Goal: Task Accomplishment & Management: Complete application form

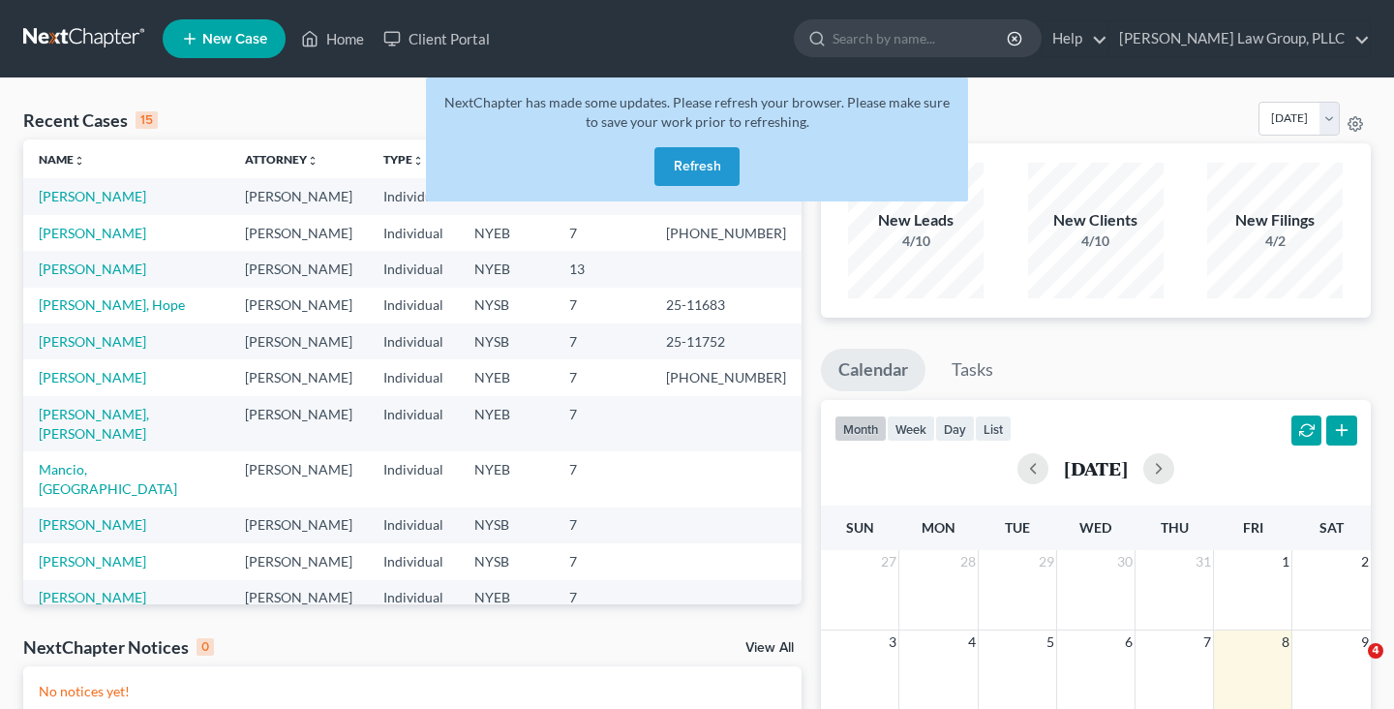
click at [676, 159] on button "Refresh" at bounding box center [696, 166] width 85 height 39
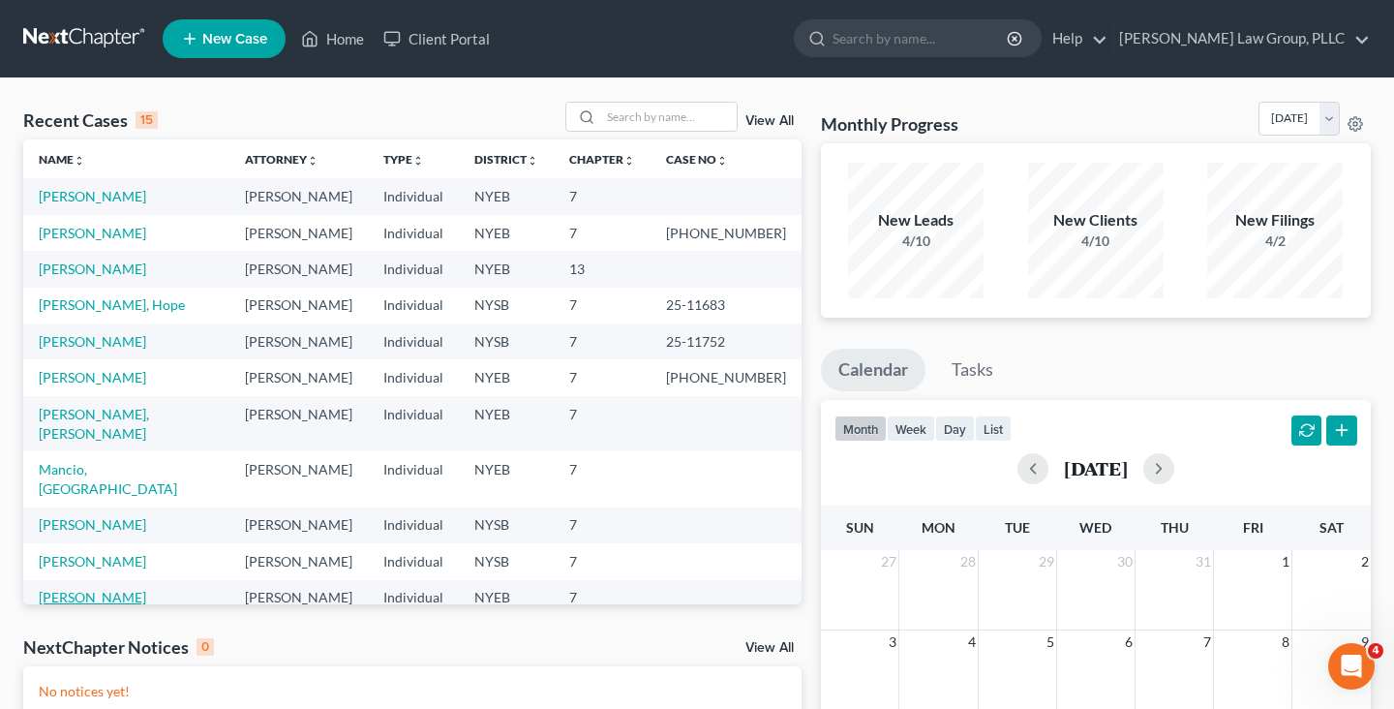
click at [96, 588] on link "[PERSON_NAME]" at bounding box center [92, 596] width 107 height 16
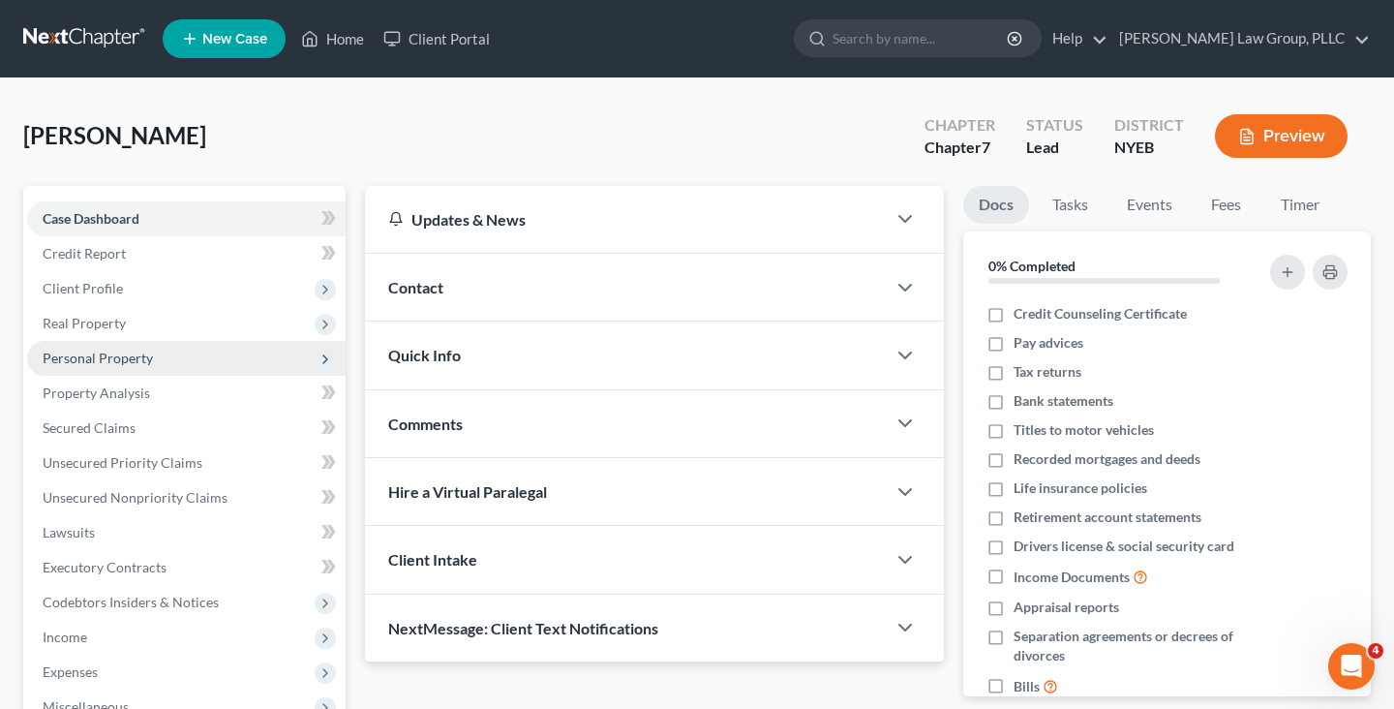
click at [191, 358] on span "Personal Property" at bounding box center [186, 358] width 318 height 35
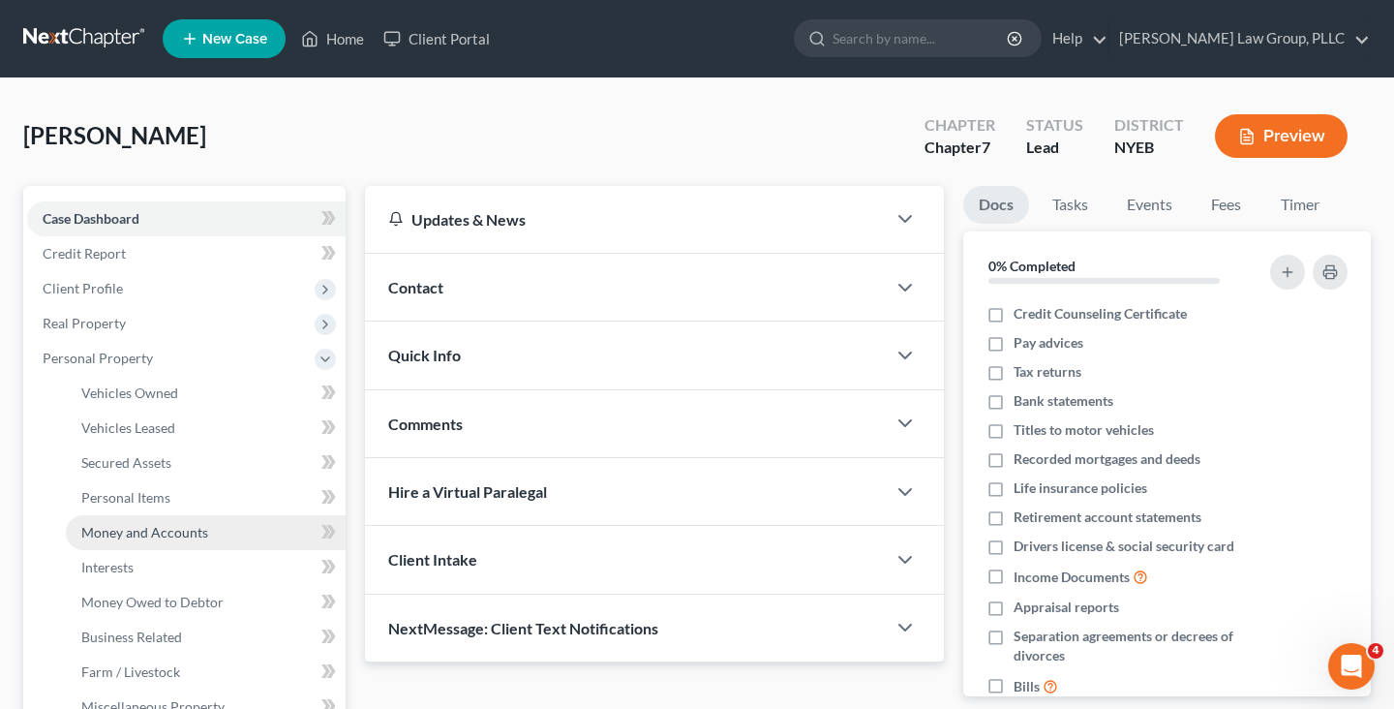
click at [188, 530] on span "Money and Accounts" at bounding box center [144, 532] width 127 height 16
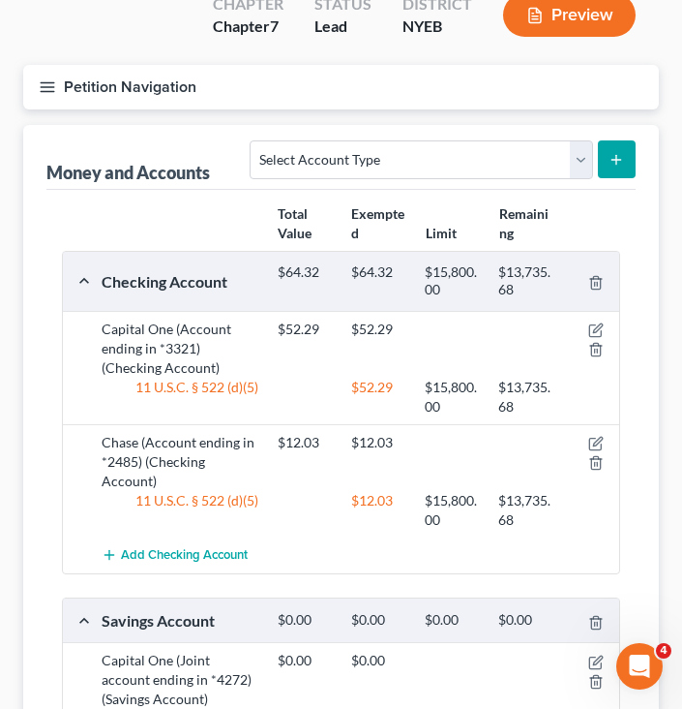
scroll to position [174, 0]
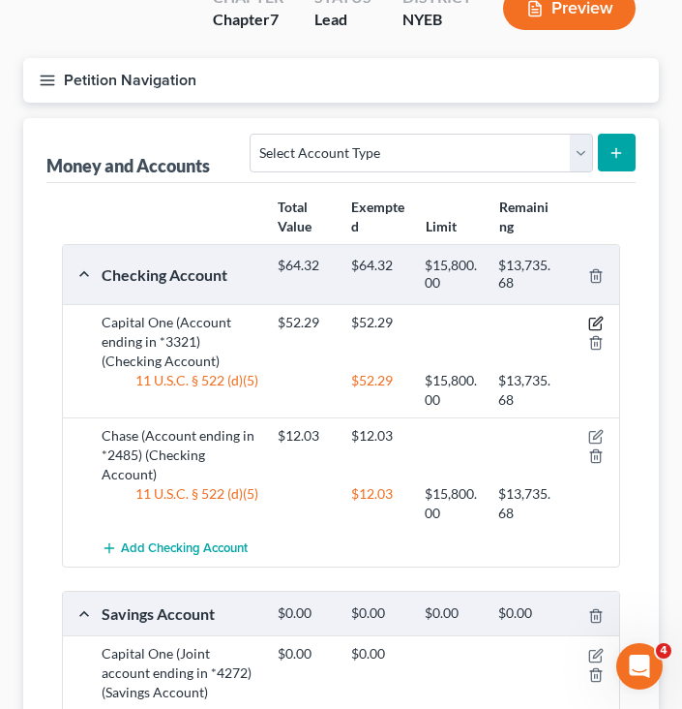
click at [597, 316] on icon "button" at bounding box center [595, 323] width 15 height 15
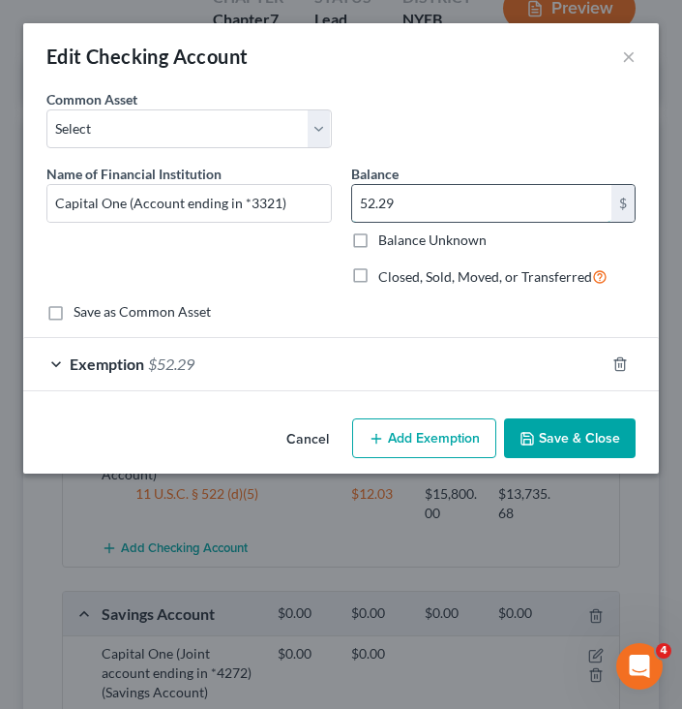
click at [488, 194] on input "52.29" at bounding box center [482, 203] width 260 height 37
type input "72.33"
click at [412, 367] on div "Exemption $52.29" at bounding box center [314, 363] width 582 height 51
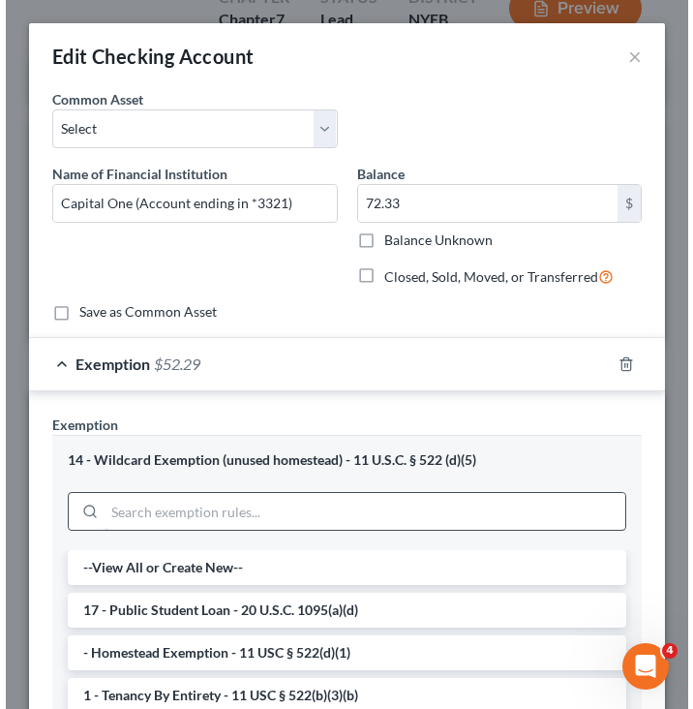
scroll to position [512, 0]
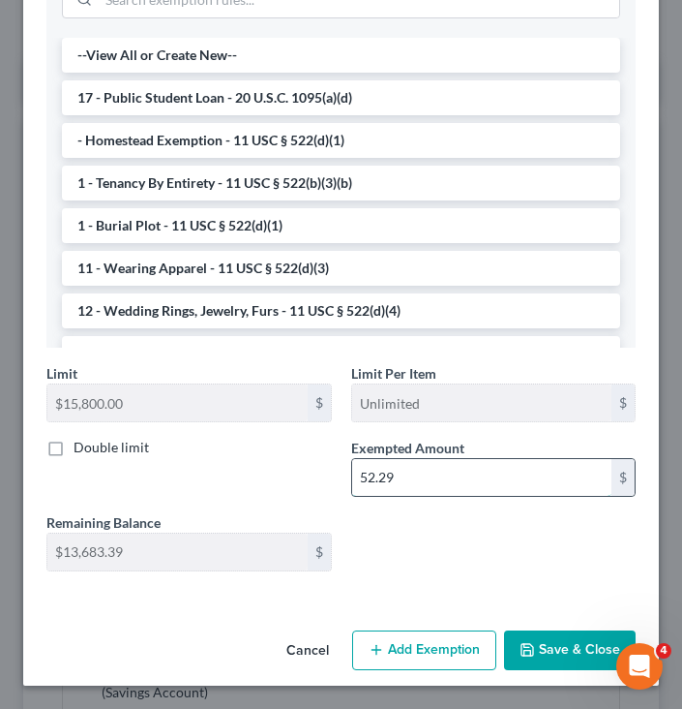
click at [464, 482] on input "52.29" at bounding box center [482, 477] width 260 height 37
paste input "72.33"
type input "72.33"
click at [515, 644] on button "Save & Close" at bounding box center [570, 650] width 132 height 41
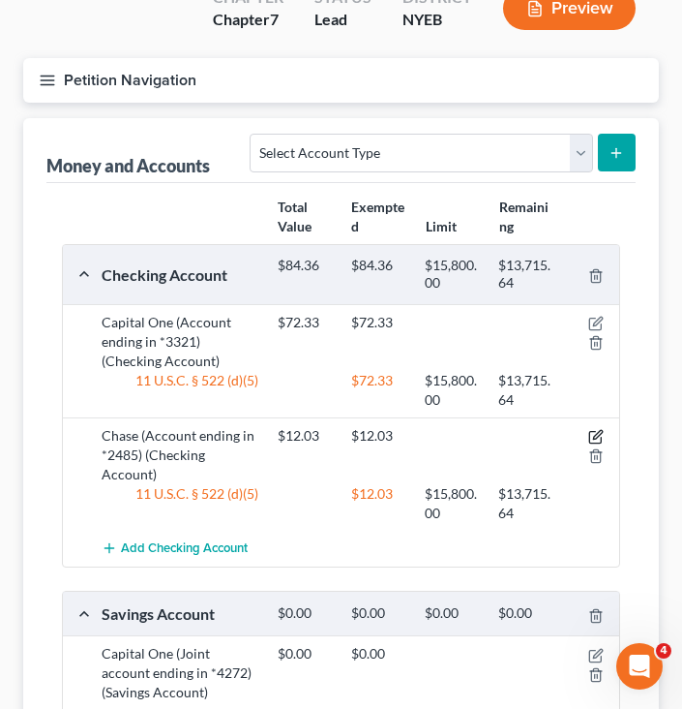
click at [599, 429] on icon "button" at bounding box center [595, 436] width 15 height 15
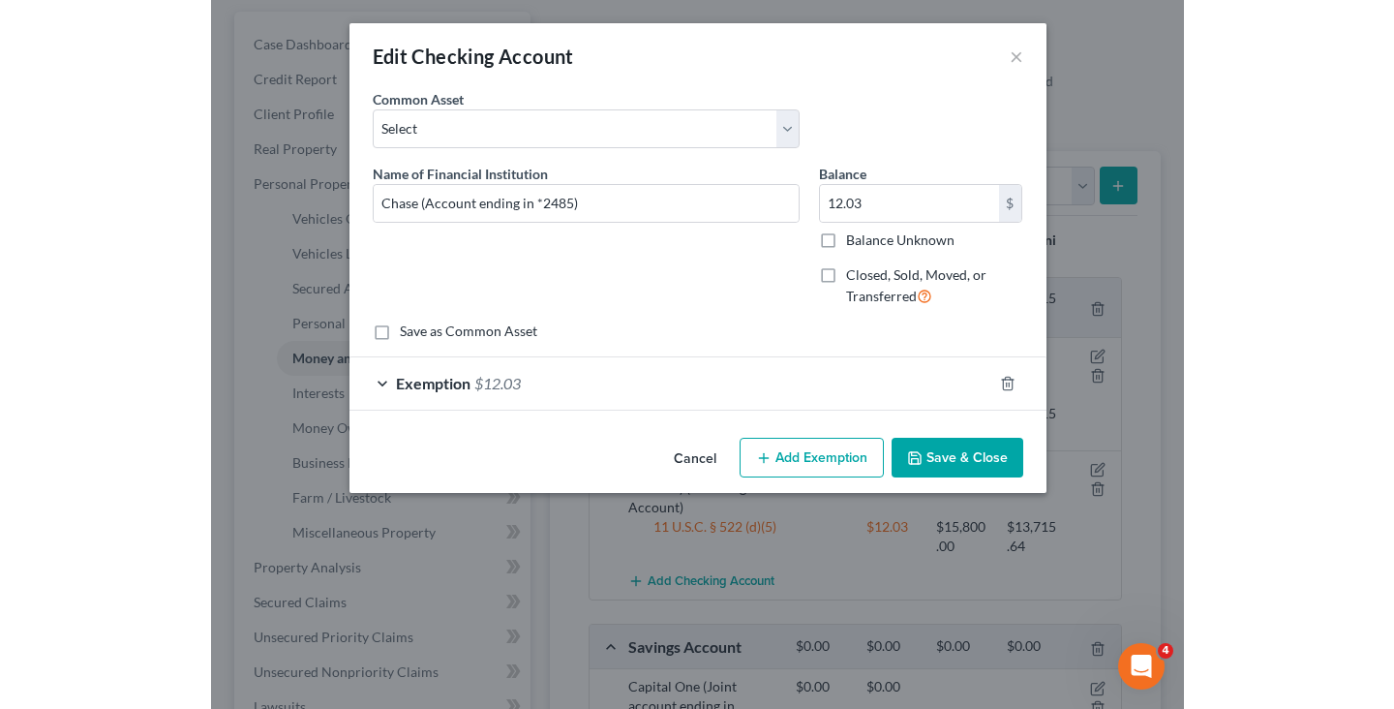
scroll to position [174, 0]
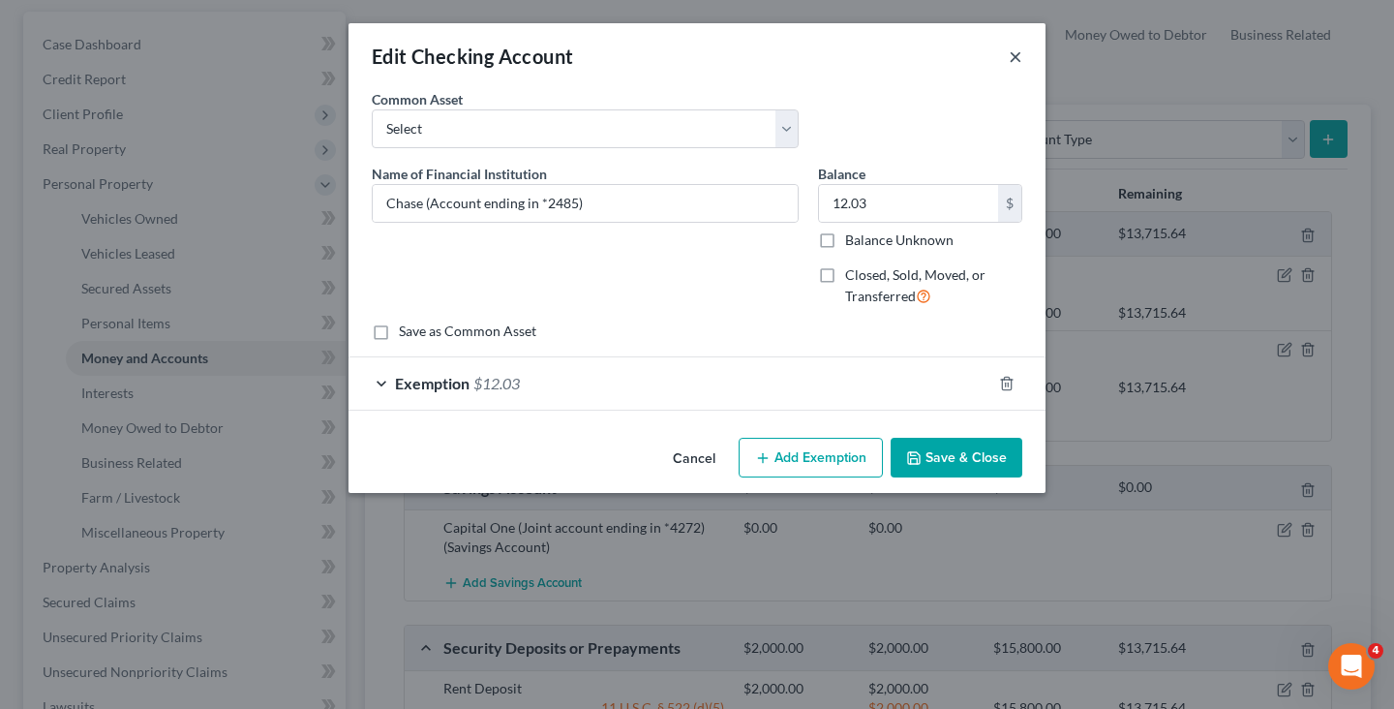
click at [1010, 55] on button "×" at bounding box center [1016, 56] width 14 height 23
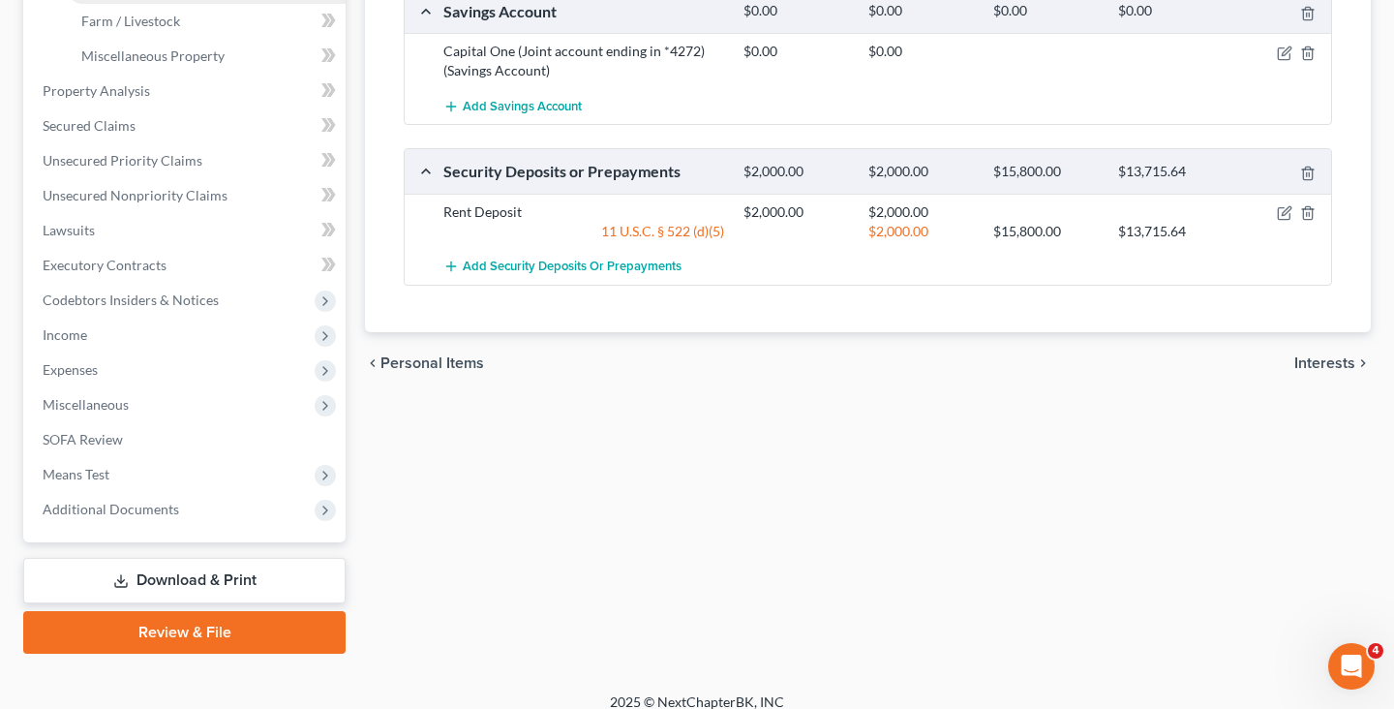
scroll to position [667, 0]
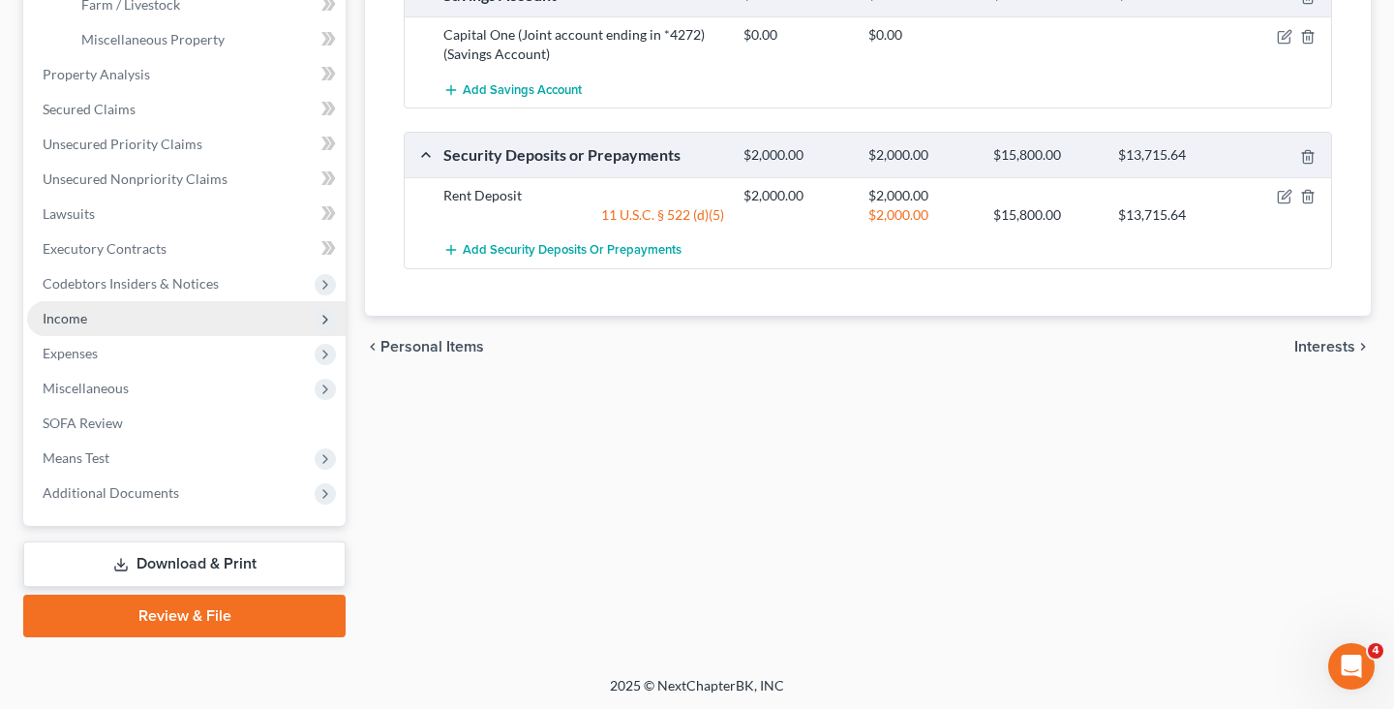
click at [145, 317] on span "Income" at bounding box center [186, 318] width 318 height 35
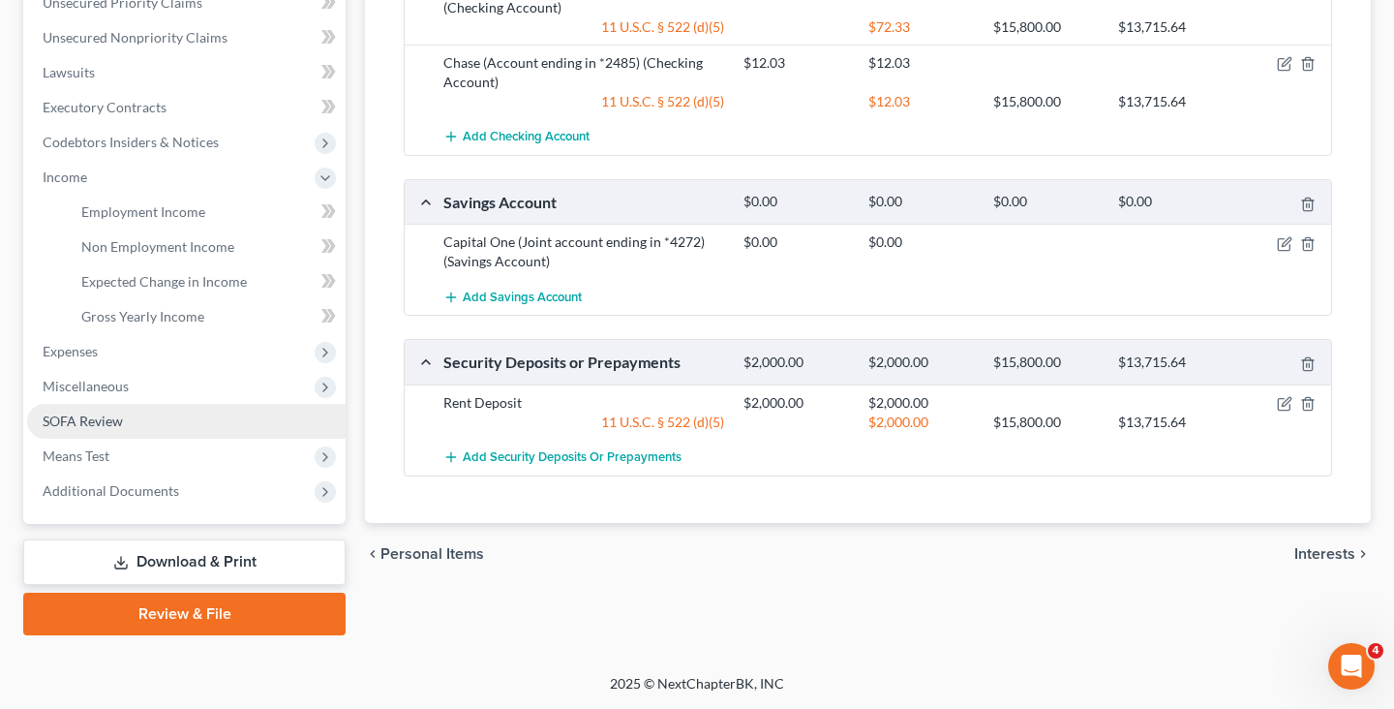
scroll to position [458, 0]
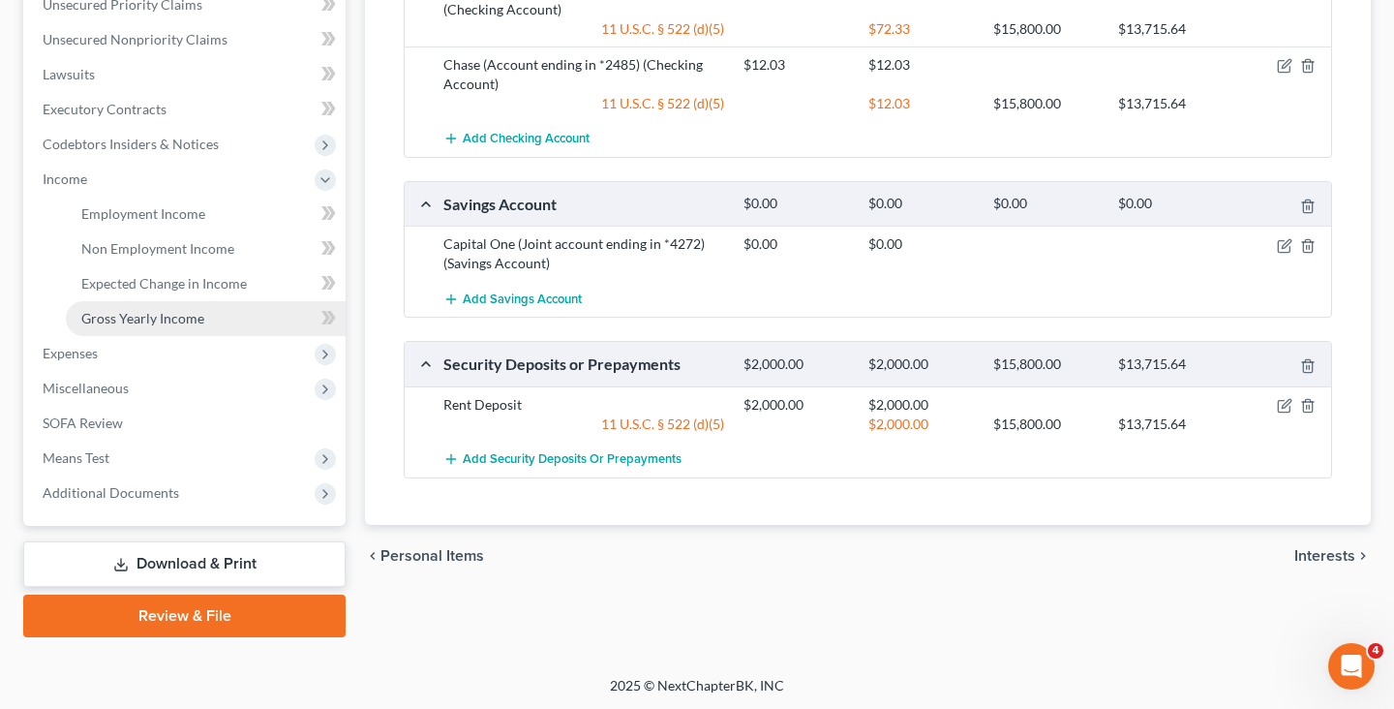
click at [165, 327] on link "Gross Yearly Income" at bounding box center [206, 318] width 280 height 35
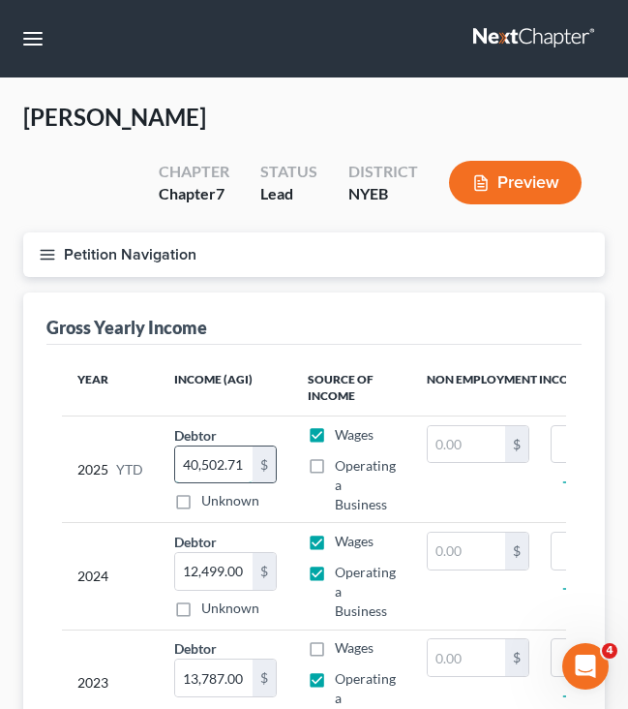
click at [225, 466] on input "40,502.71" at bounding box center [213, 464] width 77 height 37
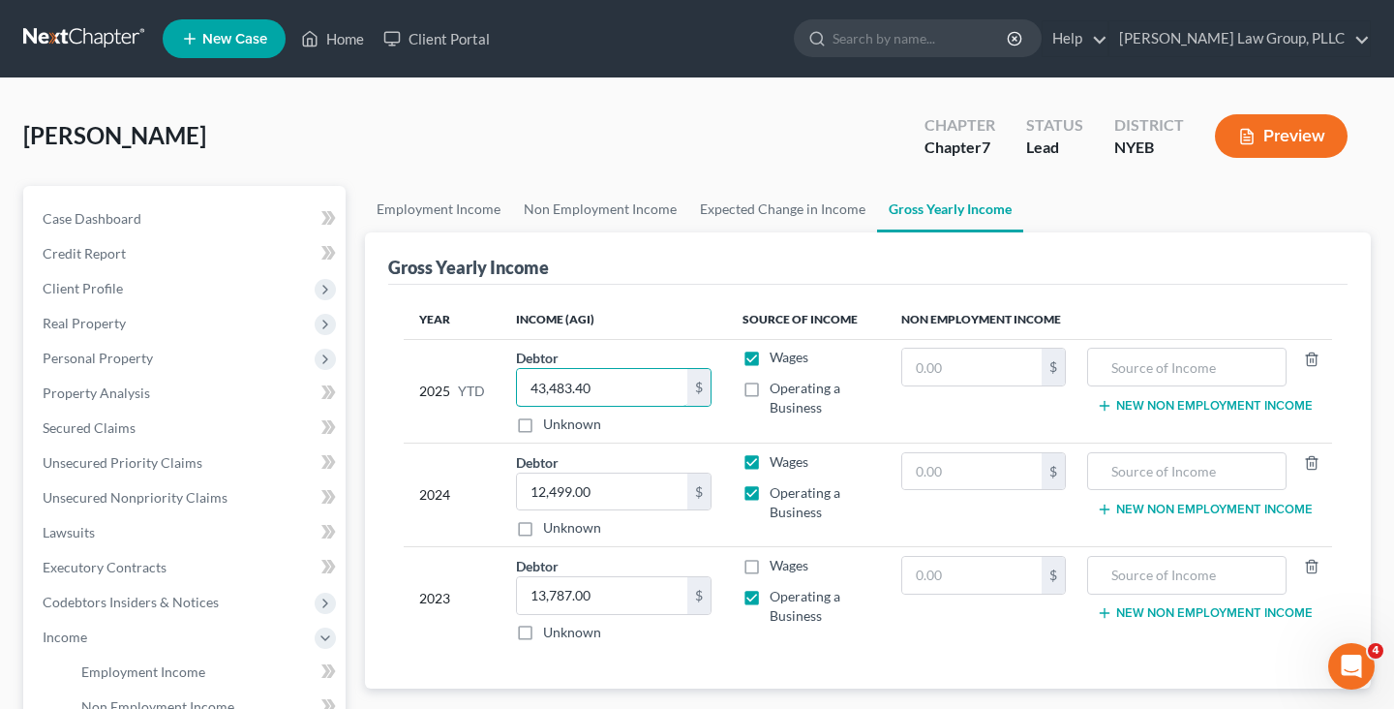
scroll to position [2, 0]
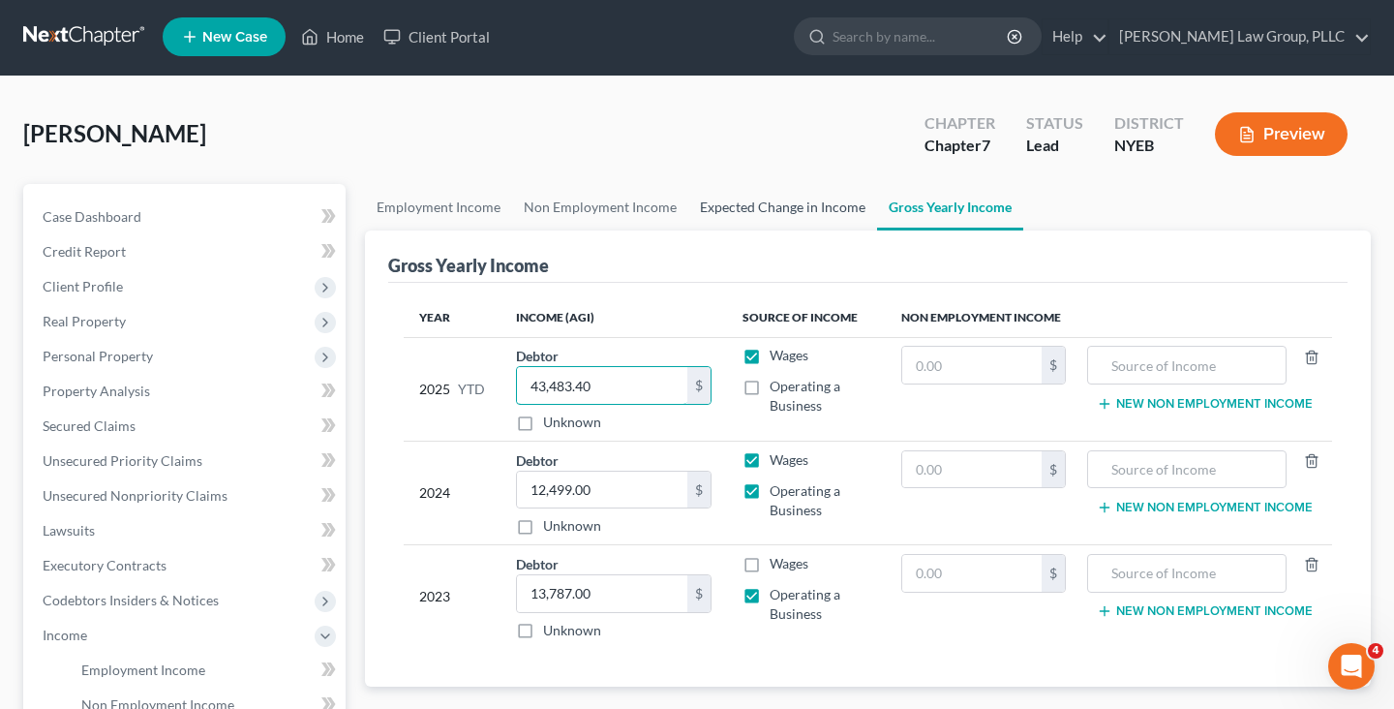
type input "43,483.40"
click at [804, 211] on link "Expected Change in Income" at bounding box center [782, 207] width 189 height 46
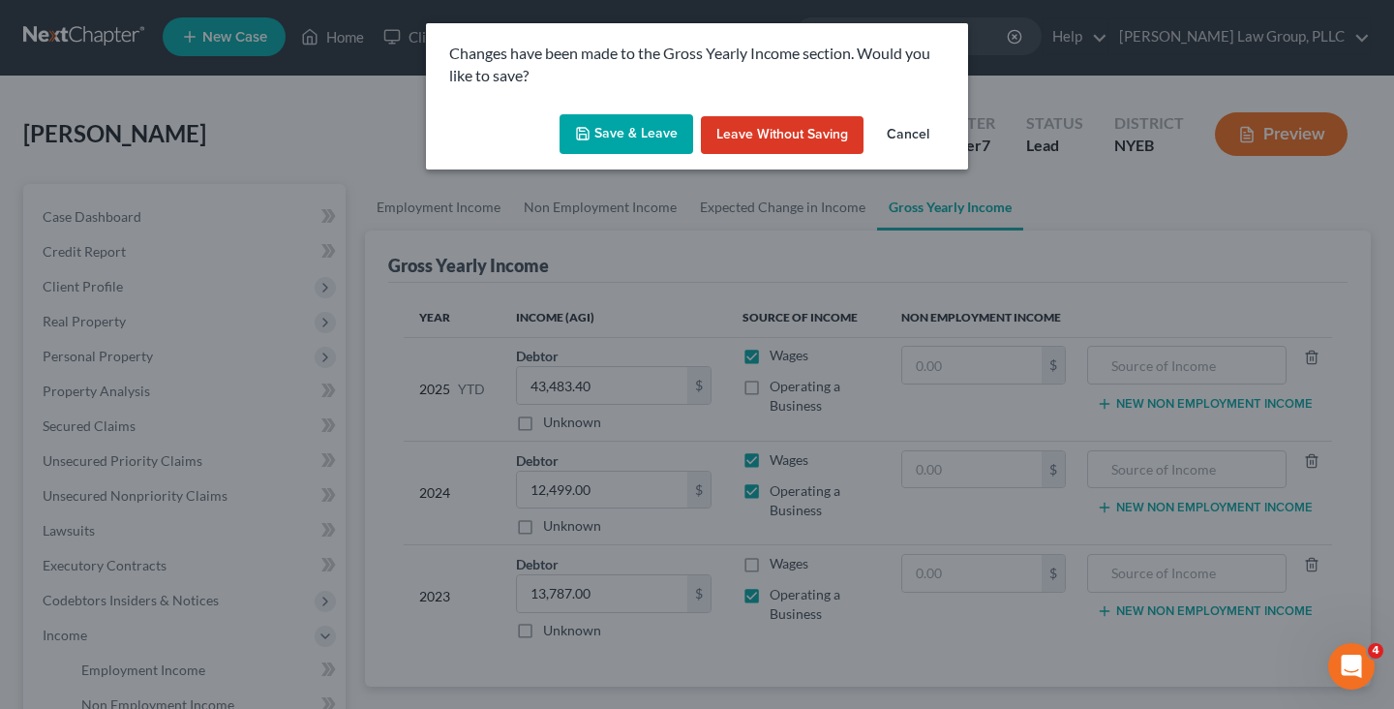
click at [661, 131] on button "Save & Leave" at bounding box center [626, 134] width 134 height 41
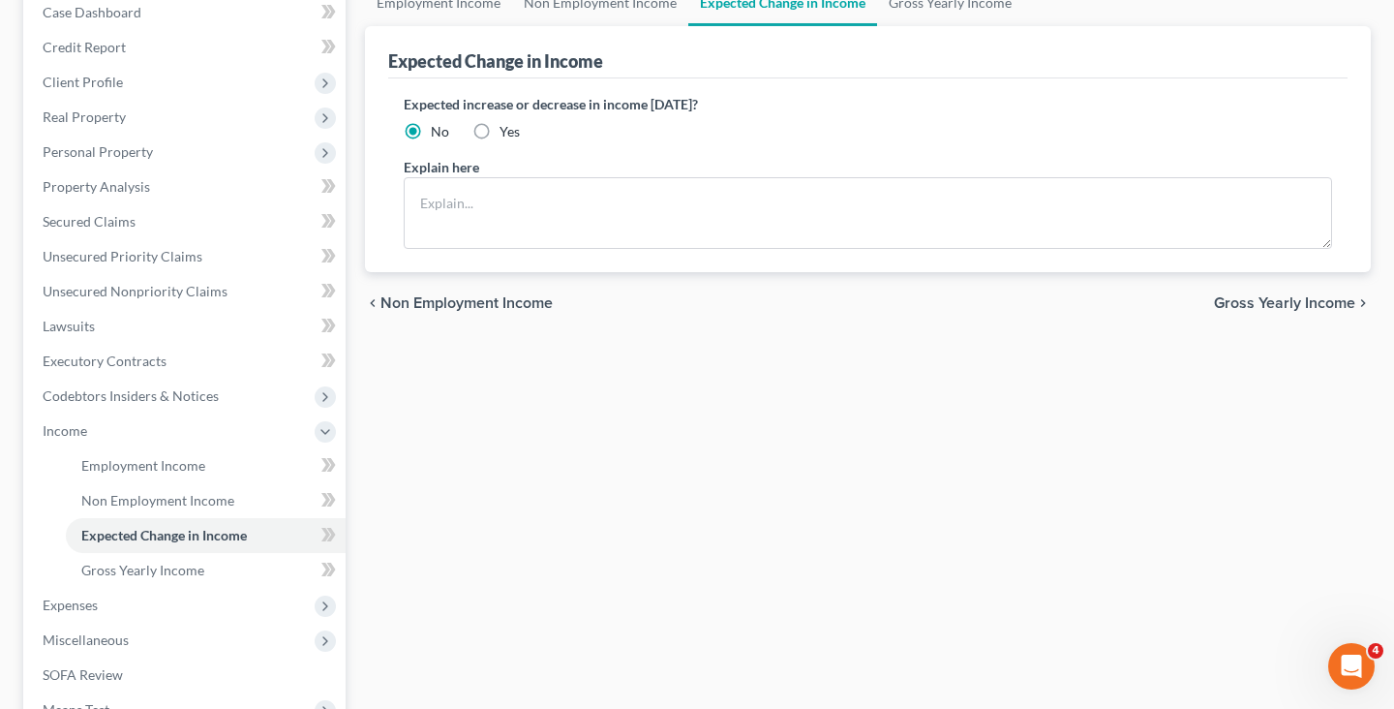
scroll to position [343, 0]
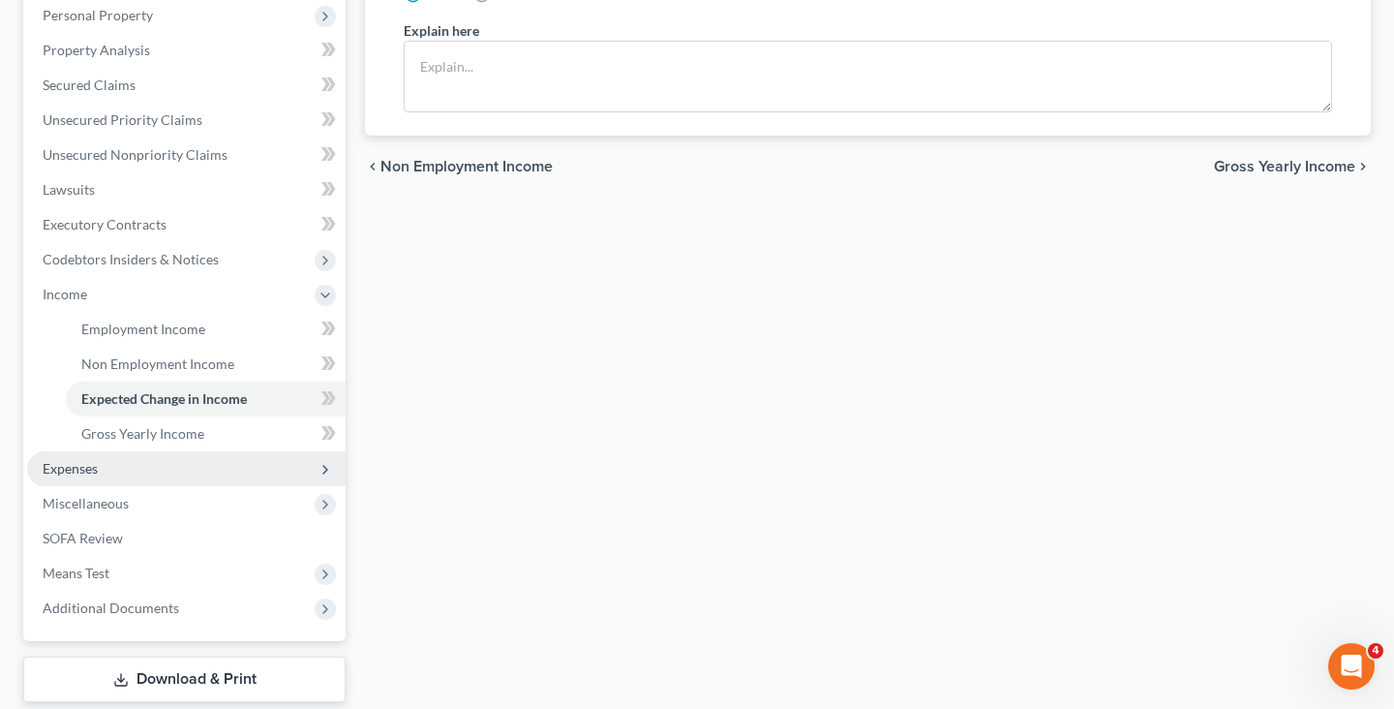
click at [214, 458] on span "Expenses" at bounding box center [186, 468] width 318 height 35
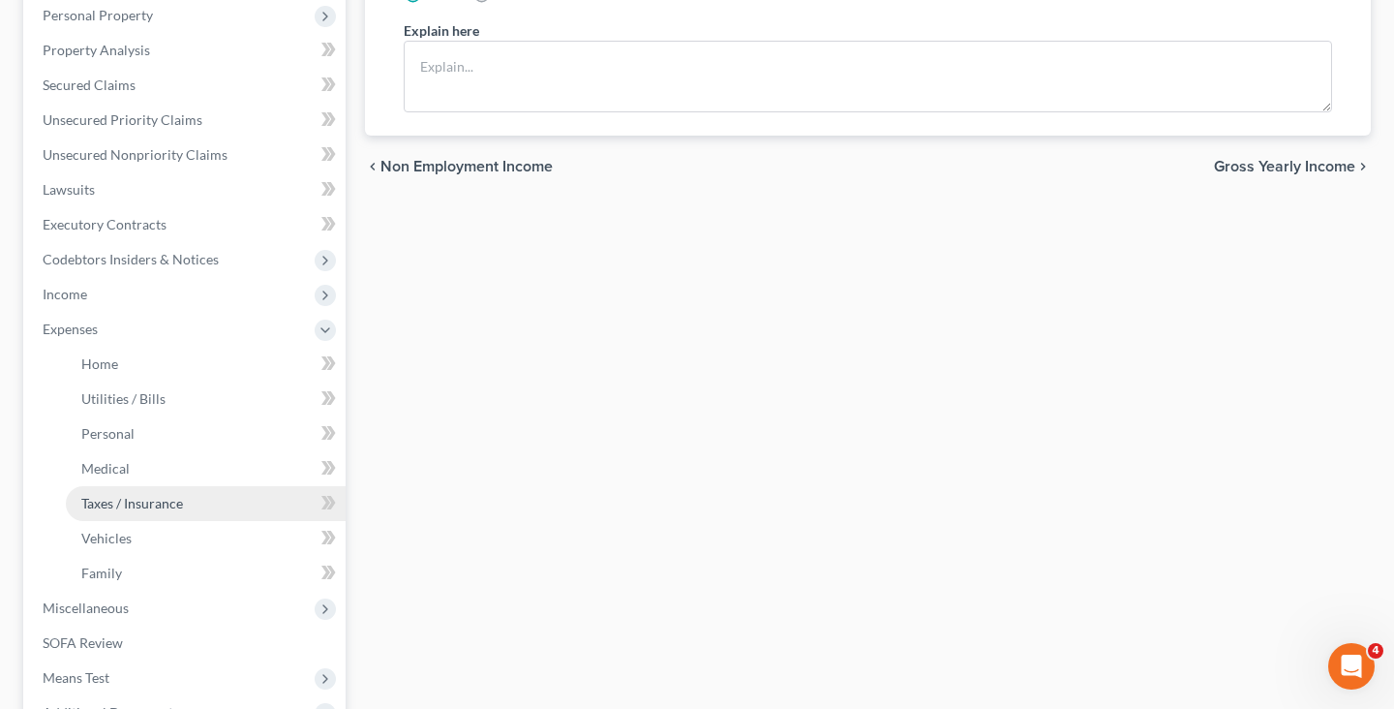
click at [203, 518] on link "Taxes / Insurance" at bounding box center [206, 503] width 280 height 35
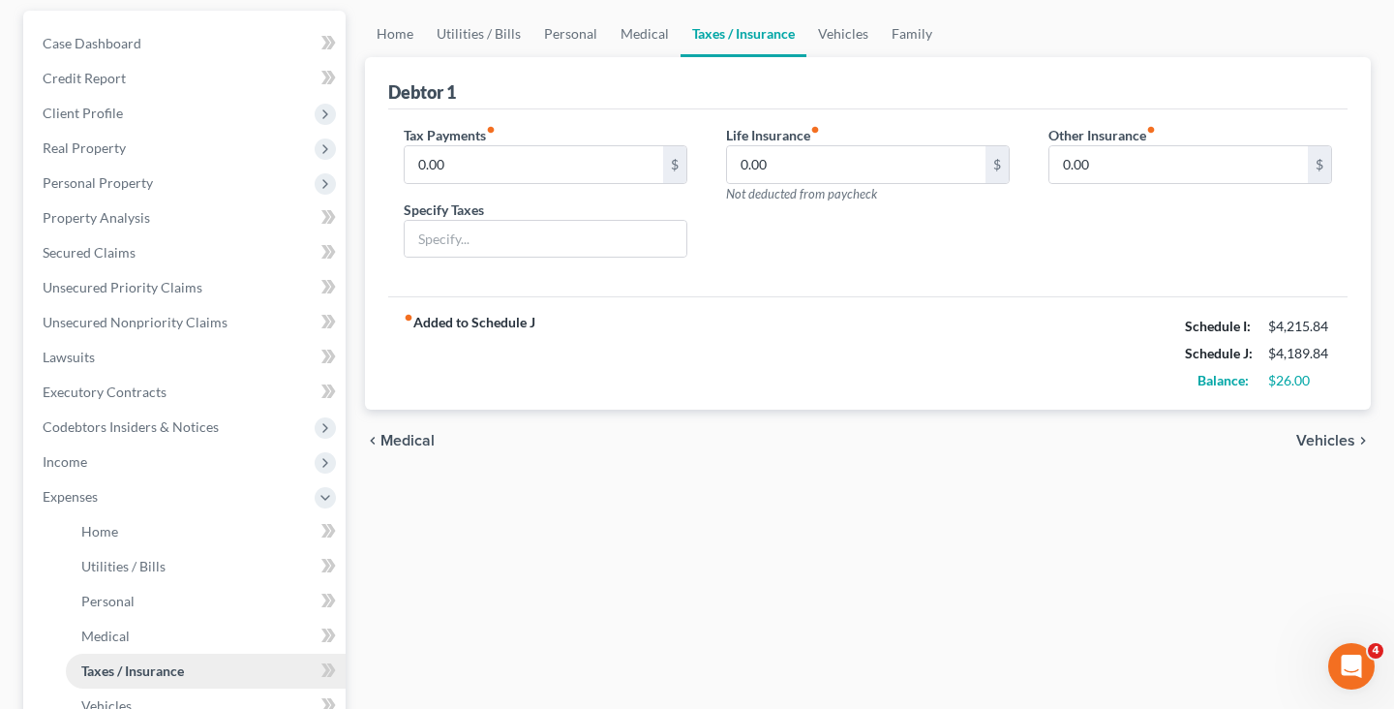
scroll to position [562, 0]
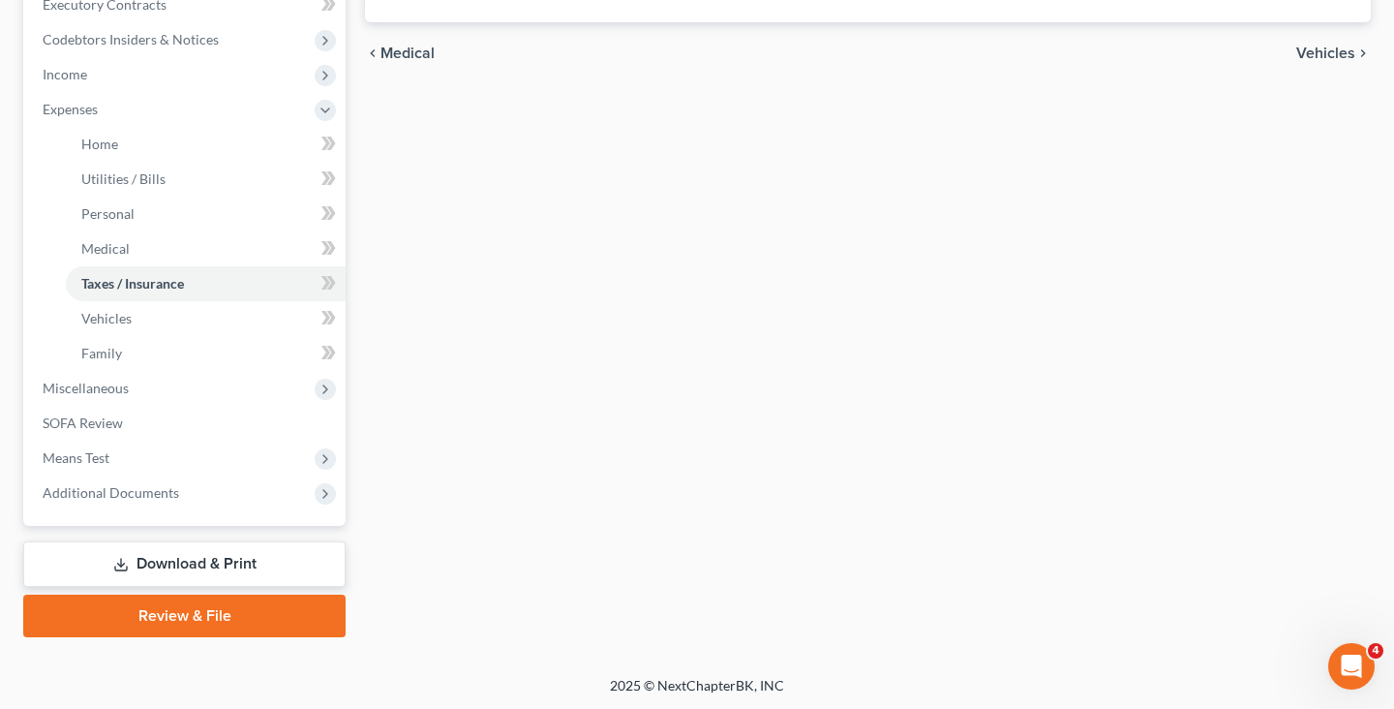
click at [184, 615] on link "Review & File" at bounding box center [184, 615] width 322 height 43
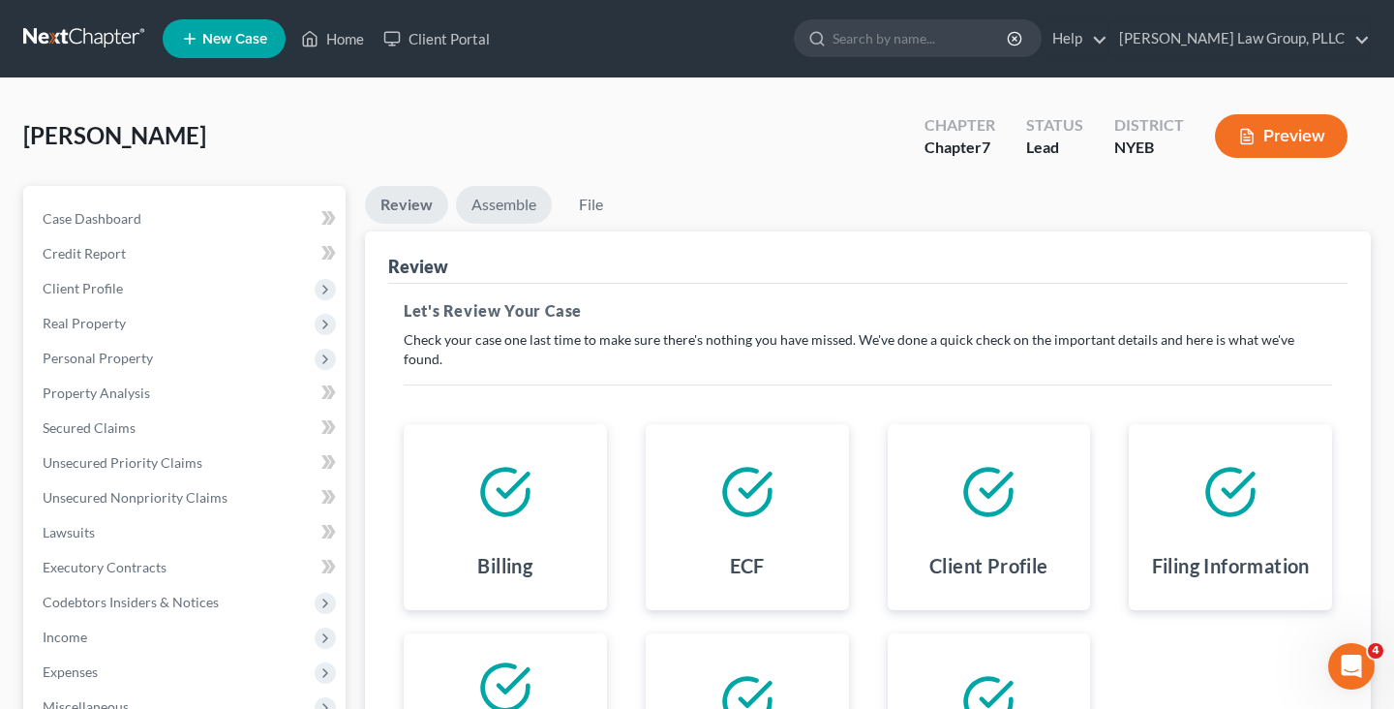
click at [511, 199] on link "Assemble" at bounding box center [504, 205] width 96 height 38
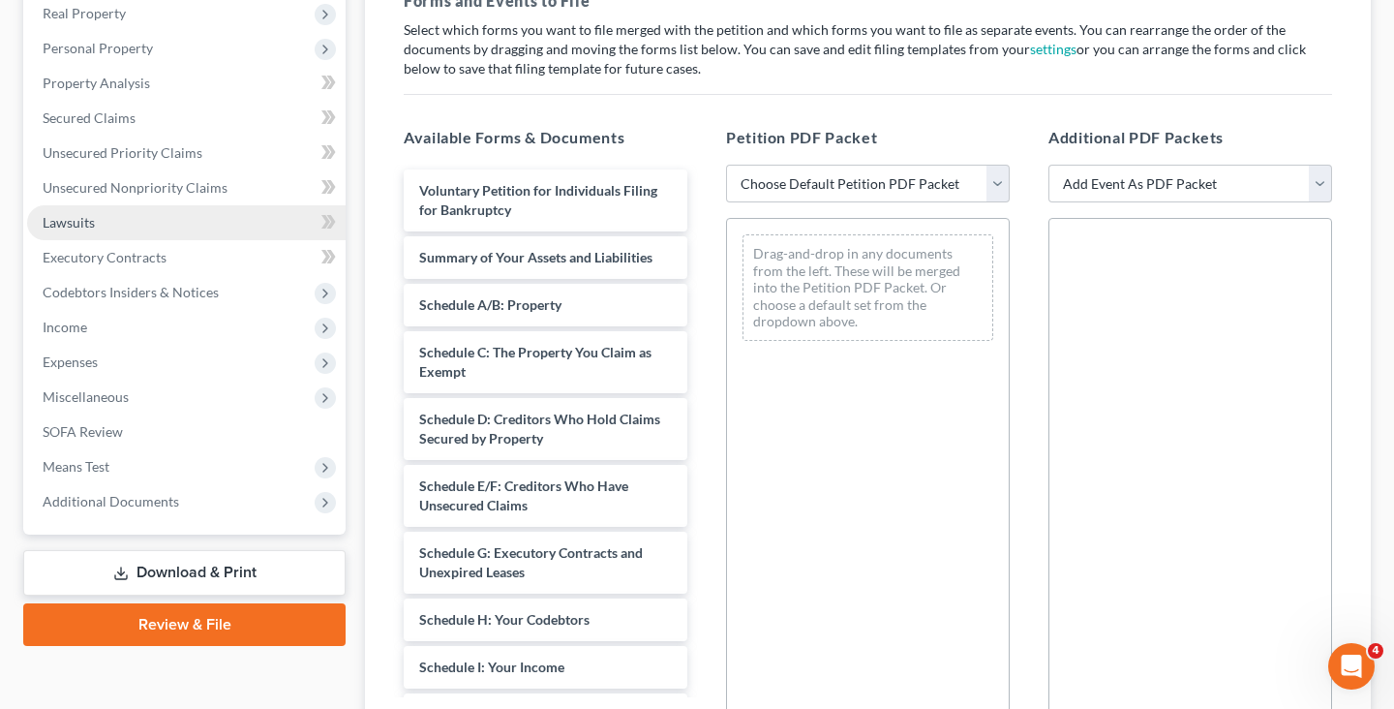
scroll to position [464, 0]
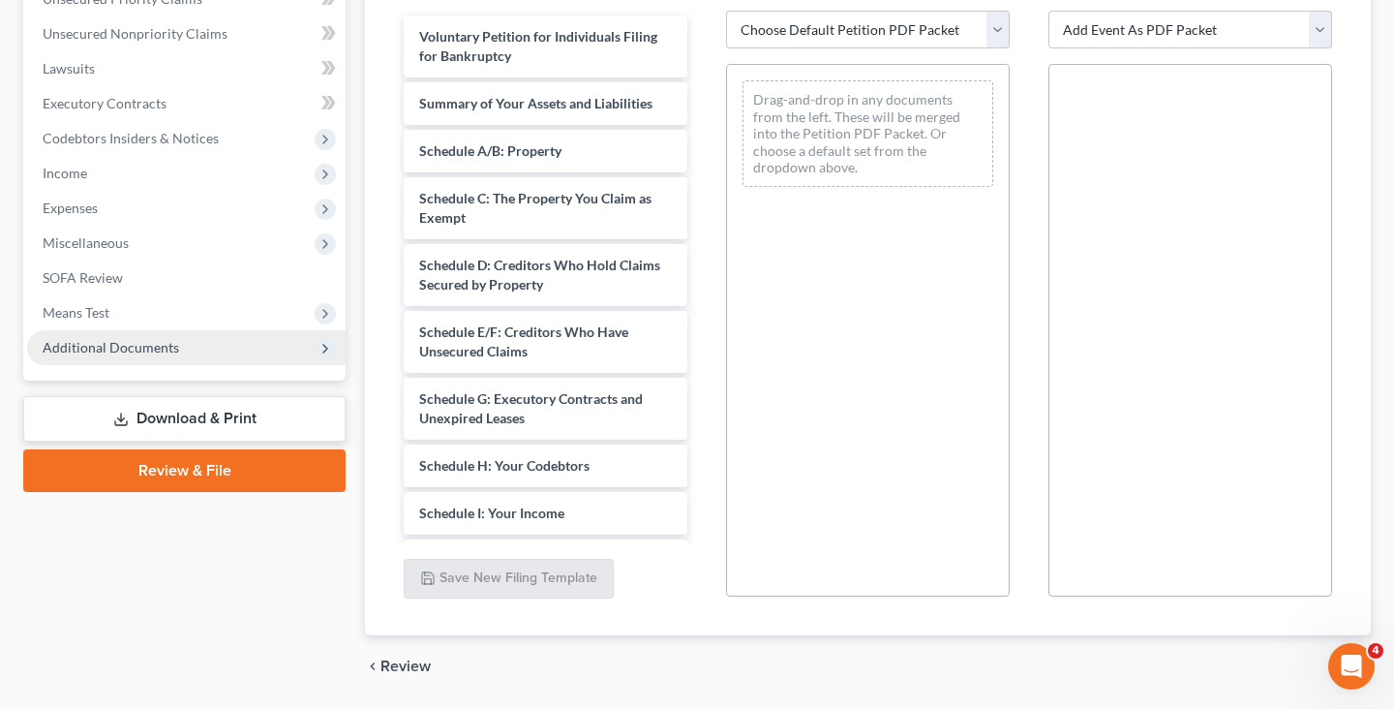
click at [183, 352] on span "Additional Documents" at bounding box center [186, 347] width 318 height 35
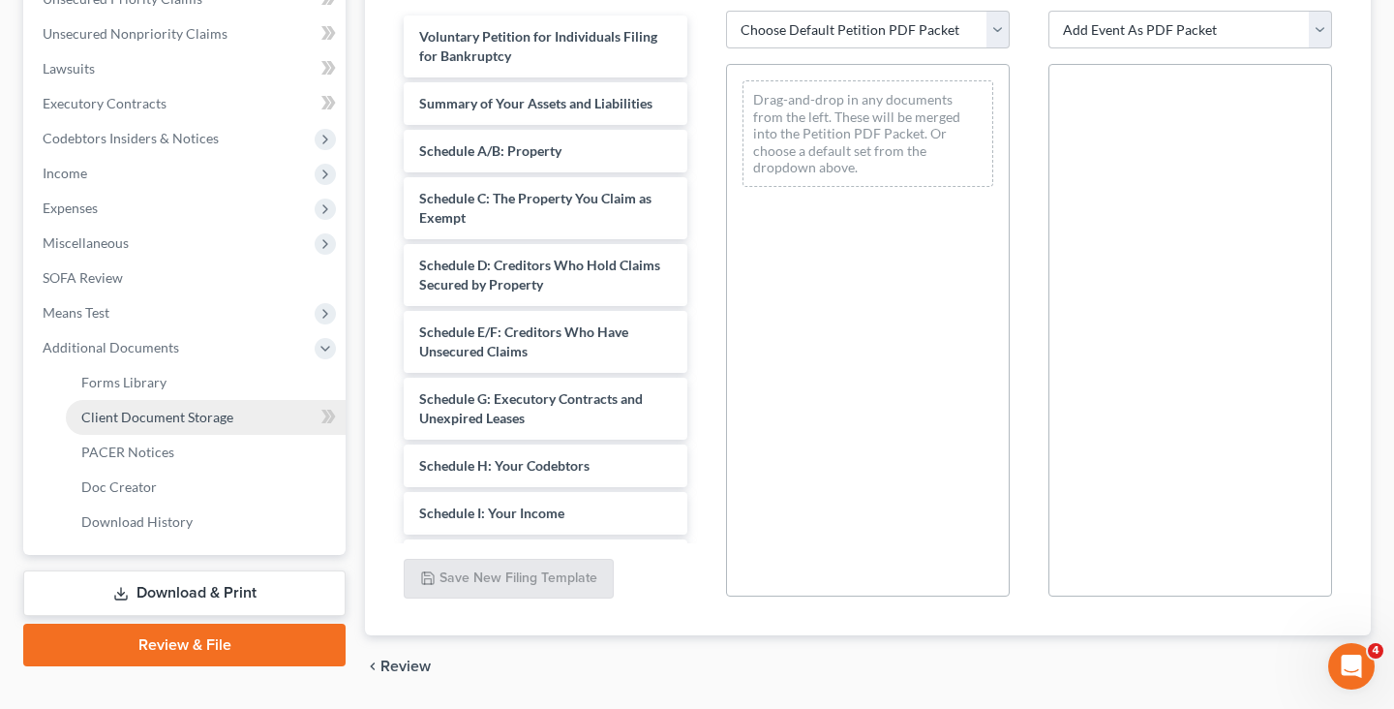
click at [182, 410] on span "Client Document Storage" at bounding box center [157, 416] width 152 height 16
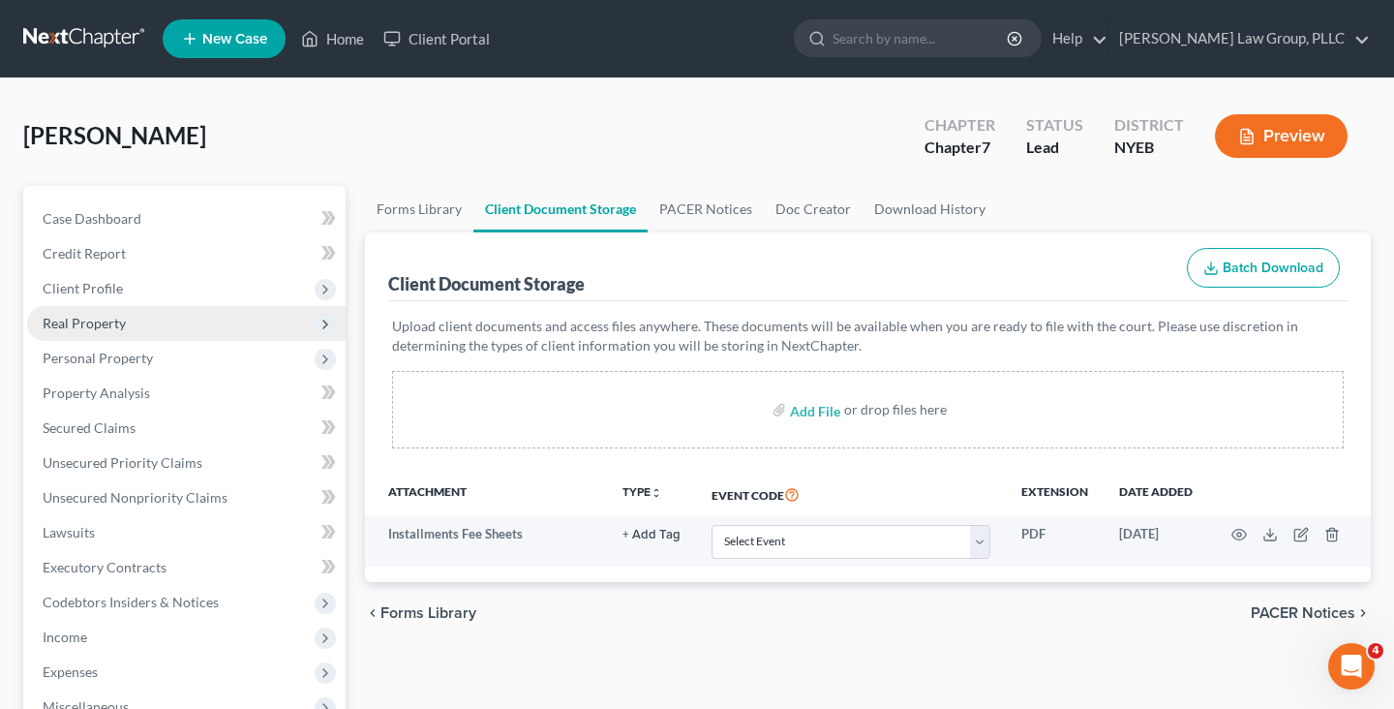
drag, startPoint x: 227, startPoint y: 295, endPoint x: 227, endPoint y: 306, distance: 10.6
click at [227, 295] on span "Client Profile" at bounding box center [186, 288] width 318 height 35
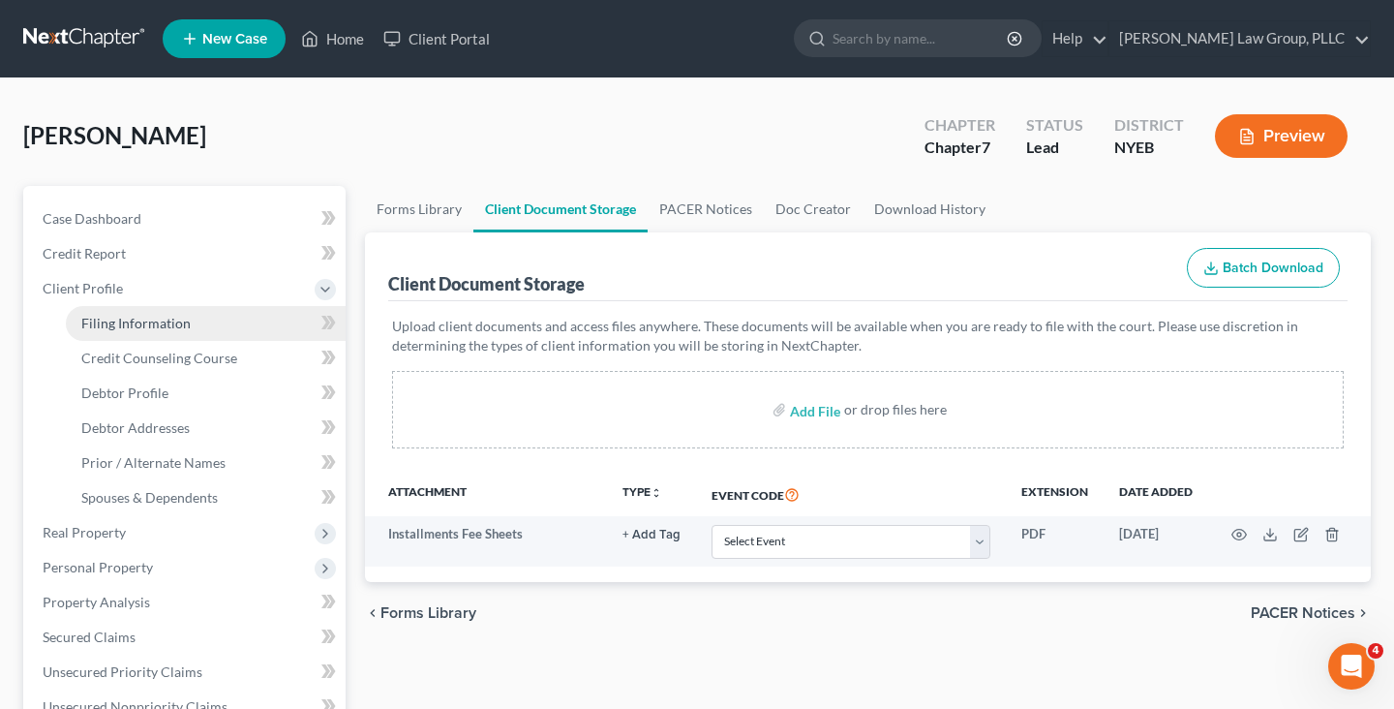
click at [227, 324] on link "Filing Information" at bounding box center [206, 323] width 280 height 35
select select "1"
select select "0"
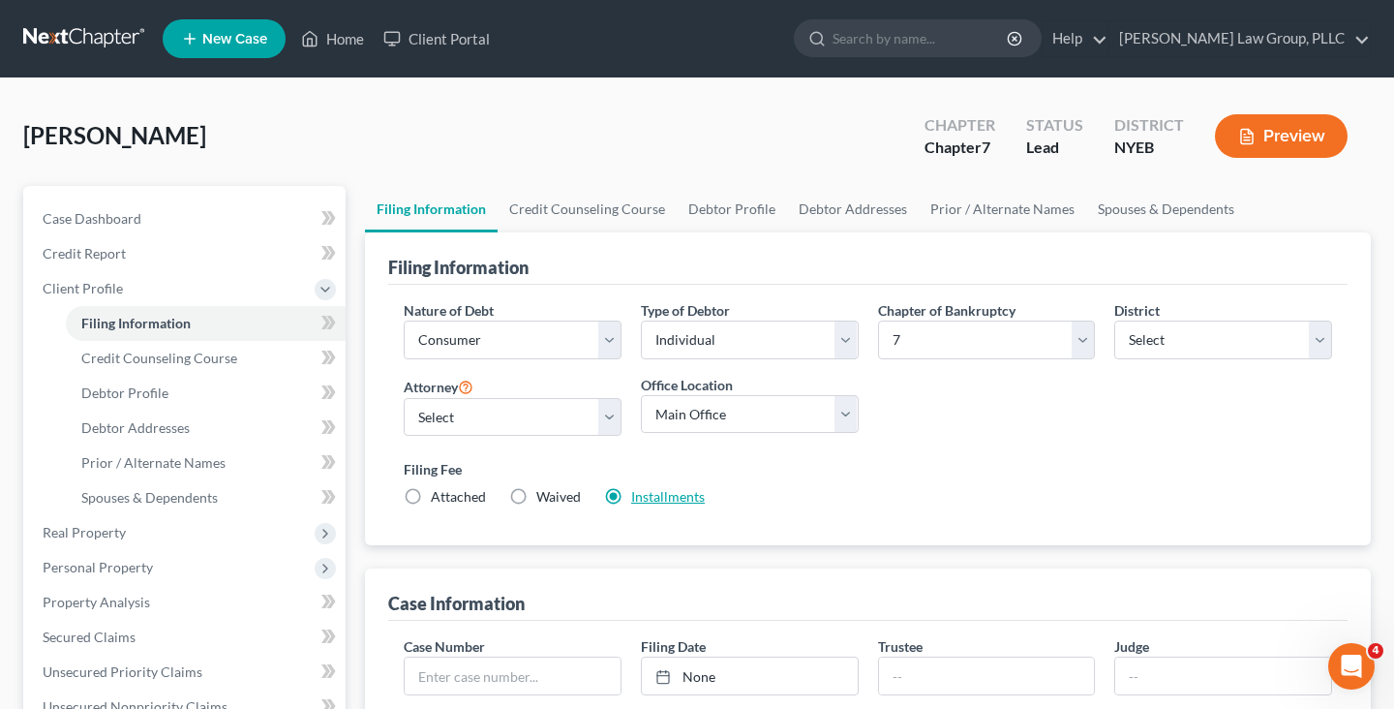
click at [653, 499] on link "Installments" at bounding box center [668, 496] width 74 height 16
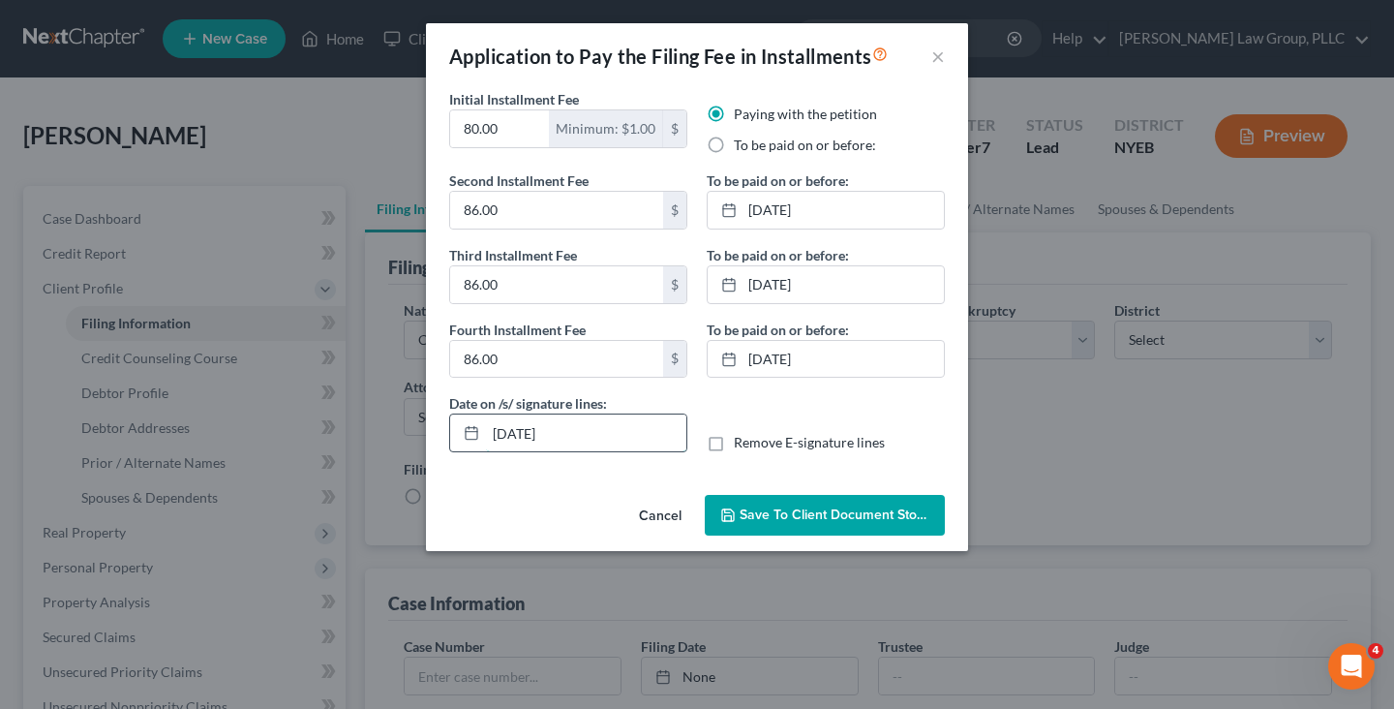
click at [606, 432] on input "[DATE]" at bounding box center [586, 432] width 200 height 37
type input "[DATE]"
click at [839, 518] on span "Save to Client Document Storage" at bounding box center [841, 514] width 205 height 16
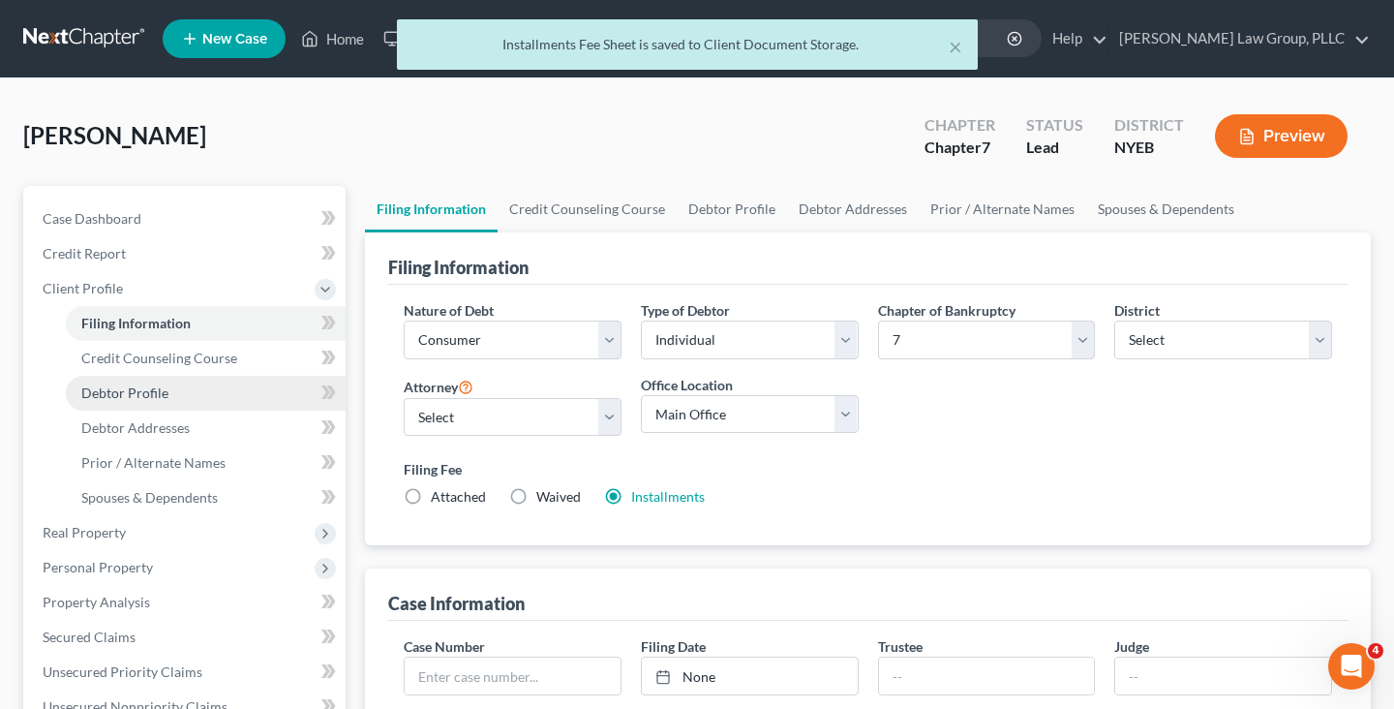
scroll to position [645, 0]
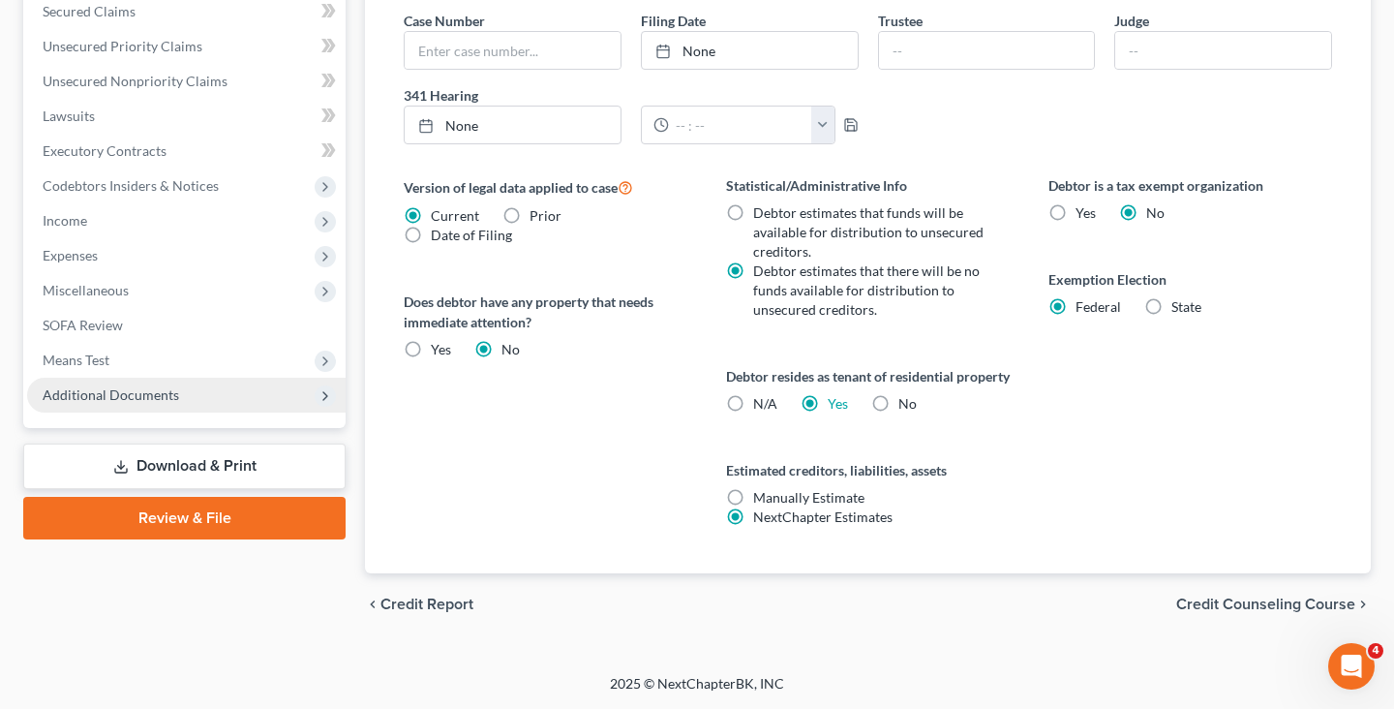
click at [246, 377] on span "Additional Documents" at bounding box center [186, 394] width 318 height 35
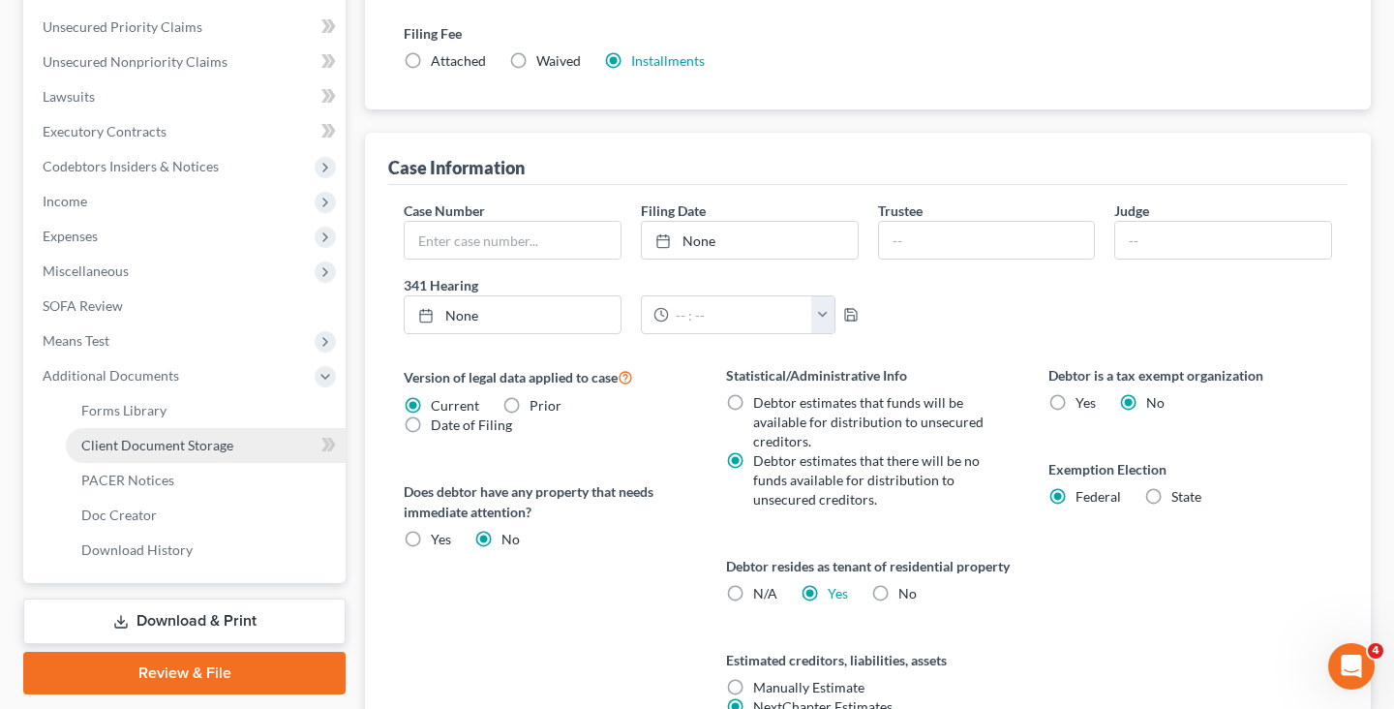
click at [225, 437] on span "Client Document Storage" at bounding box center [157, 445] width 152 height 16
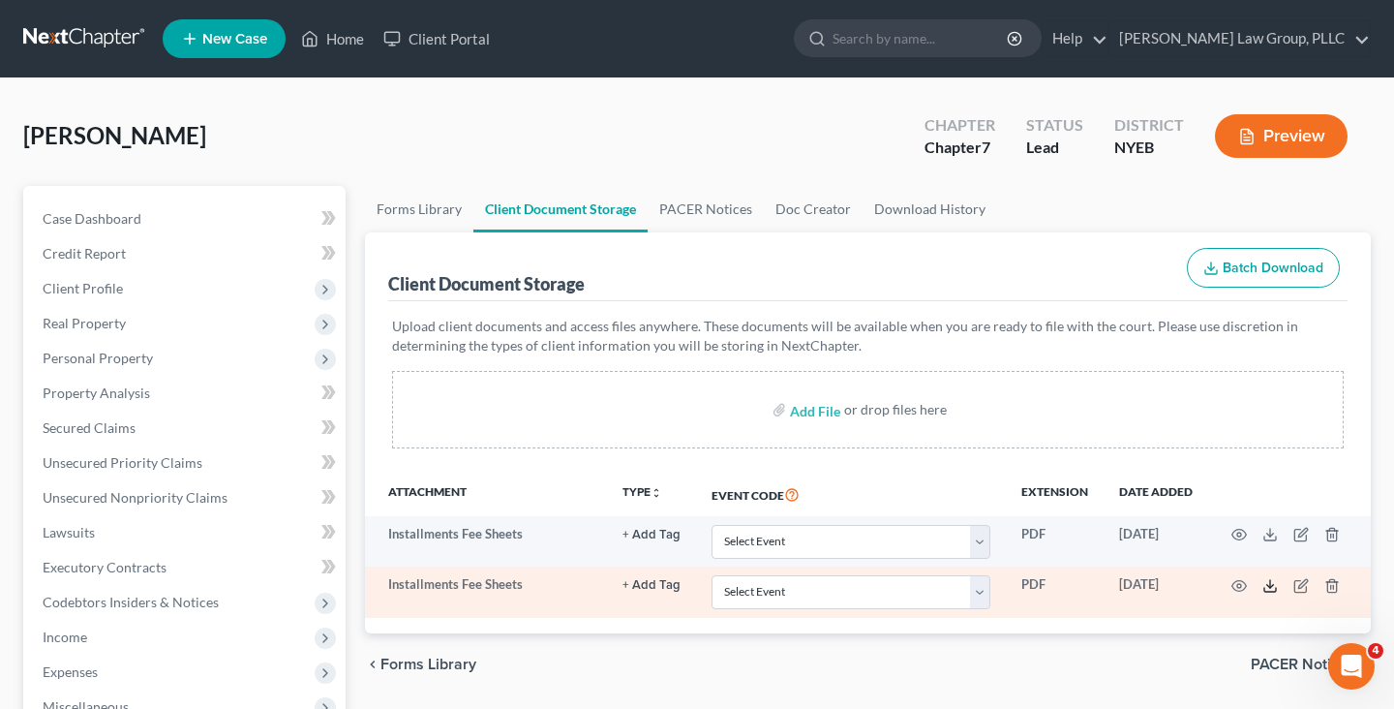
click at [1270, 587] on line at bounding box center [1270, 584] width 0 height 8
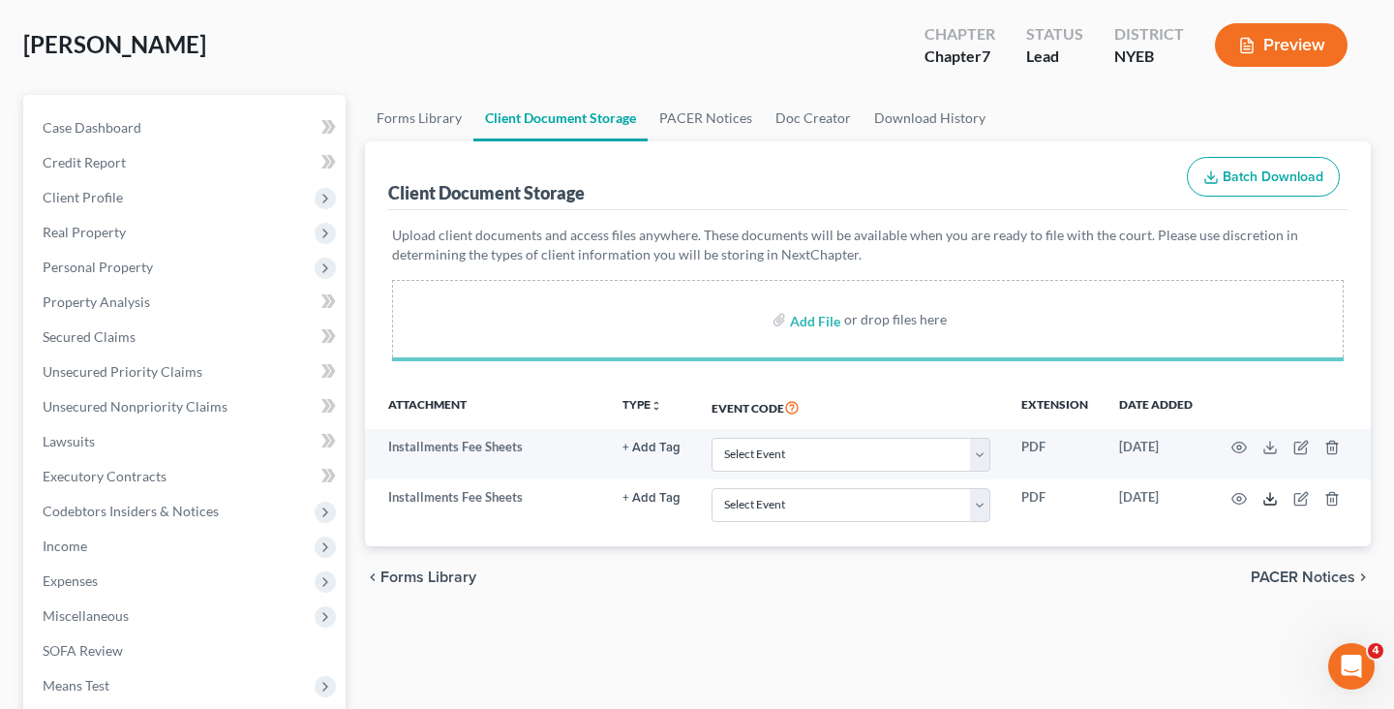
scroll to position [93, 0]
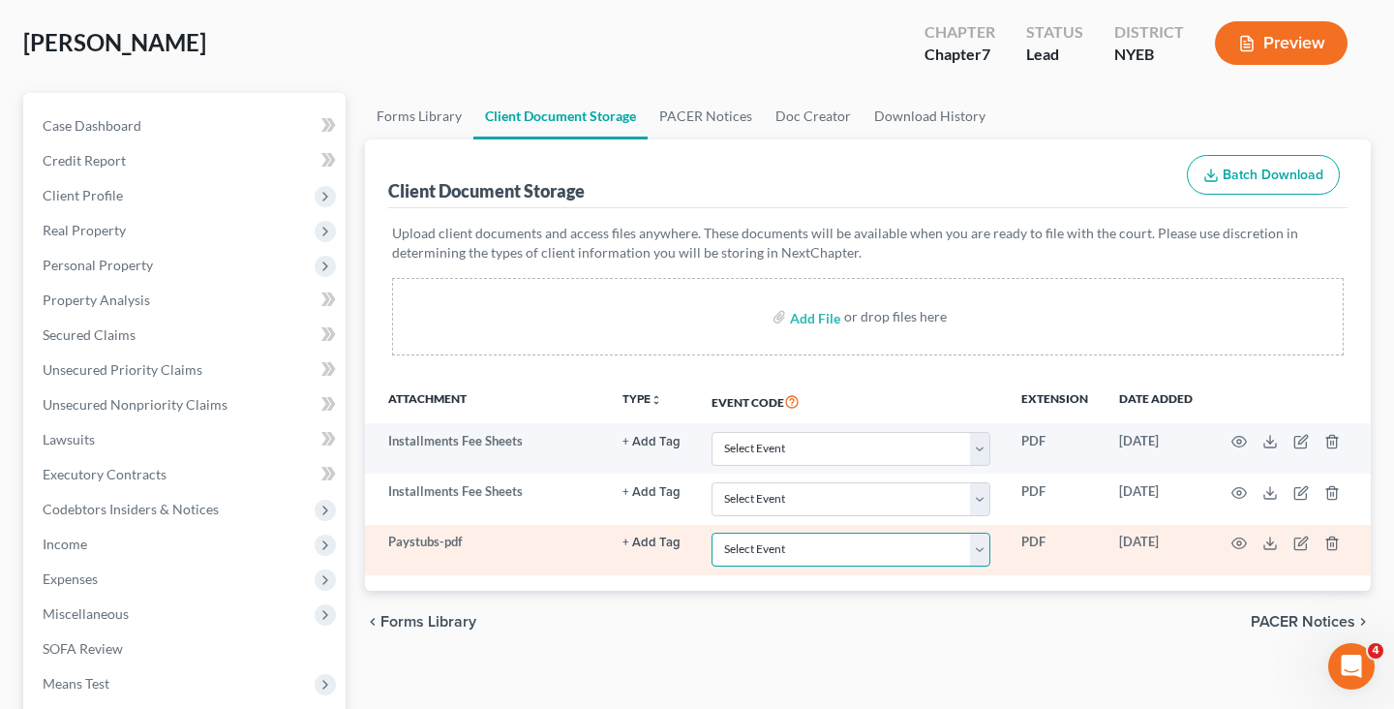
click at [755, 549] on select "Select Event Certificate of Credit Counseling Employee Income Records / Copies …" at bounding box center [850, 549] width 279 height 34
select select "1"
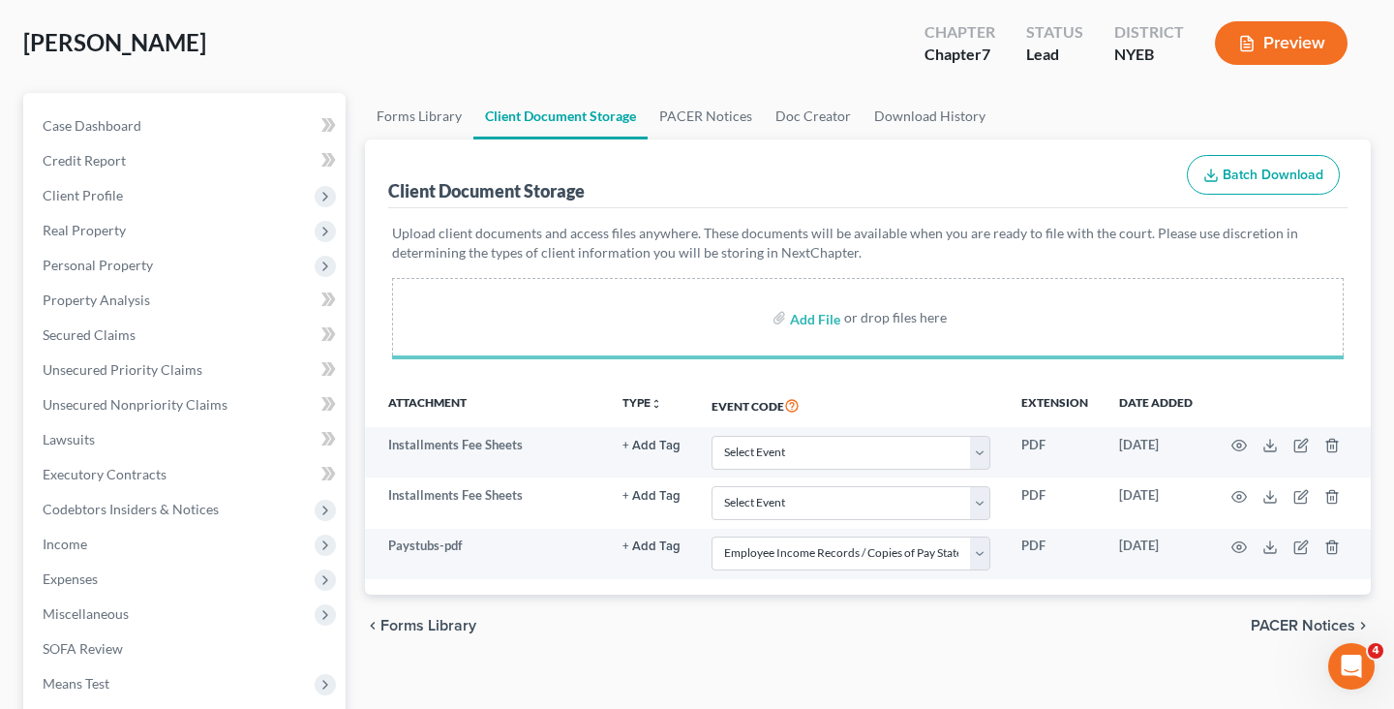
select select "1"
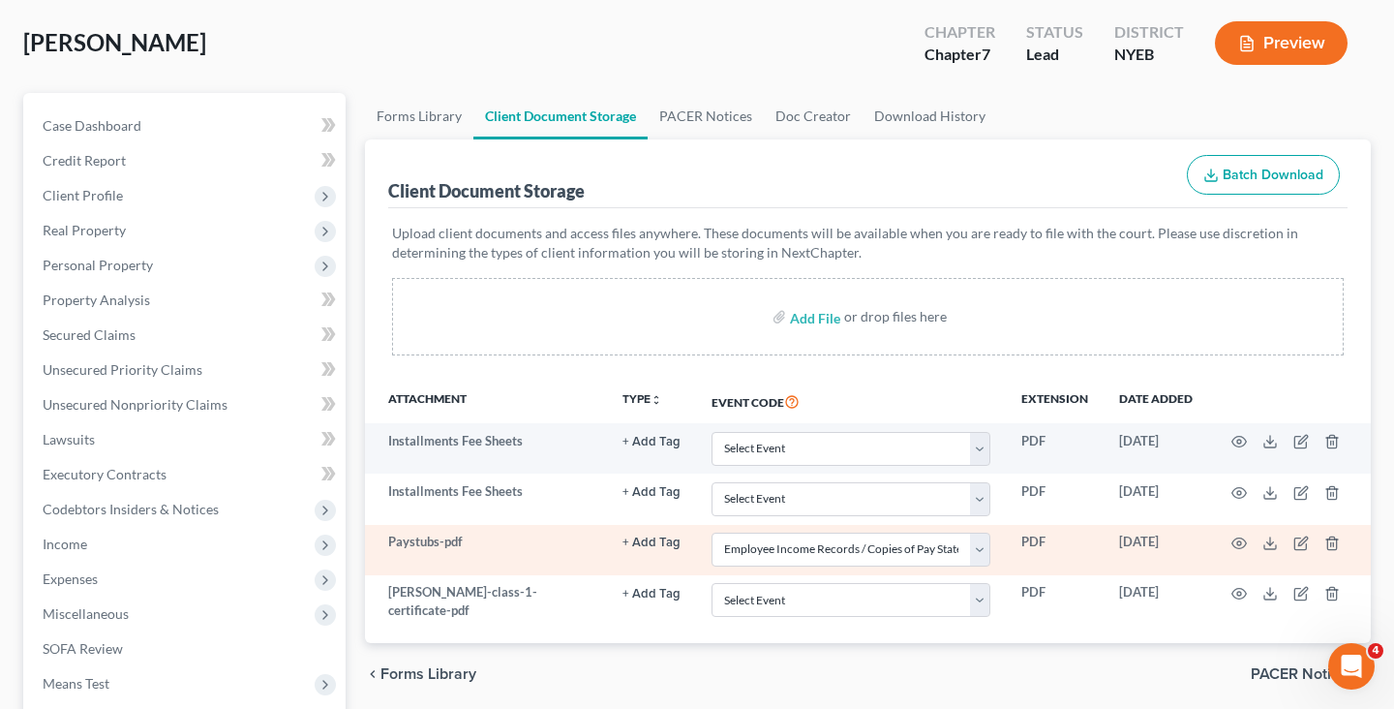
scroll to position [290, 0]
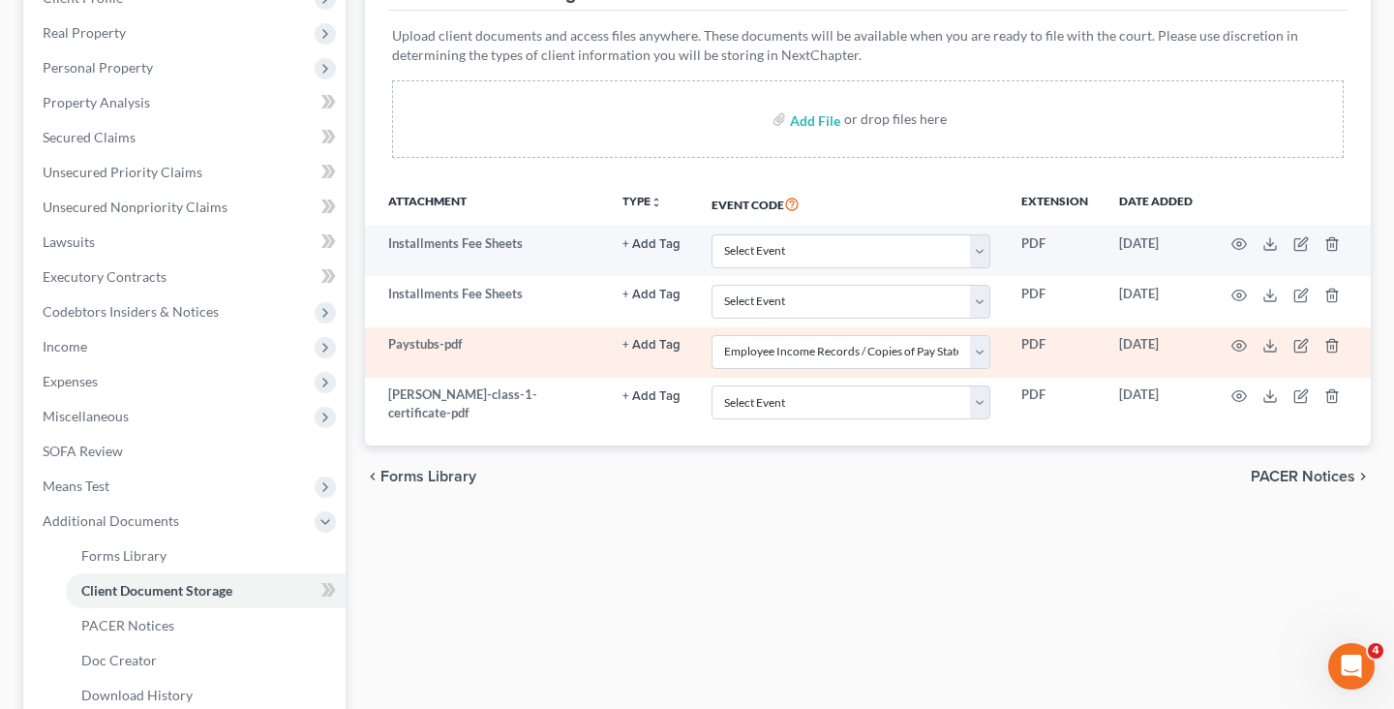
select select "1"
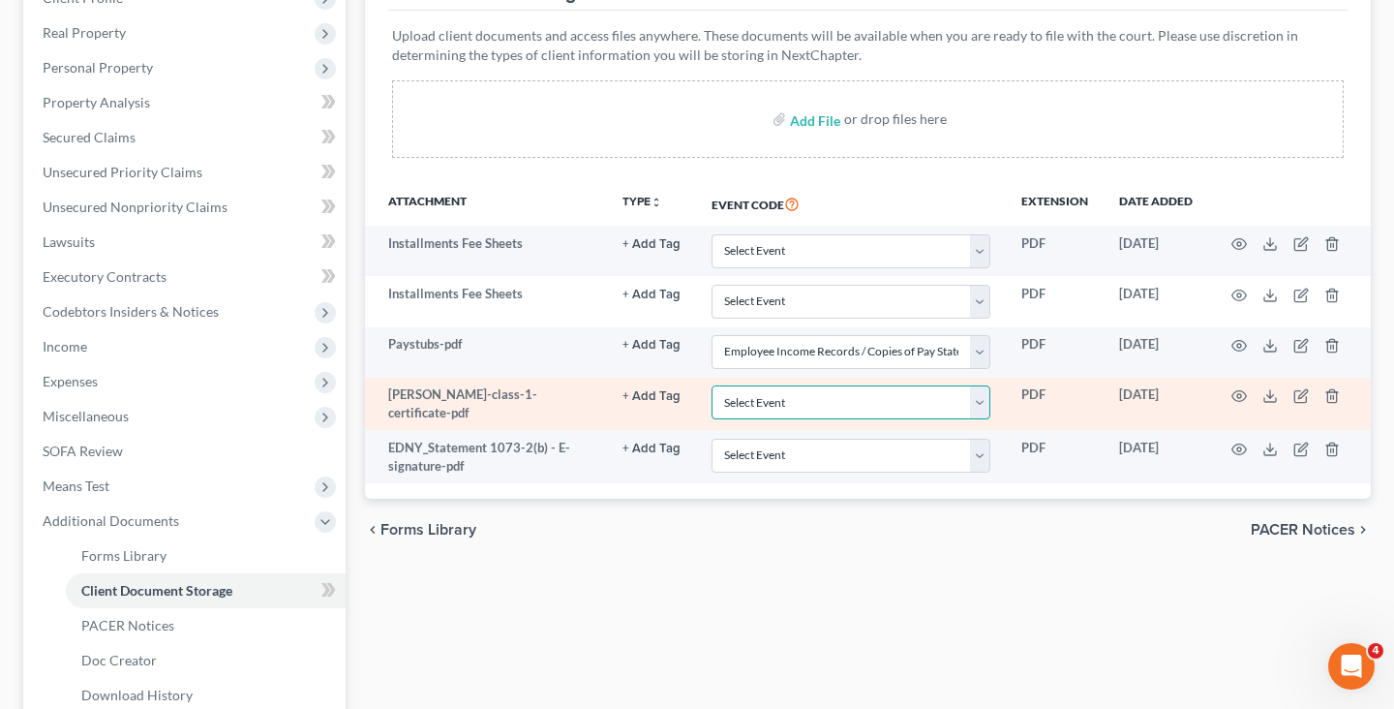
click at [980, 407] on select "Select Event Certificate of Credit Counseling Employee Income Records / Copies …" at bounding box center [850, 402] width 279 height 34
select select "0"
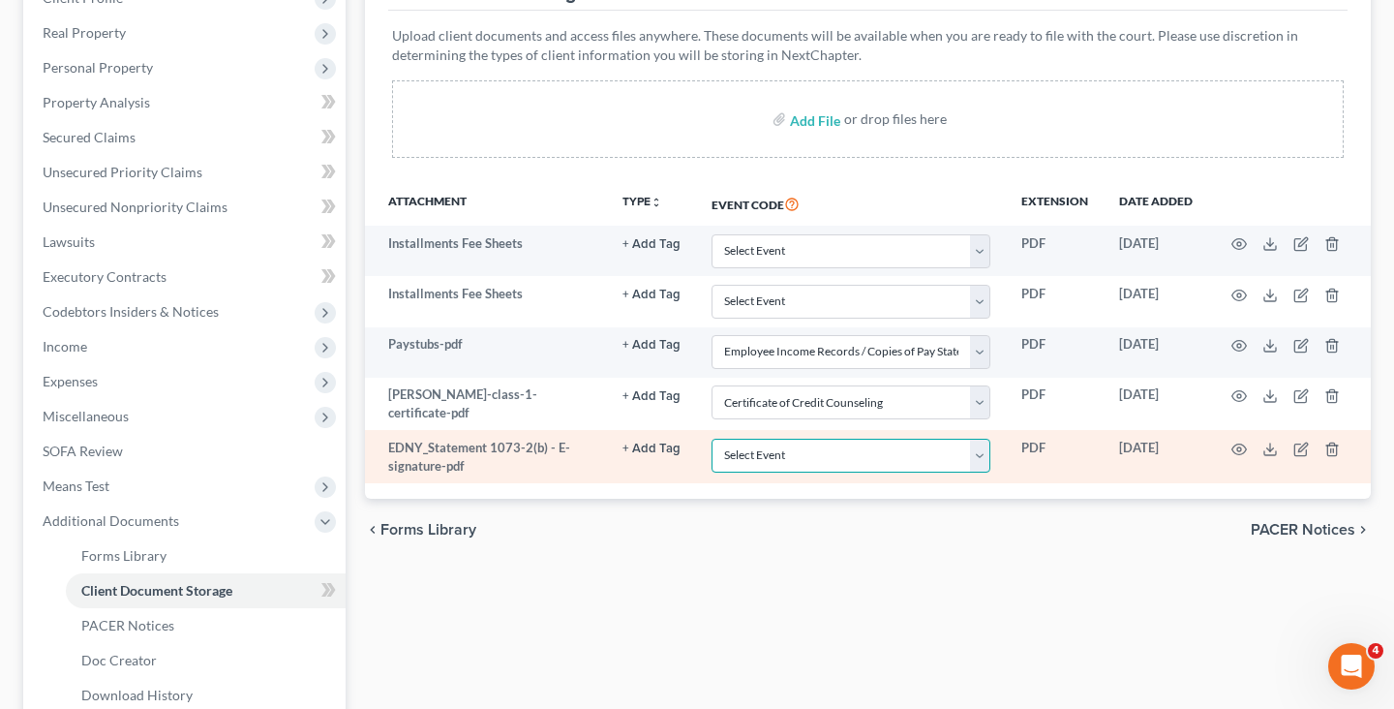
click at [931, 454] on select "Select Event Certificate of Credit Counseling Employee Income Records / Copies …" at bounding box center [850, 455] width 279 height 34
select select "3"
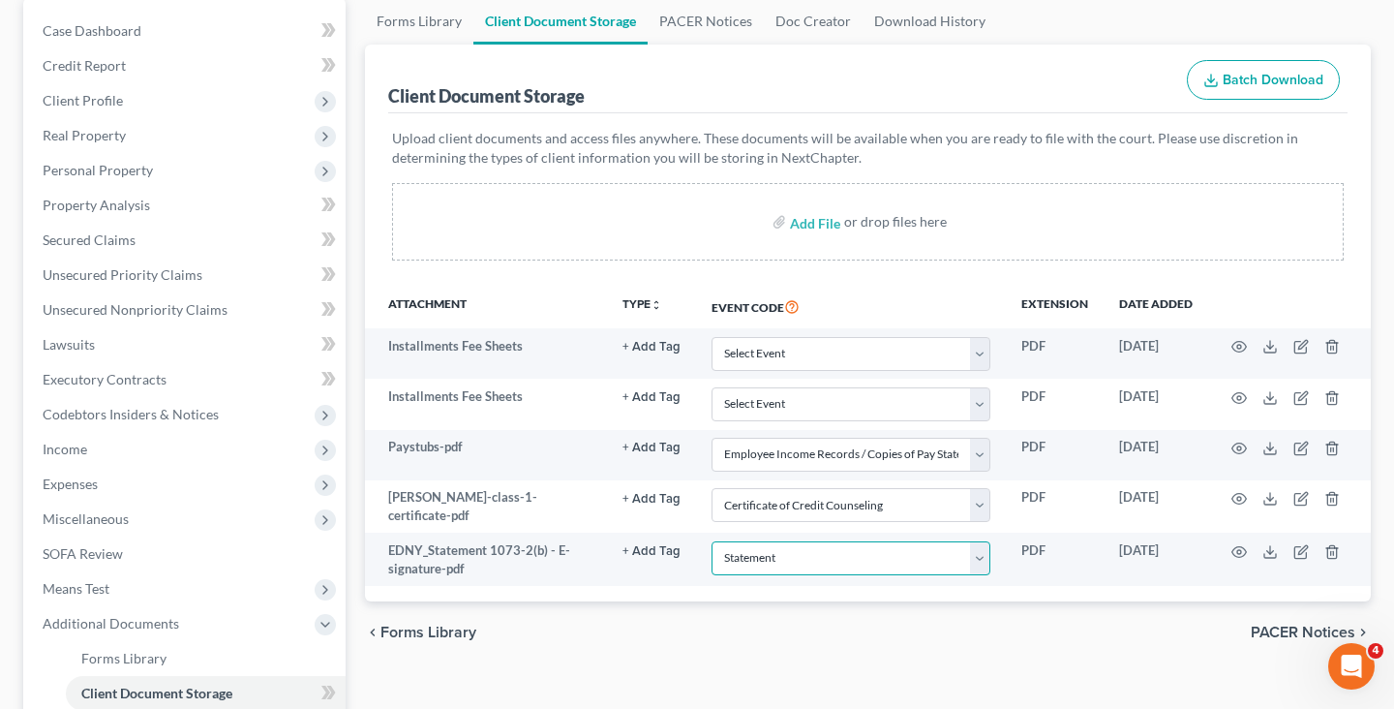
scroll to position [179, 0]
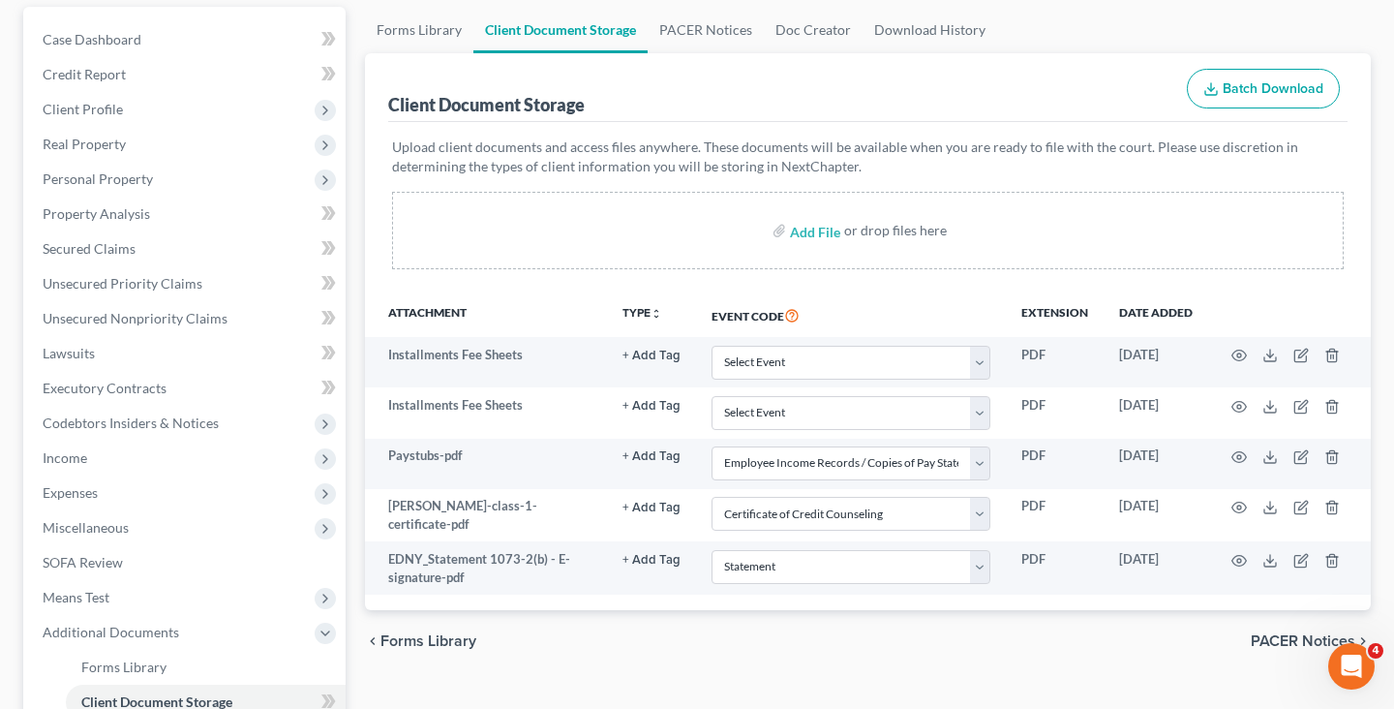
select select "1"
select select "0"
select select "3"
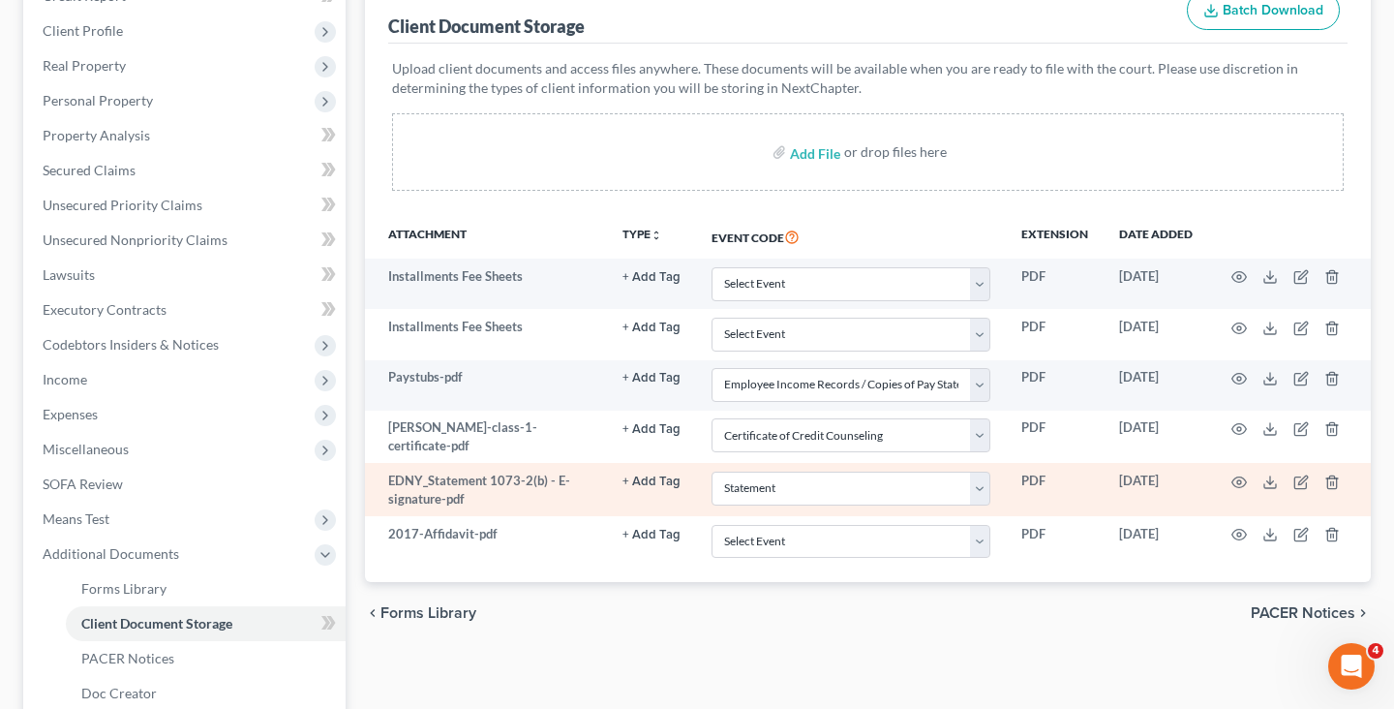
scroll to position [262, 0]
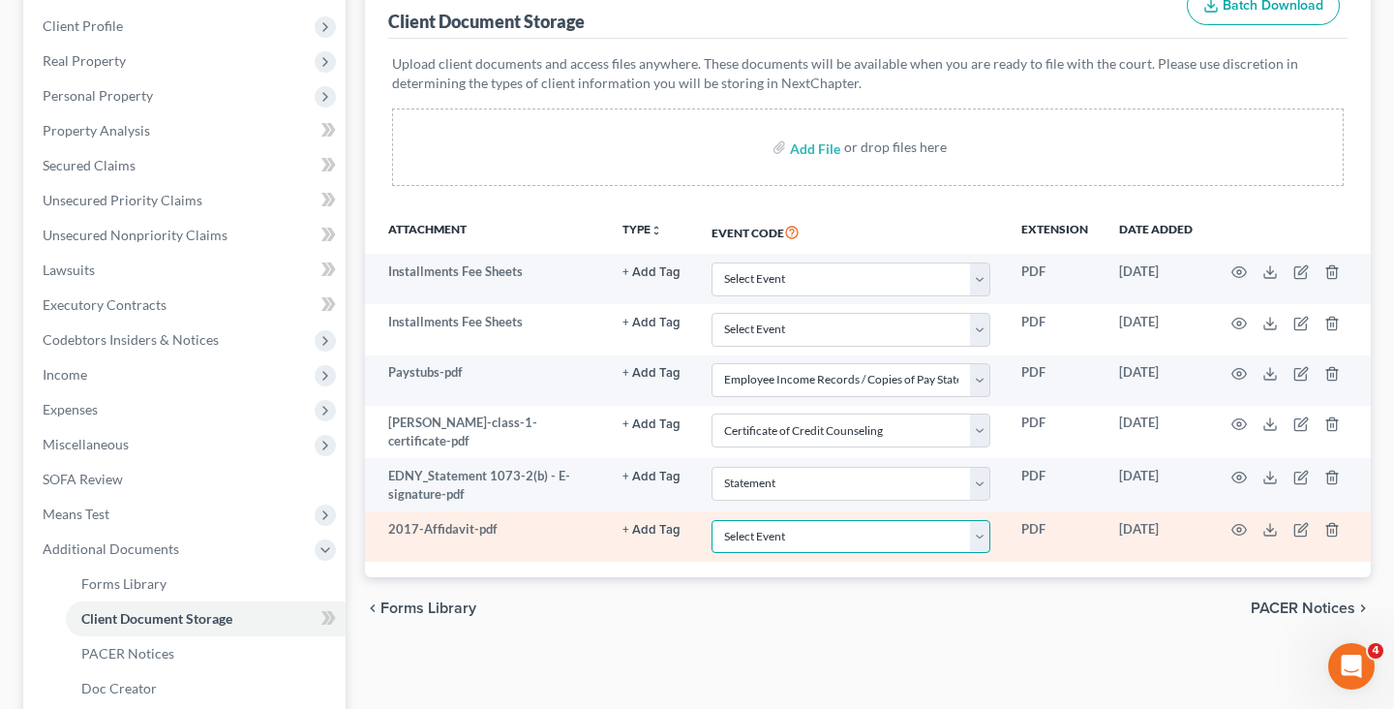
click at [881, 538] on select "Select Event Certificate of Credit Counseling Employee Income Records / Copies …" at bounding box center [850, 537] width 279 height 34
select select "2"
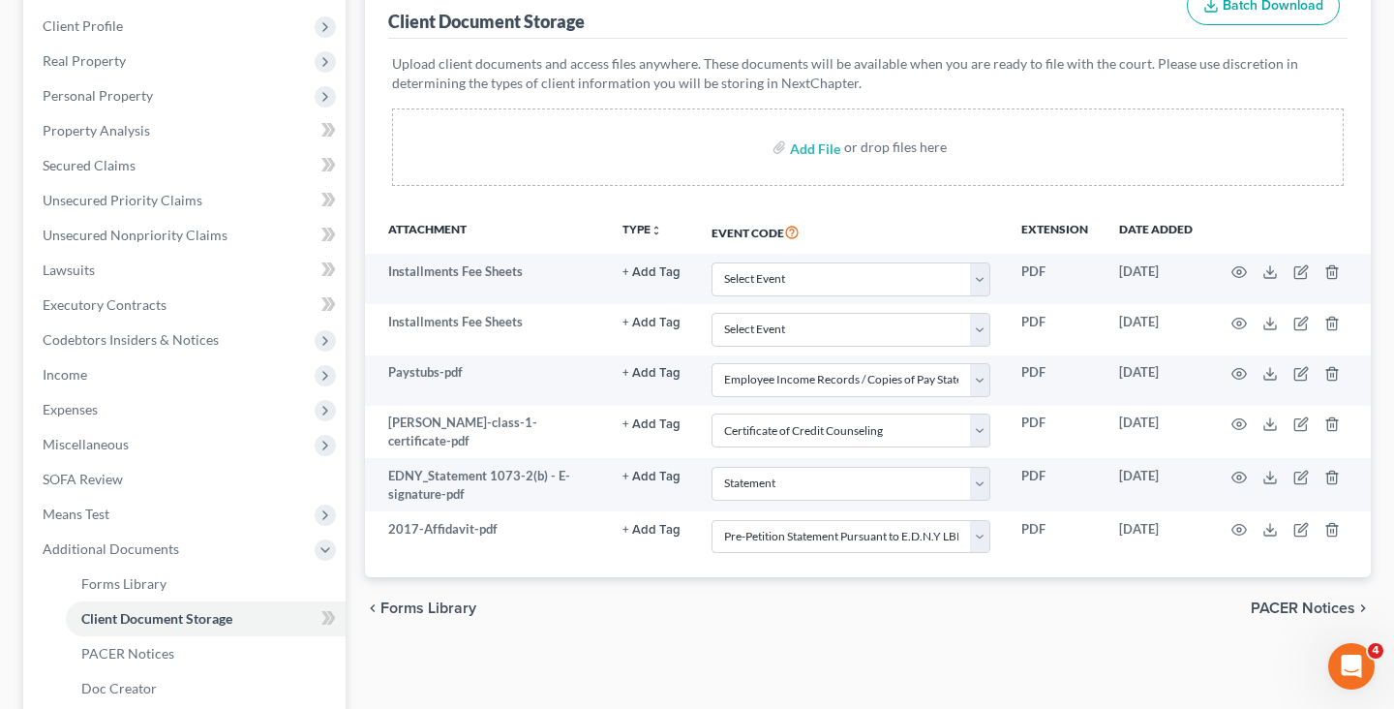
click at [829, 601] on div "chevron_left Forms Library PACER Notices chevron_right" at bounding box center [868, 608] width 1006 height 62
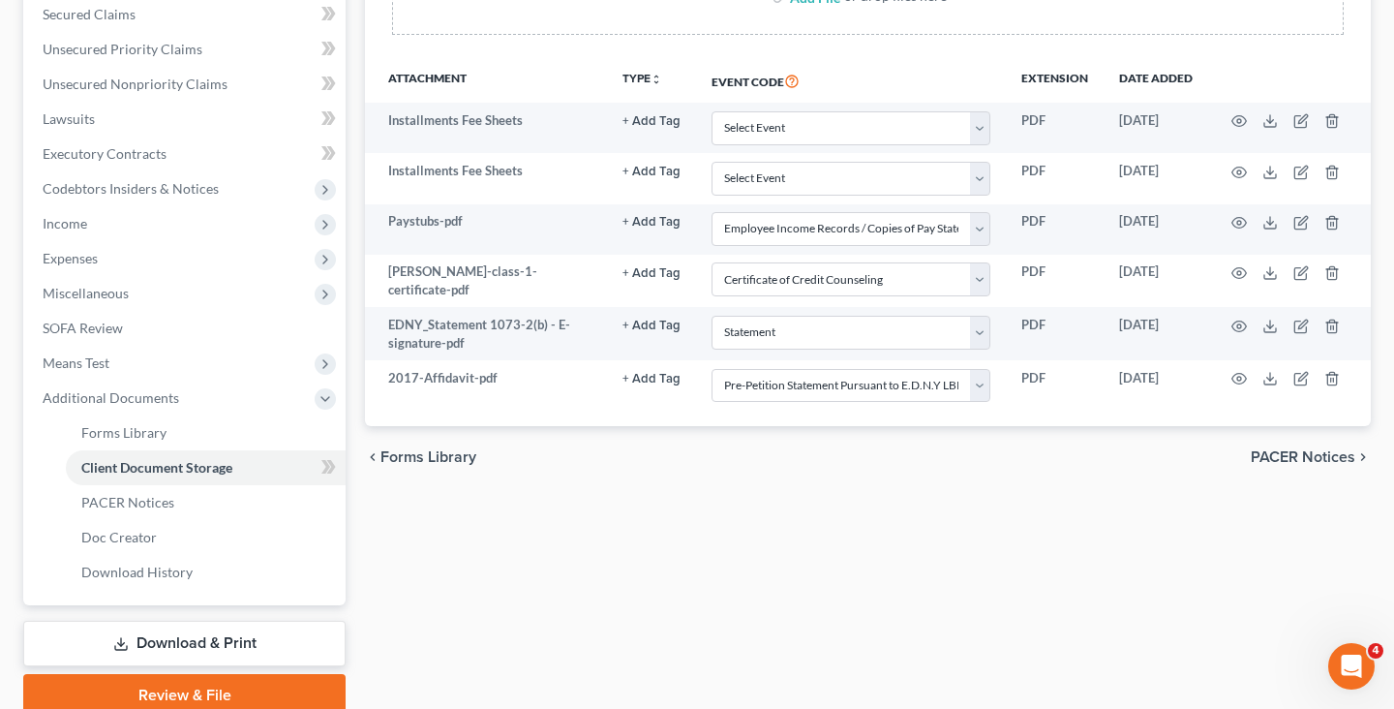
scroll to position [493, 0]
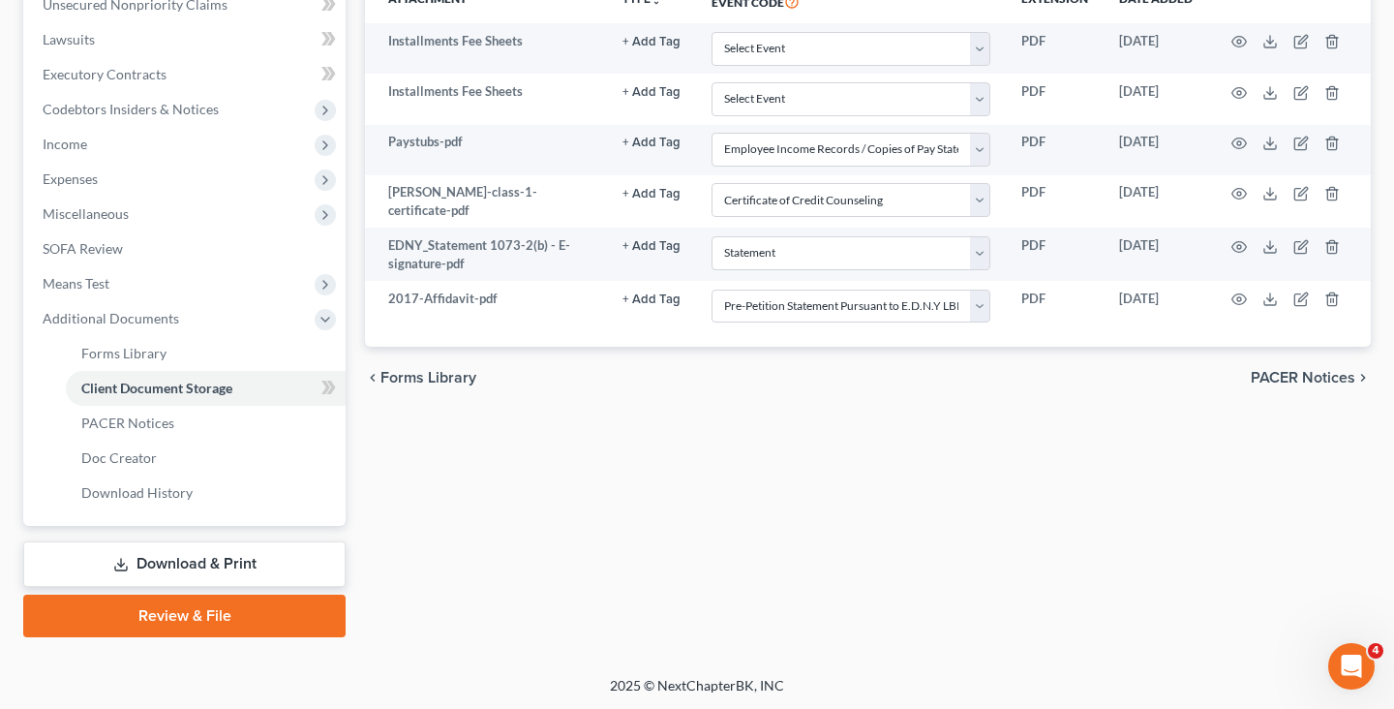
click at [290, 627] on link "Review & File" at bounding box center [184, 615] width 322 height 43
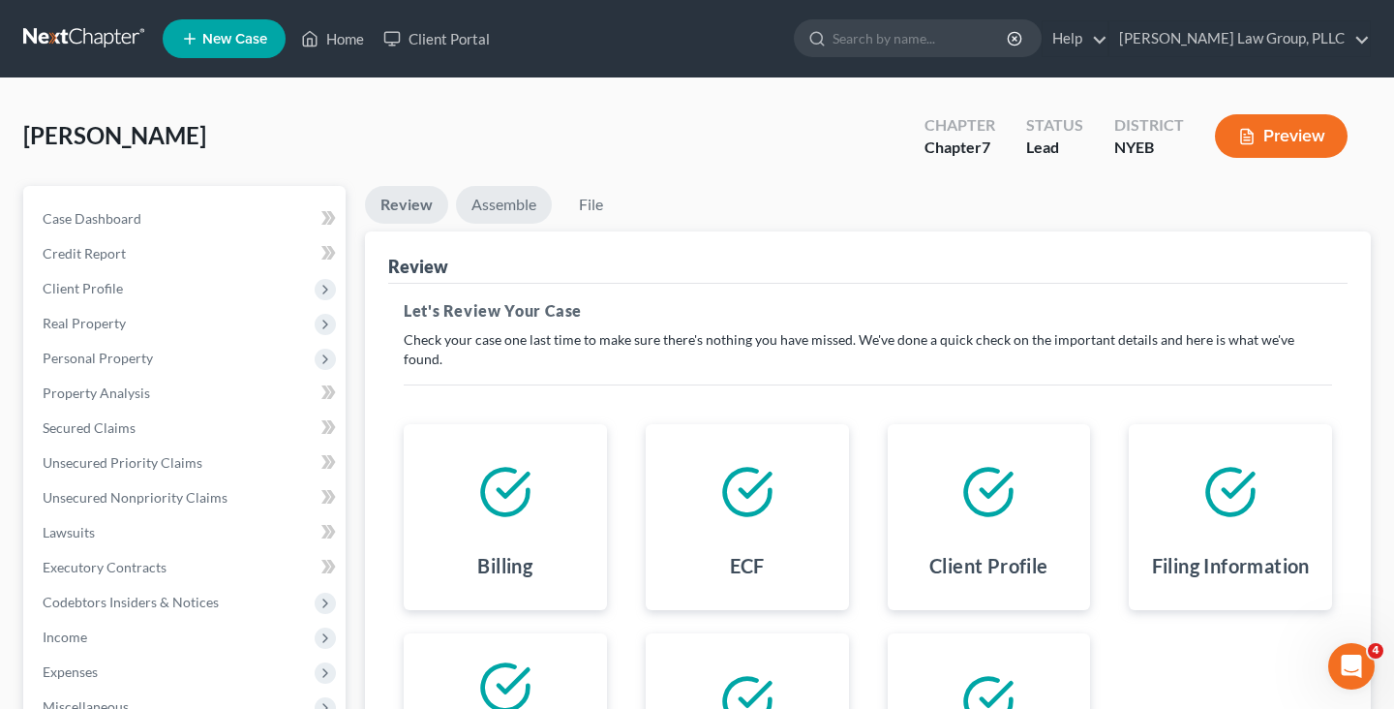
click at [511, 204] on link "Assemble" at bounding box center [504, 205] width 96 height 38
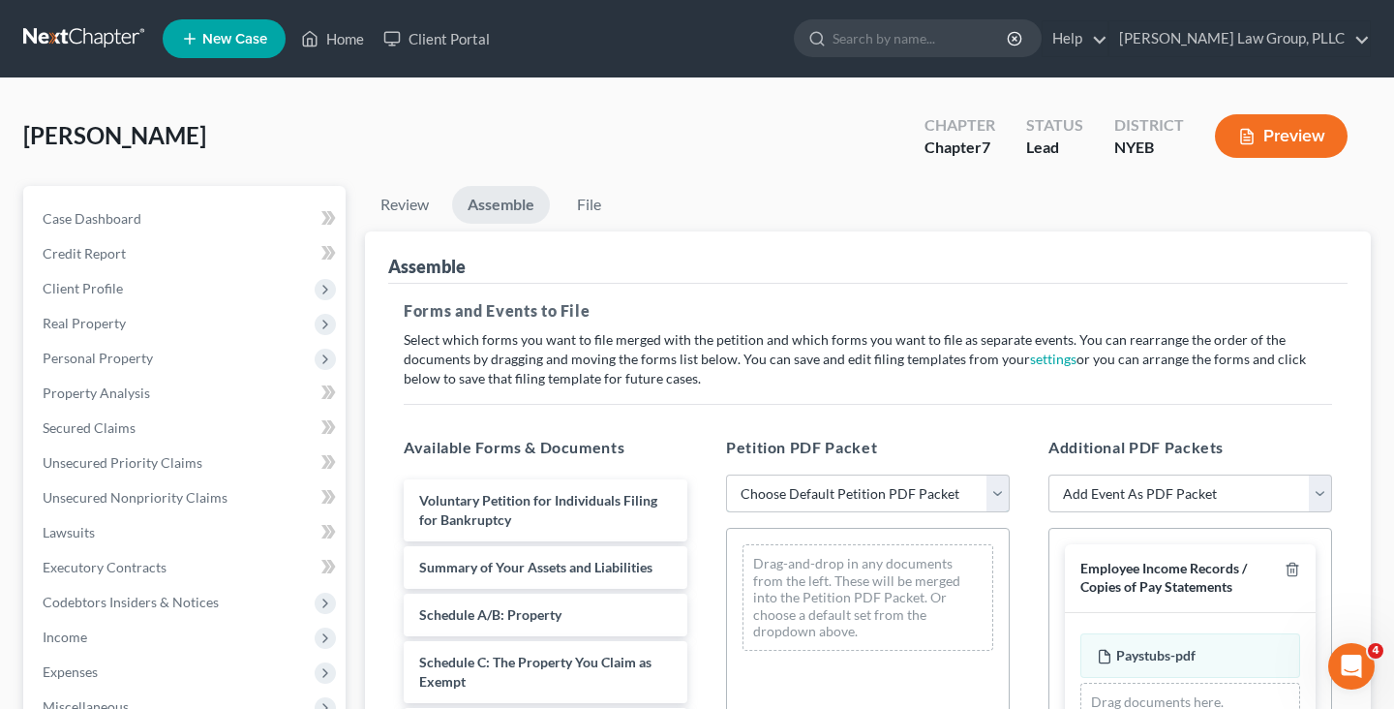
click at [827, 503] on select "Choose Default Petition PDF Packet Complete Bankruptcy Petition (all forms and …" at bounding box center [868, 493] width 284 height 39
select select "0"
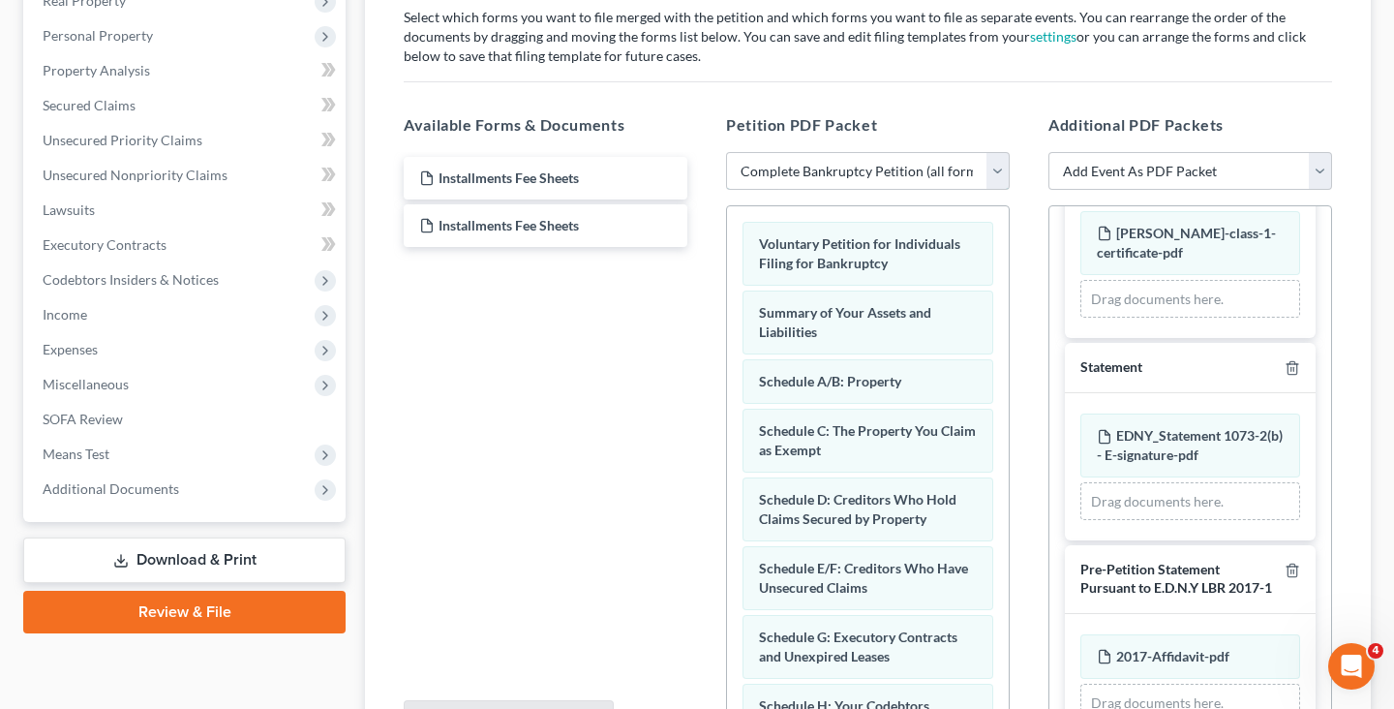
scroll to position [525, 0]
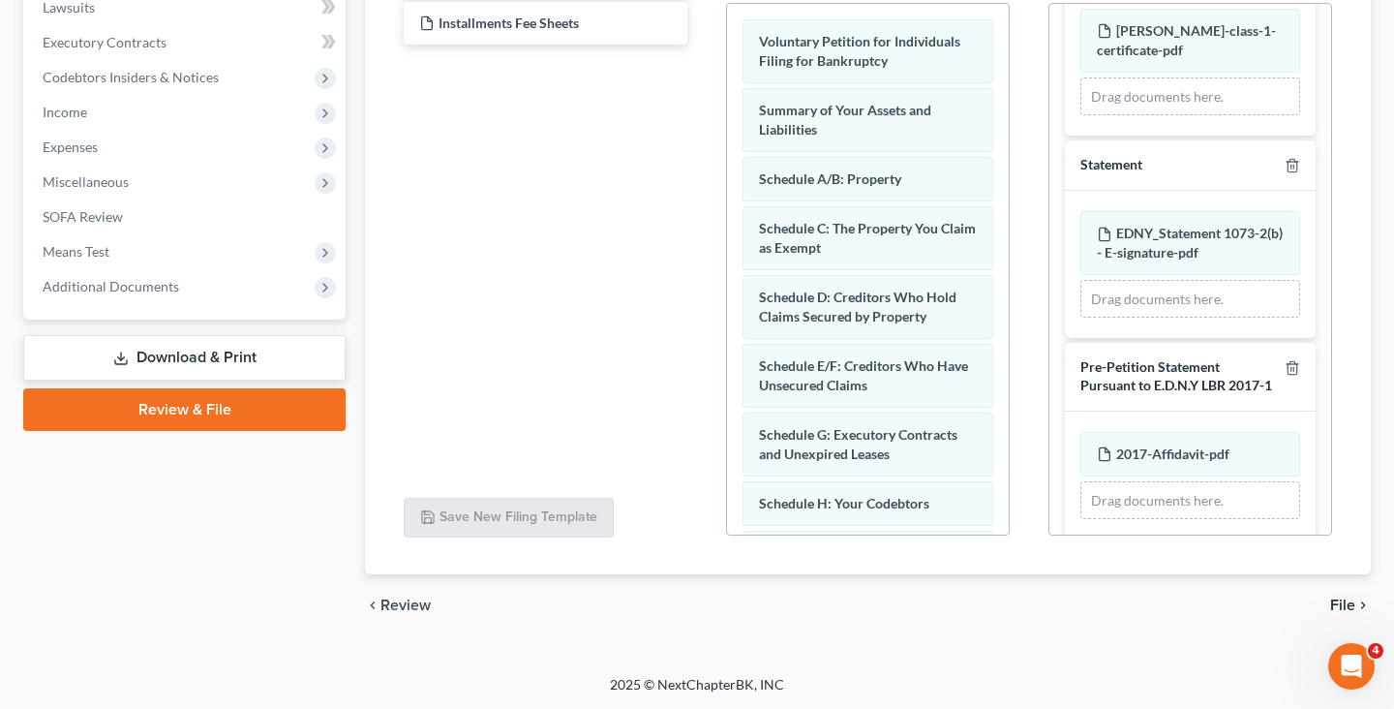
click at [1331, 597] on span "File" at bounding box center [1342, 604] width 25 height 15
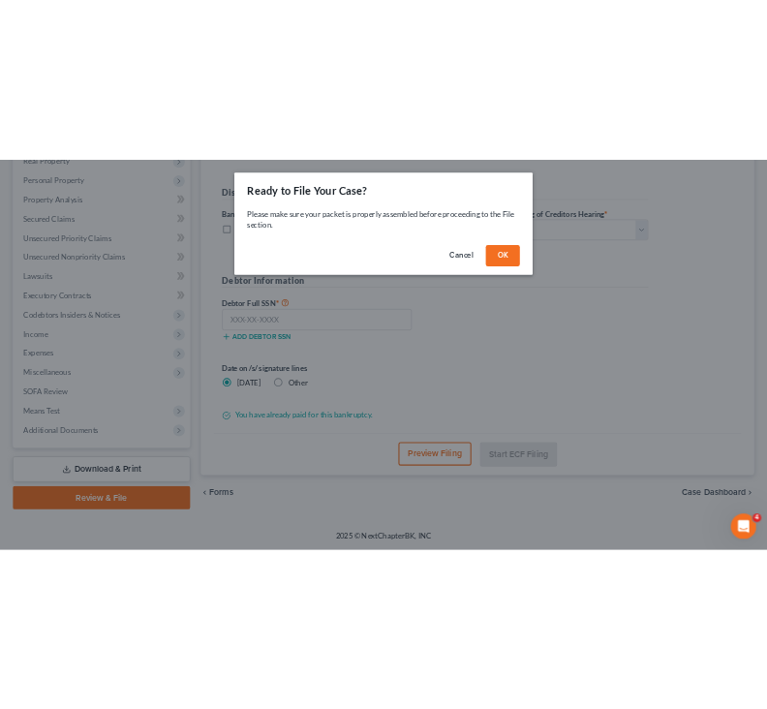
scroll to position [319, 0]
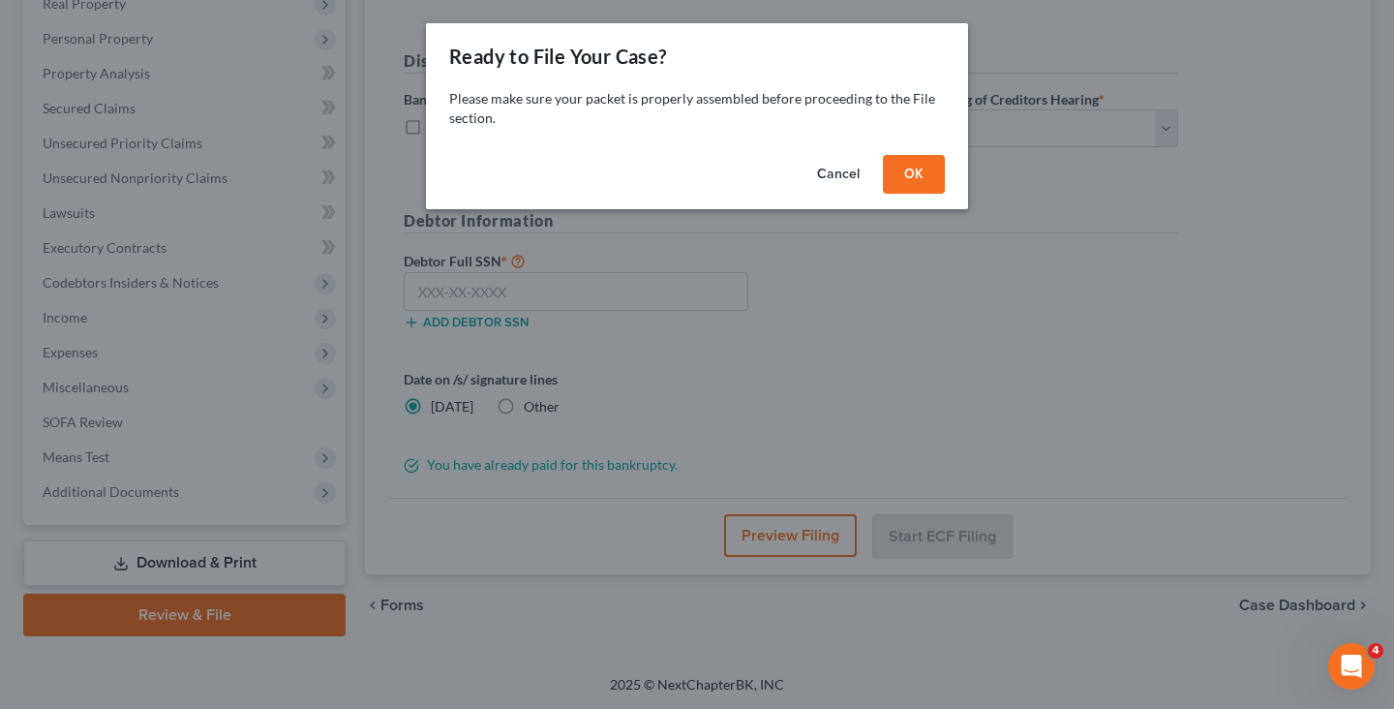
click at [923, 180] on button "OK" at bounding box center [914, 174] width 62 height 39
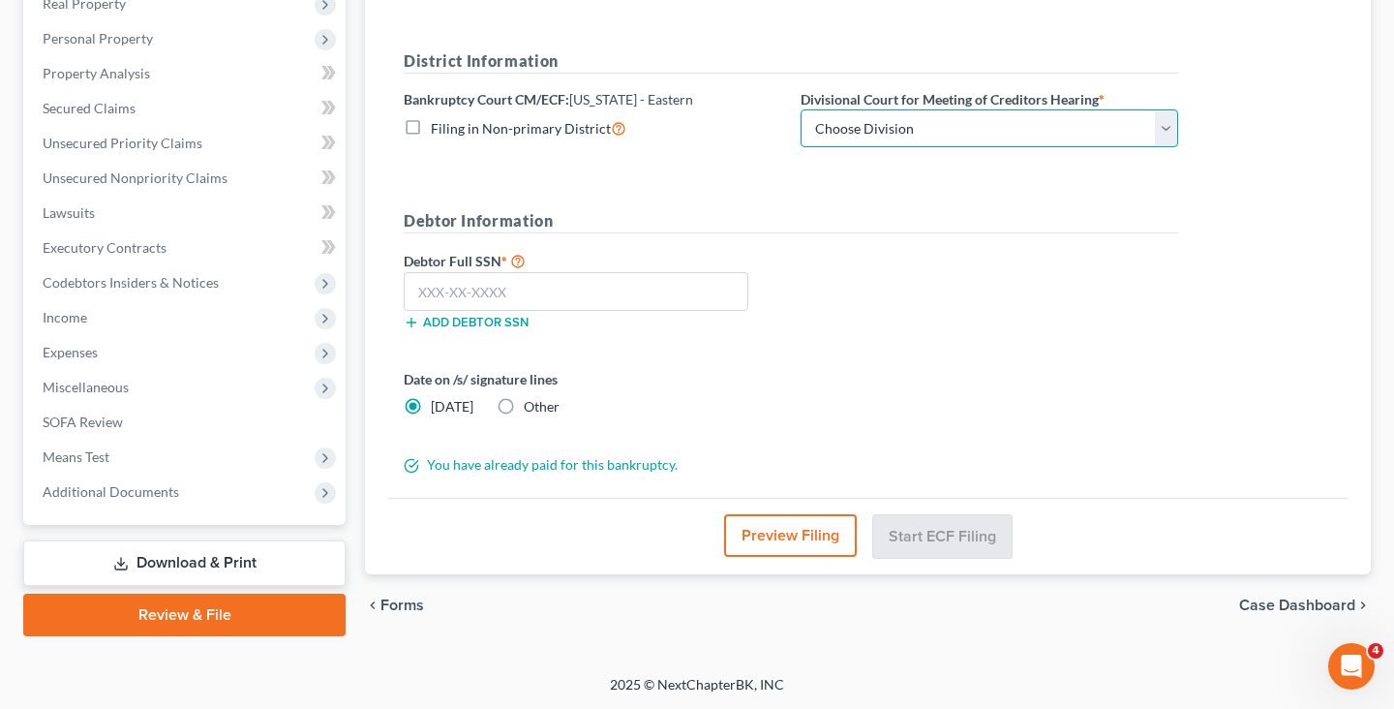
click at [956, 135] on select "Choose Division [GEOGRAPHIC_DATA]" at bounding box center [988, 128] width 377 height 39
select select "0"
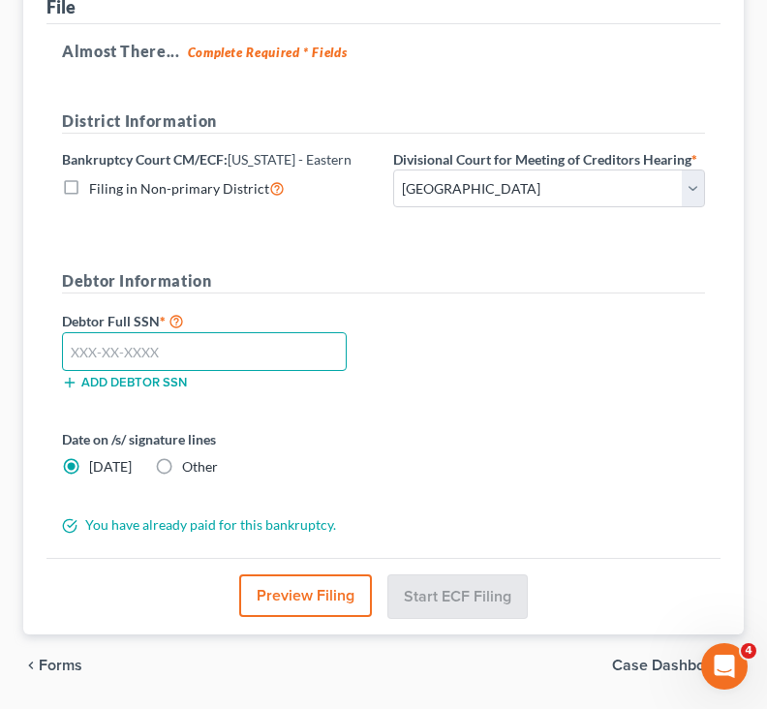
click at [231, 366] on input "text" at bounding box center [204, 351] width 285 height 39
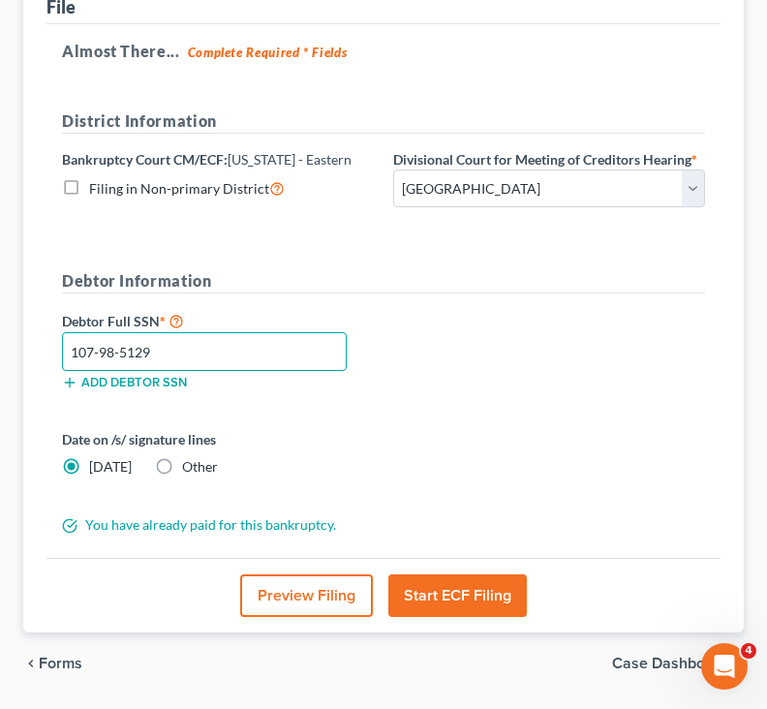
type input "107-98-5129"
click at [447, 381] on div "Debtor Full SSN * 107-98-5129 Add debtor SSN" at bounding box center [383, 357] width 662 height 97
click at [182, 461] on span "Other" at bounding box center [200, 466] width 36 height 16
click at [190, 461] on input "Other" at bounding box center [196, 463] width 13 height 13
radio input "true"
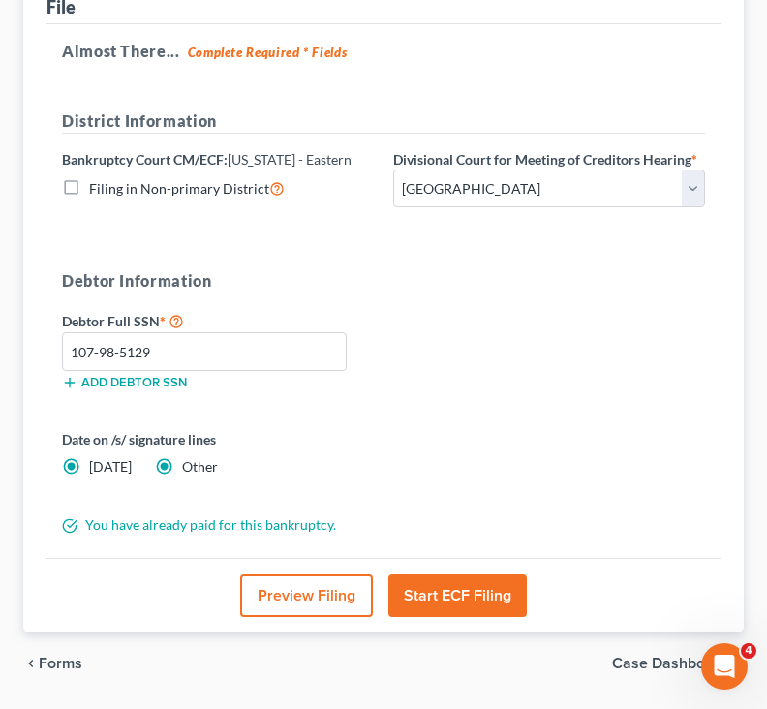
radio input "false"
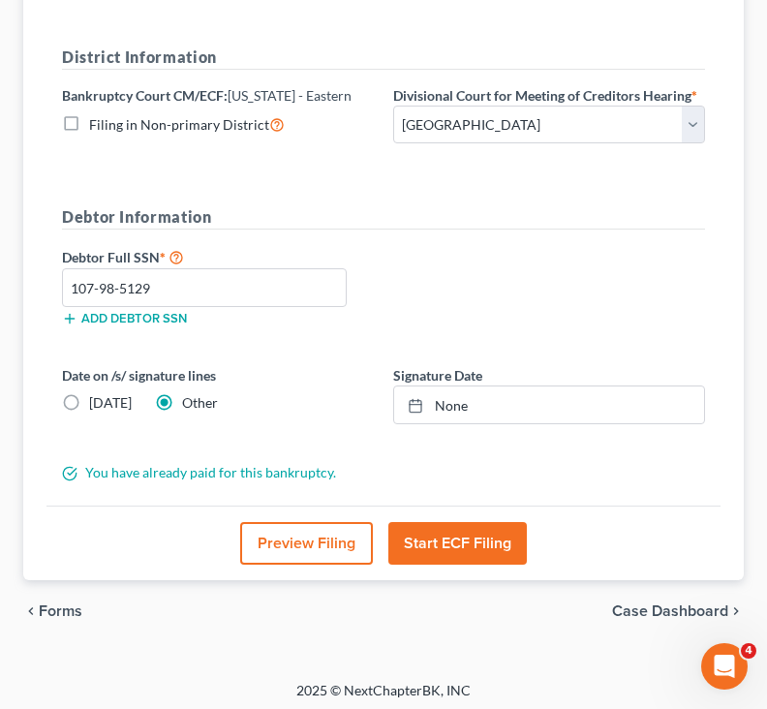
scroll to position [389, 0]
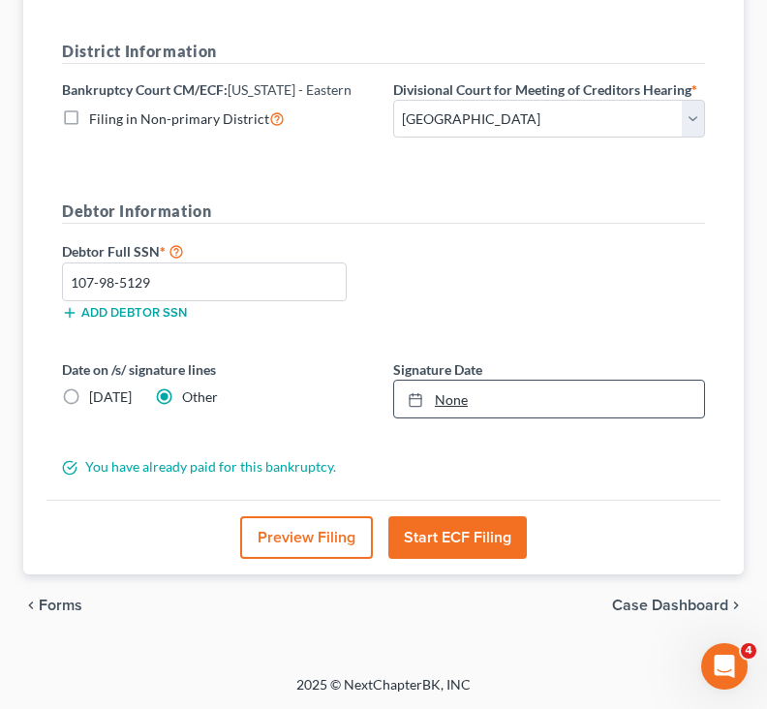
click at [460, 389] on link "None" at bounding box center [549, 398] width 310 height 37
type input "[DATE]"
click at [485, 542] on button "Start ECF Filing" at bounding box center [457, 537] width 138 height 43
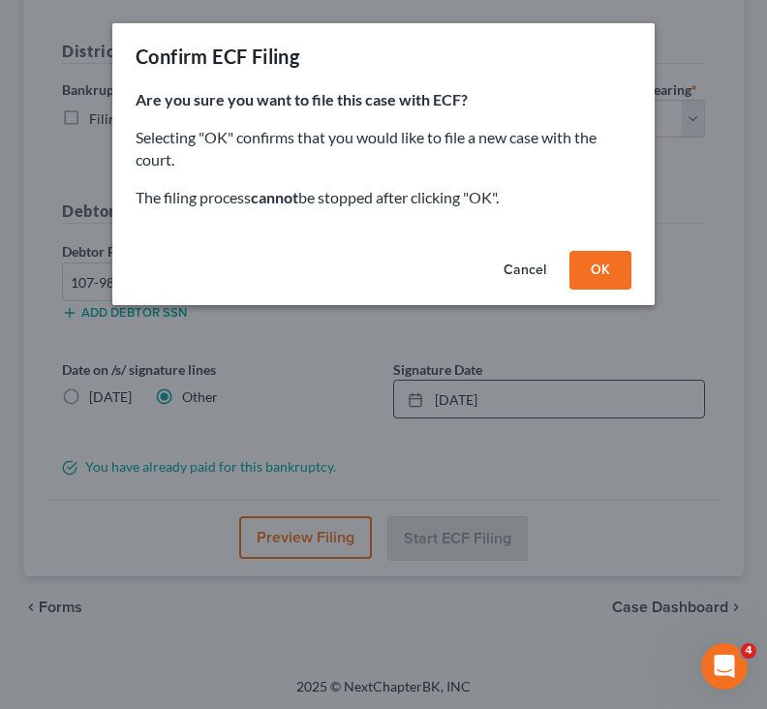
click at [623, 266] on button "OK" at bounding box center [600, 270] width 62 height 39
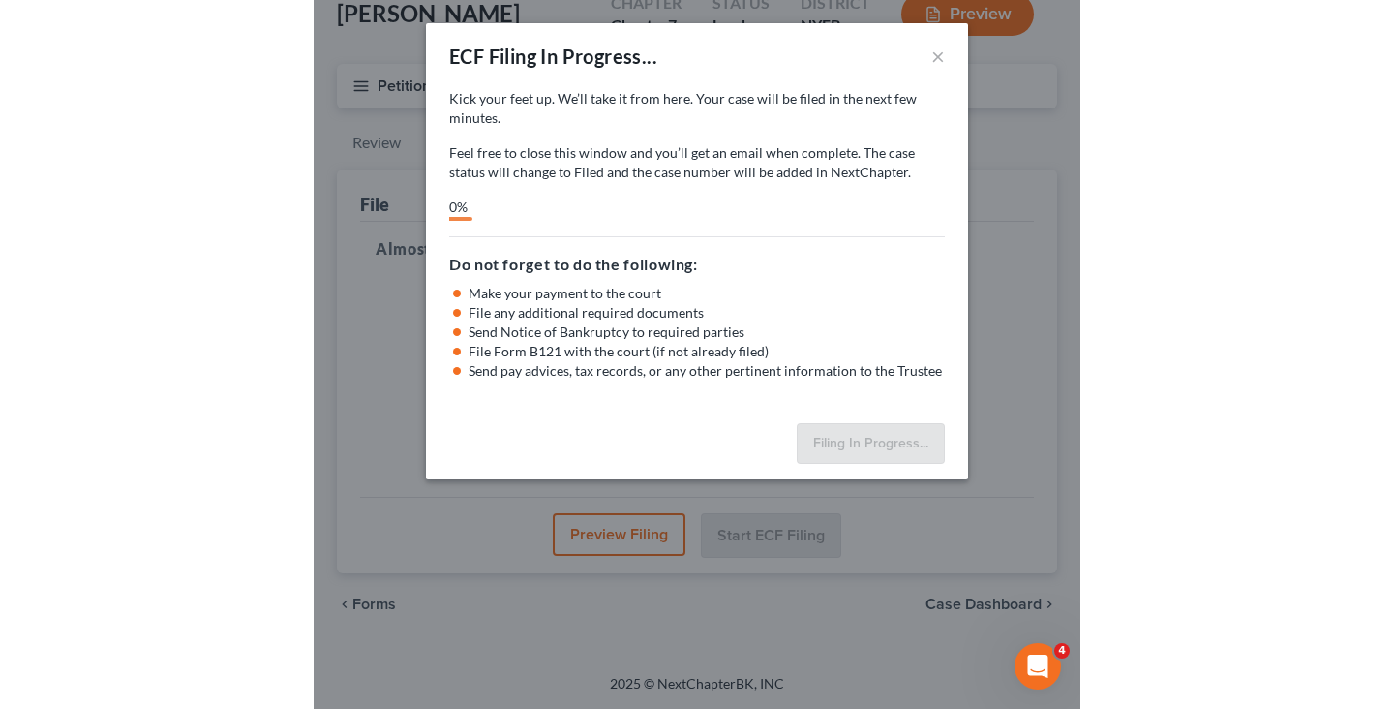
scroll to position [120, 0]
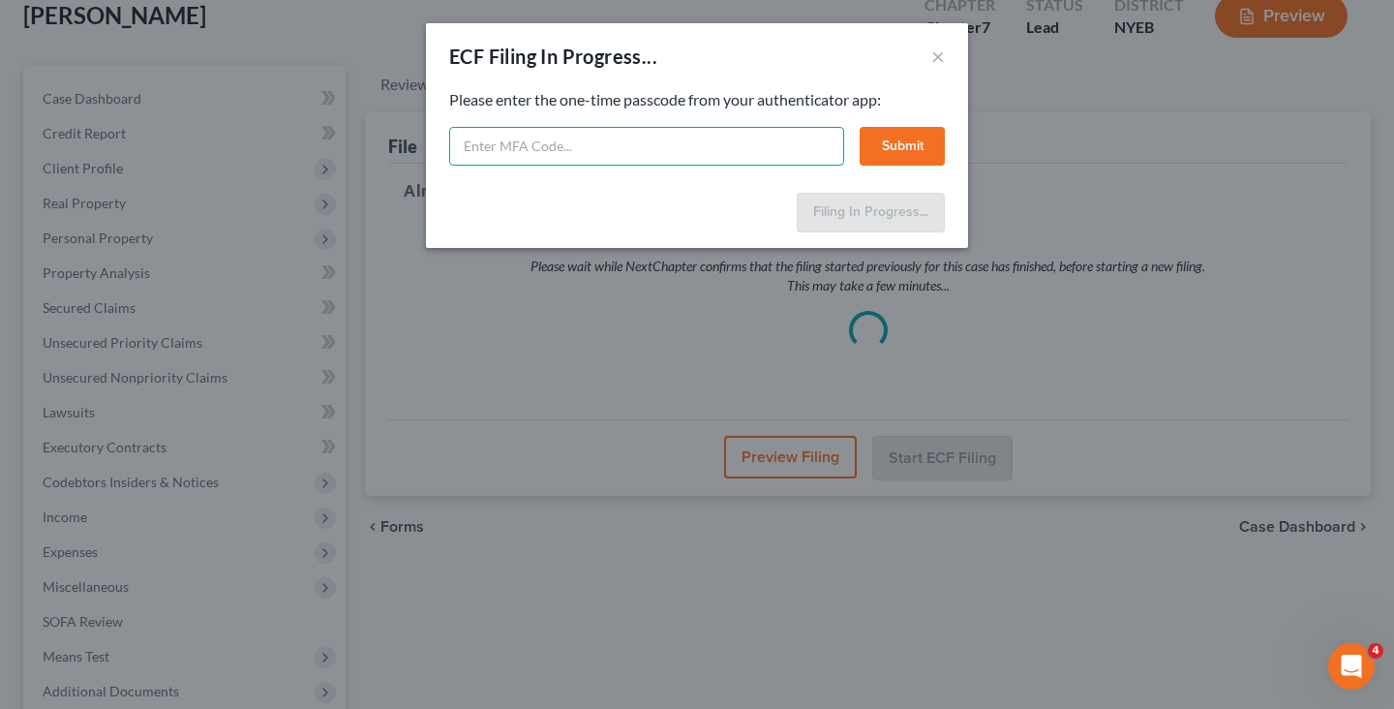
click at [603, 150] on input "text" at bounding box center [646, 146] width 395 height 39
type input "802668"
click at [890, 142] on button "Submit" at bounding box center [901, 146] width 85 height 39
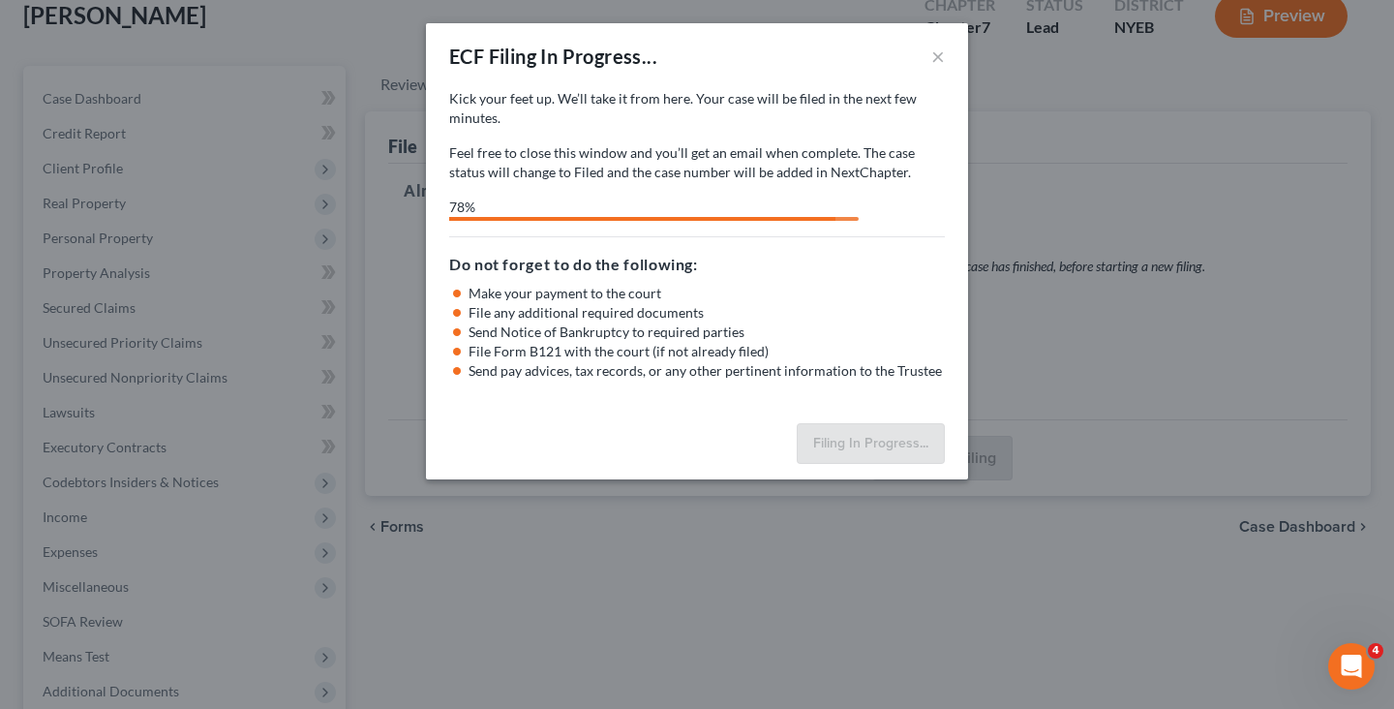
click at [705, 149] on p "Feel free to close this window and you’ll get an email when complete. The case …" at bounding box center [697, 162] width 496 height 39
click at [762, 170] on p "Feel free to close this window and you’ll get an email when complete. The case …" at bounding box center [697, 162] width 496 height 39
select select "0"
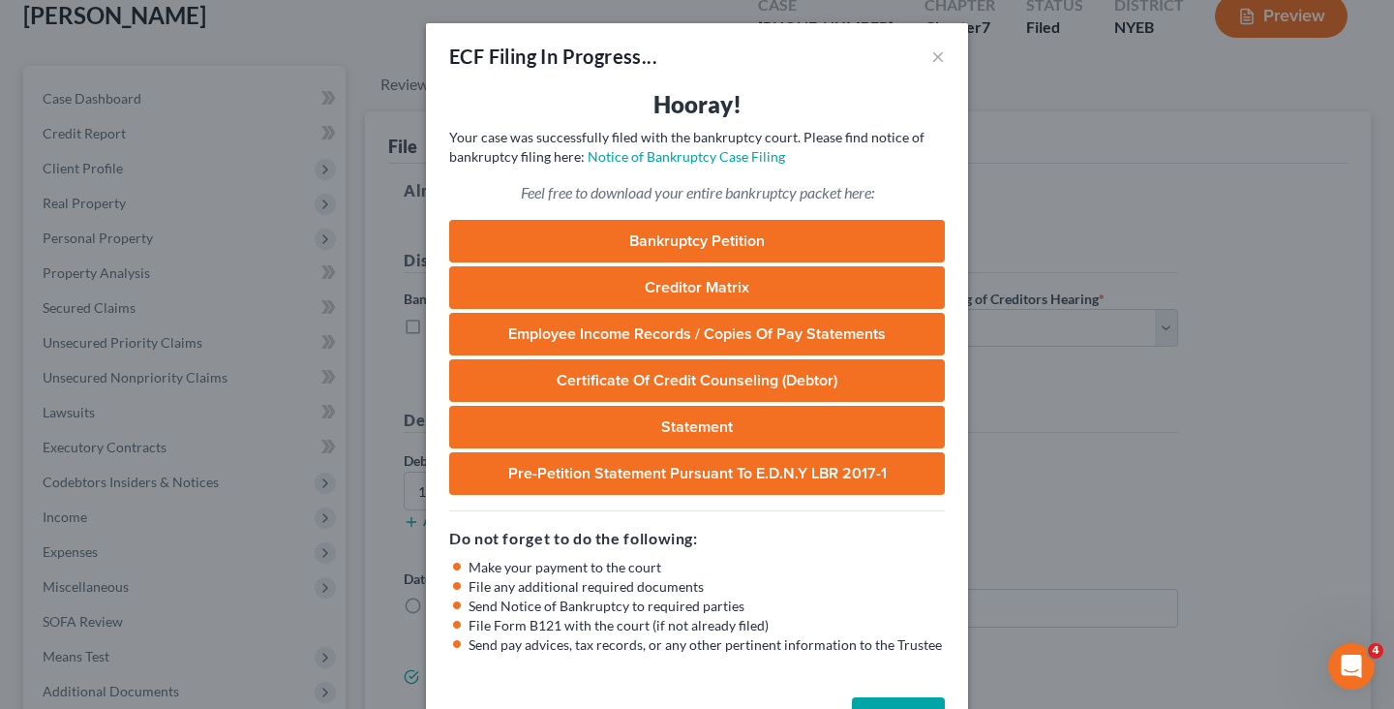
click at [1111, 232] on div "ECF Filing In Progress... × Hooray! Your case was successfully filed with the b…" at bounding box center [697, 354] width 1394 height 709
click at [933, 47] on button "×" at bounding box center [938, 56] width 14 height 23
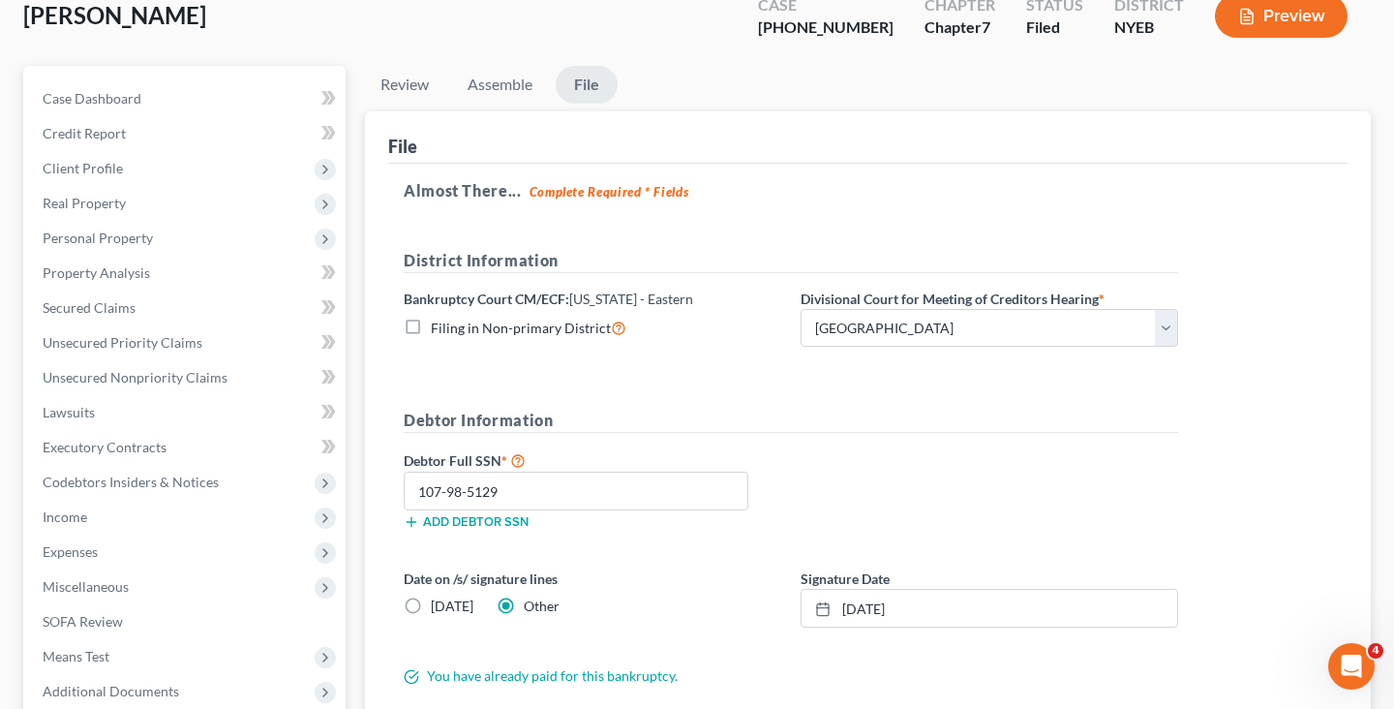
scroll to position [0, 0]
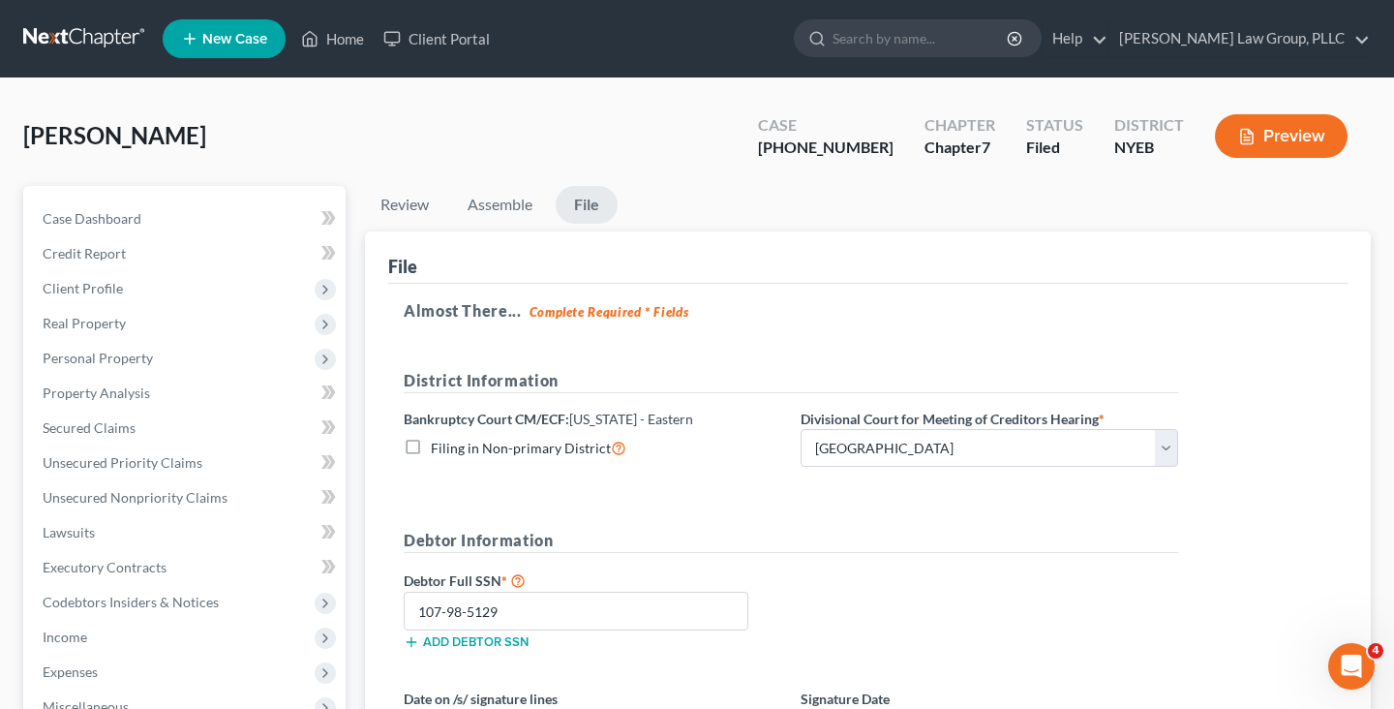
click at [113, 49] on link at bounding box center [85, 38] width 124 height 35
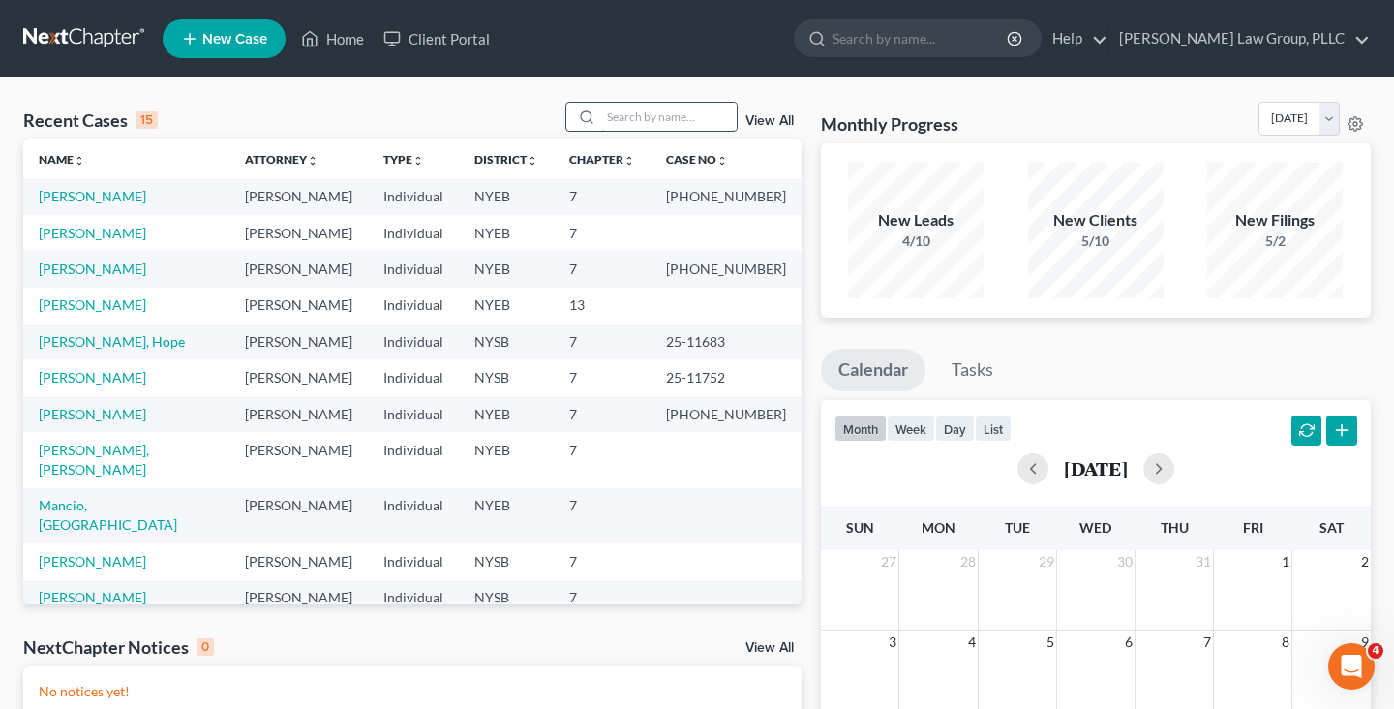
click at [650, 121] on input "search" at bounding box center [669, 117] width 136 height 28
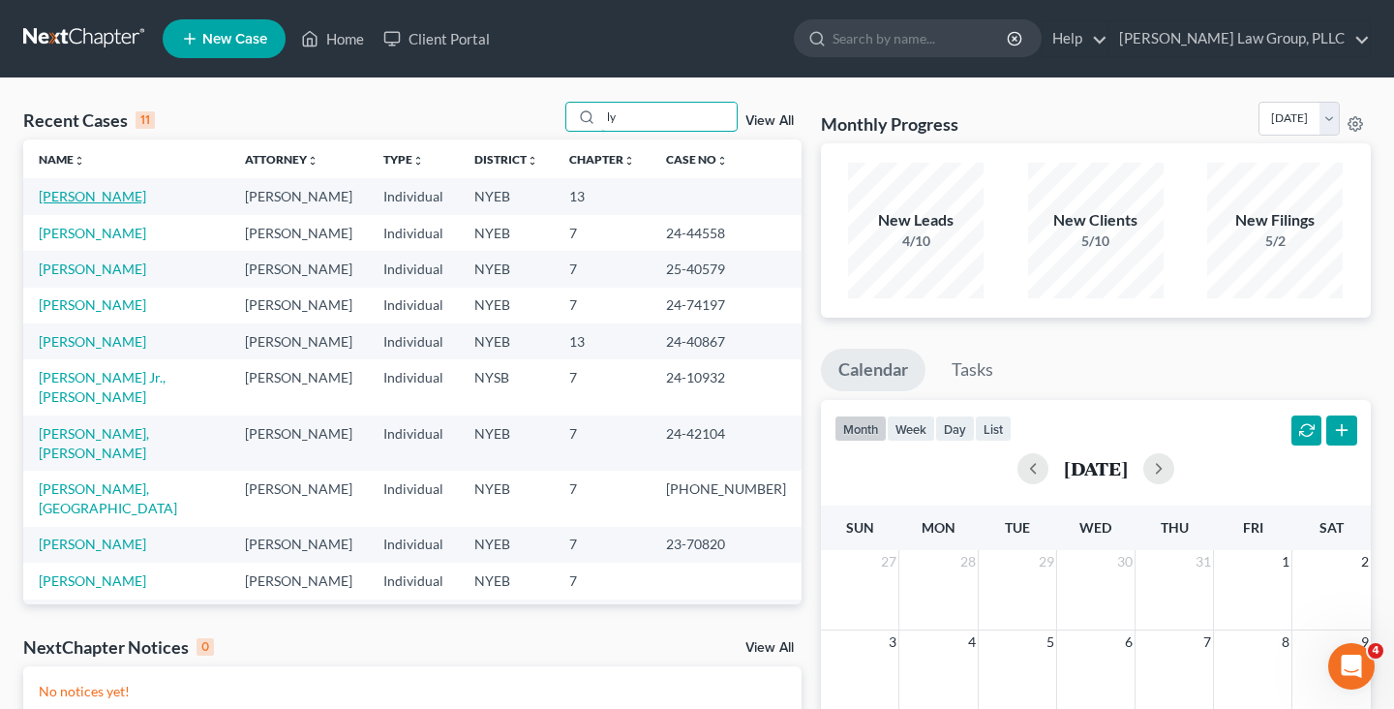
type input "ly"
click at [70, 197] on link "[PERSON_NAME]" at bounding box center [92, 196] width 107 height 16
click at [672, 121] on input "ly" at bounding box center [669, 117] width 136 height 28
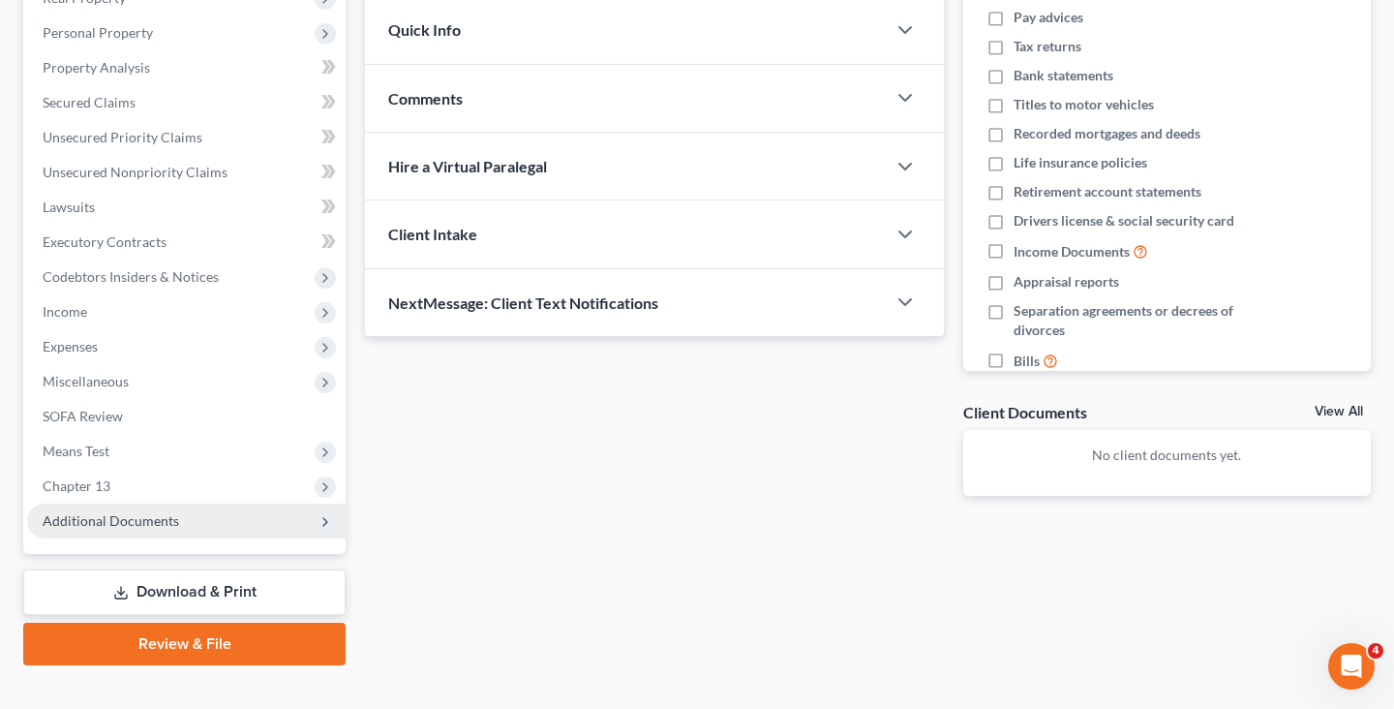
scroll to position [342, 0]
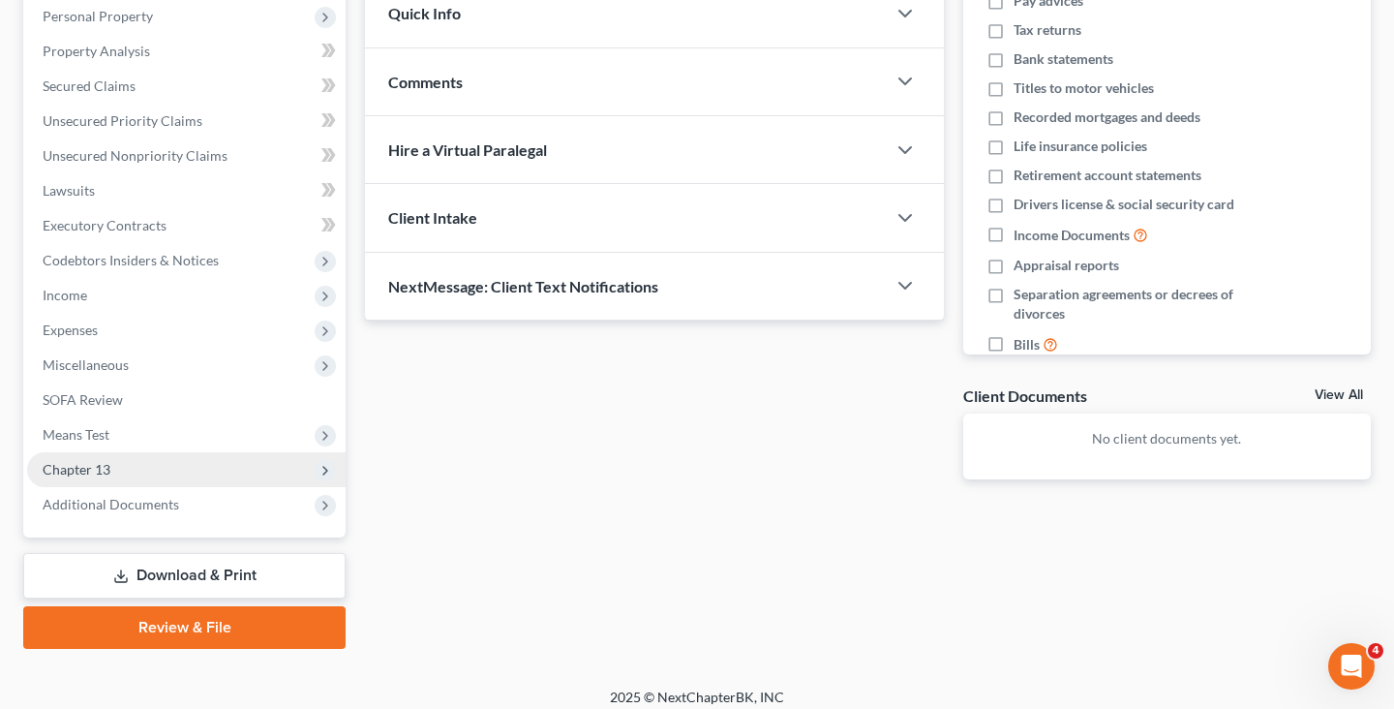
click at [166, 461] on span "Chapter 13" at bounding box center [186, 469] width 318 height 35
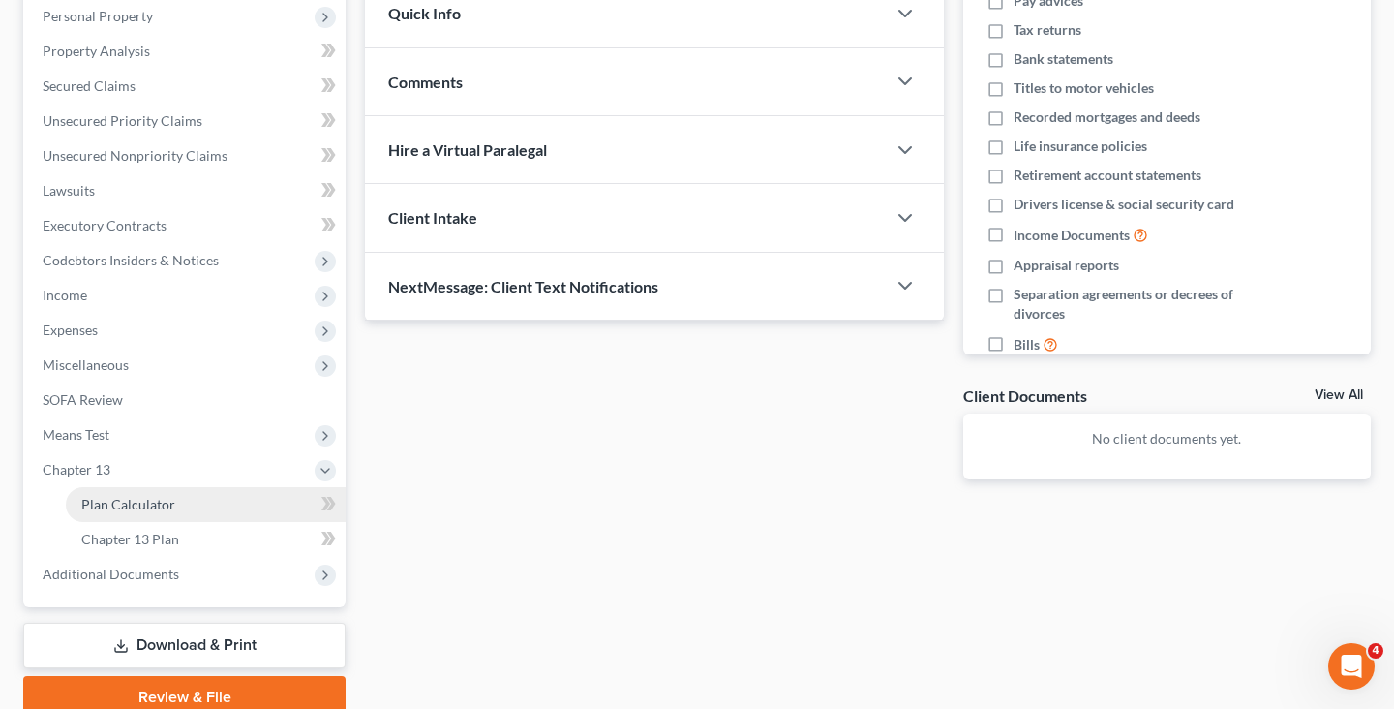
click at [187, 509] on link "Plan Calculator" at bounding box center [206, 504] width 280 height 35
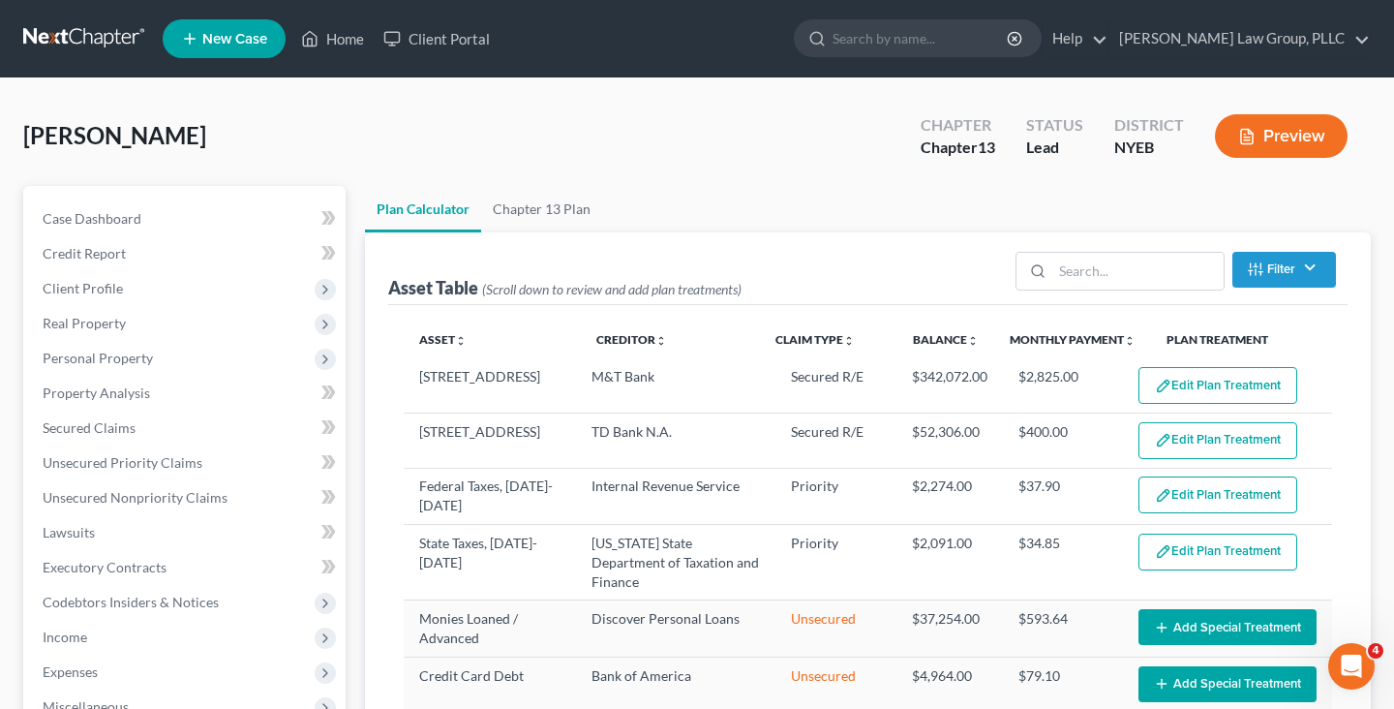
select select "59"
click at [129, 507] on link "Unsecured Nonpriority Claims" at bounding box center [186, 497] width 318 height 35
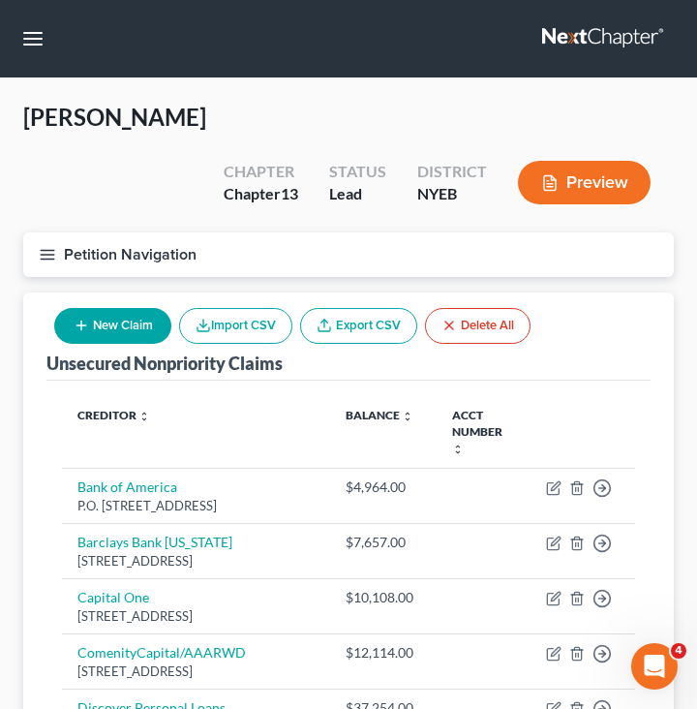
click at [139, 308] on button "New Claim" at bounding box center [112, 326] width 117 height 36
select select "0"
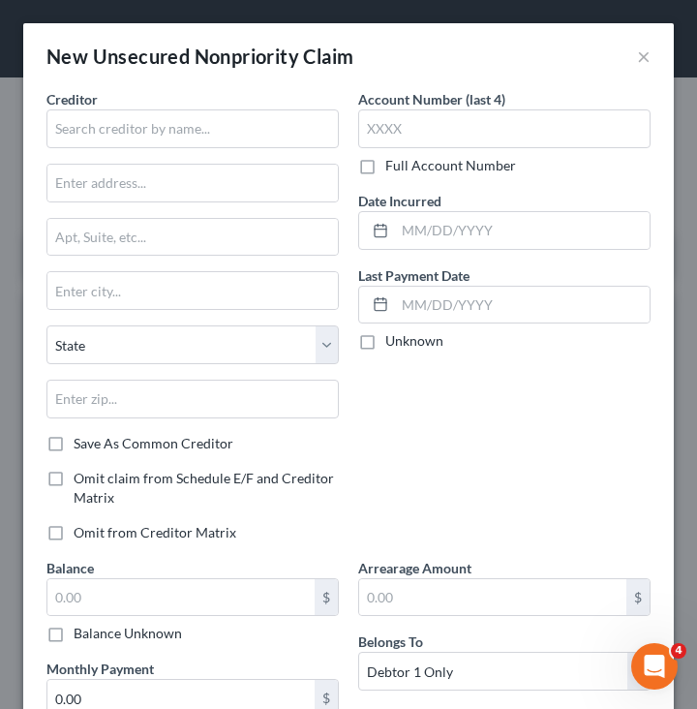
click at [168, 105] on div "Creditor *" at bounding box center [192, 118] width 292 height 59
click at [166, 133] on input "text" at bounding box center [192, 128] width 292 height 39
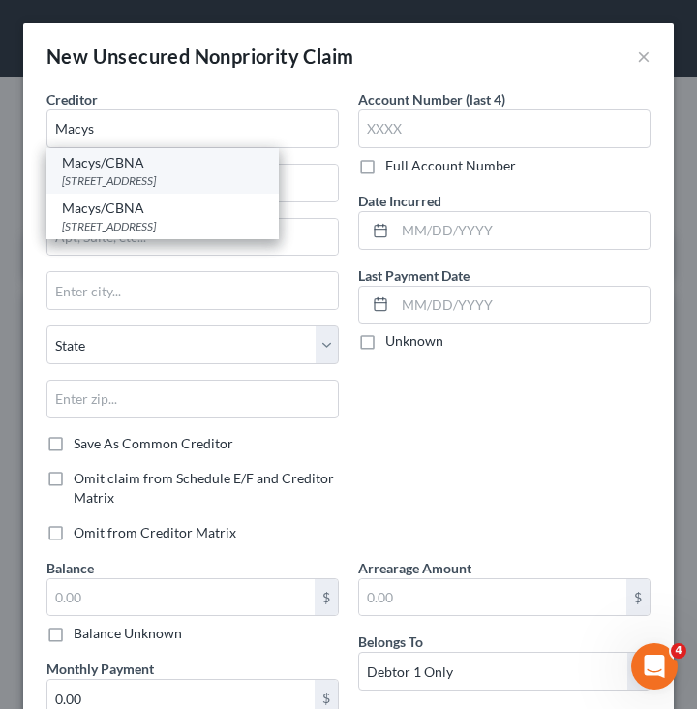
click at [211, 175] on div "PO Box 6789, Sioux Falls, SD 57117" at bounding box center [162, 180] width 201 height 16
type input "Macys/CBNA"
type input "PO Box 6789"
type input "Sioux Falls"
select select "43"
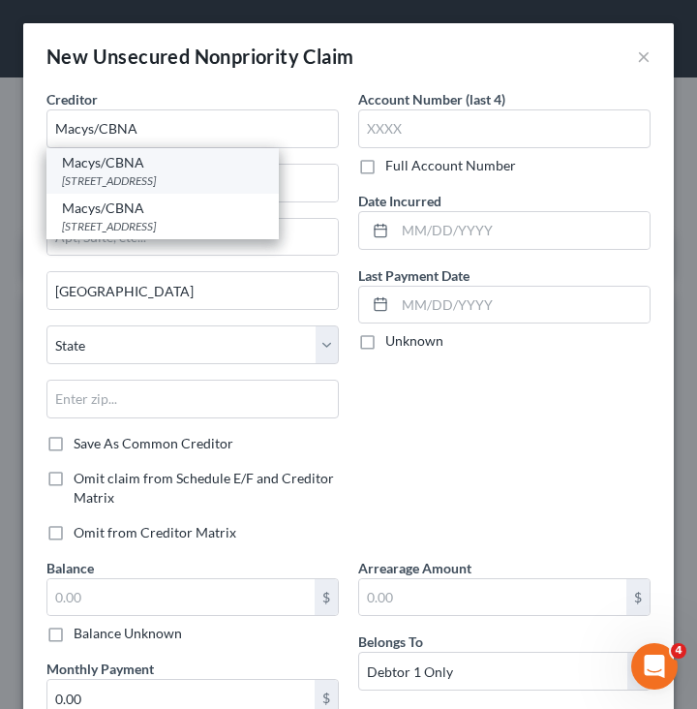
type input "57117"
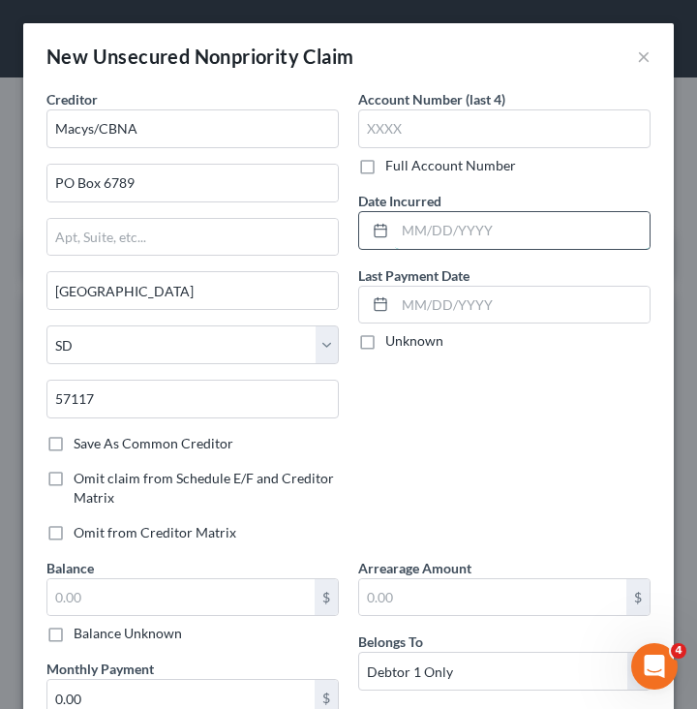
click at [579, 238] on input "text" at bounding box center [522, 230] width 255 height 37
type input "05/2025"
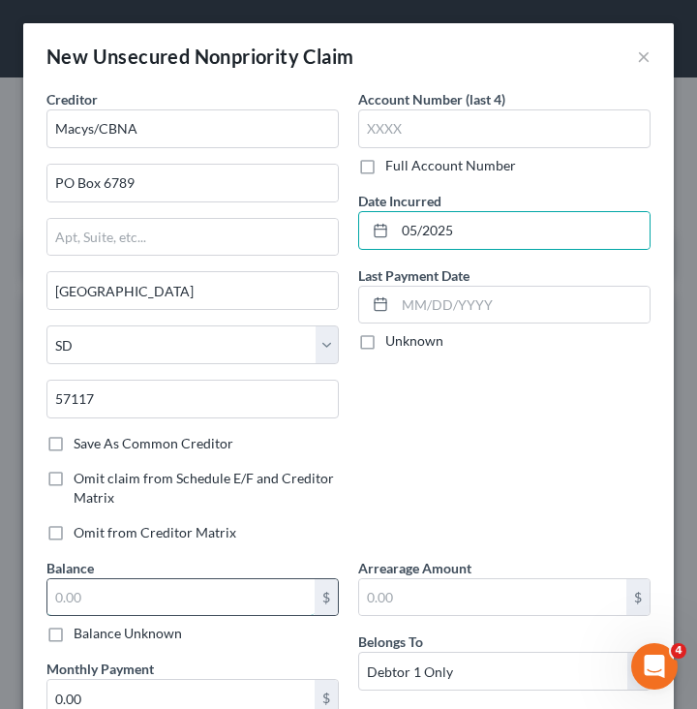
click at [259, 590] on input "text" at bounding box center [180, 597] width 267 height 37
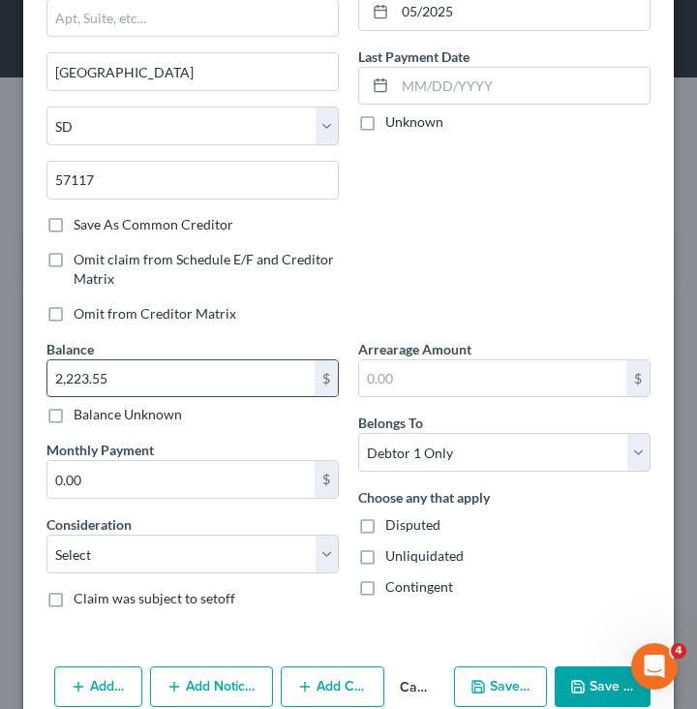
scroll to position [238, 0]
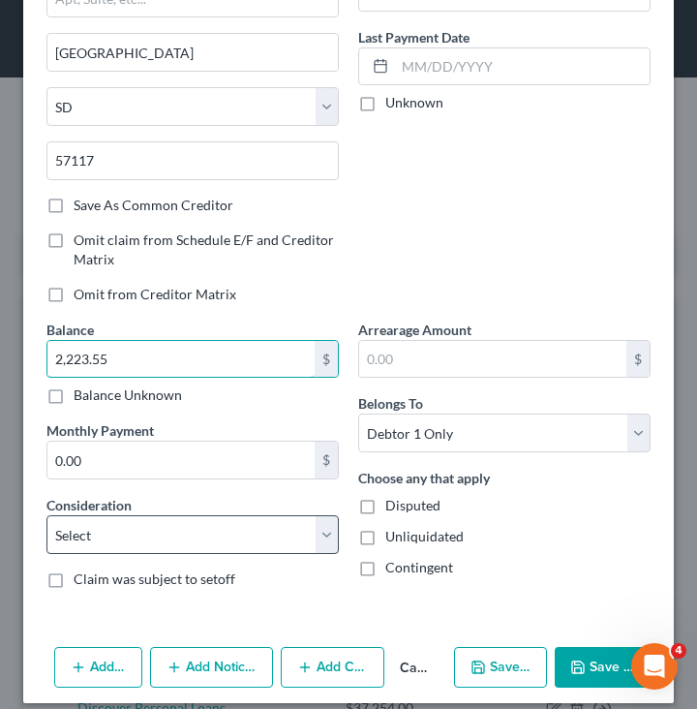
type input "2,223.55"
click at [302, 528] on select "Select Cable / Satellite Services Collection Agency Credit Card Debt Debt Couns…" at bounding box center [192, 534] width 292 height 39
select select "2"
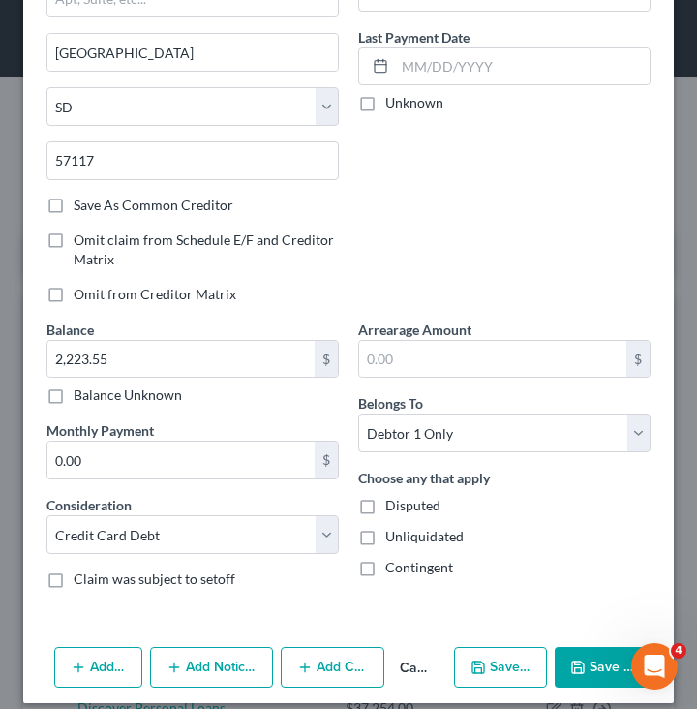
click at [527, 662] on button "Save & New" at bounding box center [500, 667] width 93 height 41
select select "0"
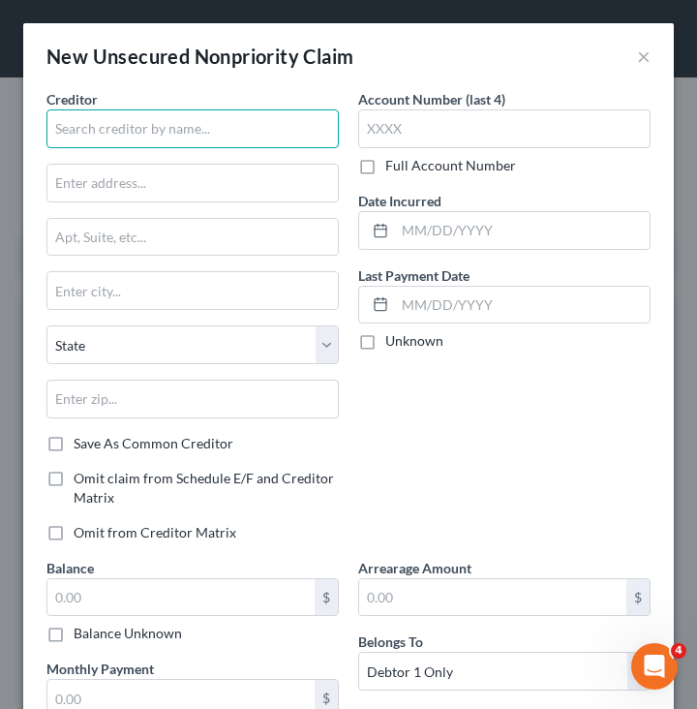
click at [266, 129] on input "text" at bounding box center [192, 128] width 292 height 39
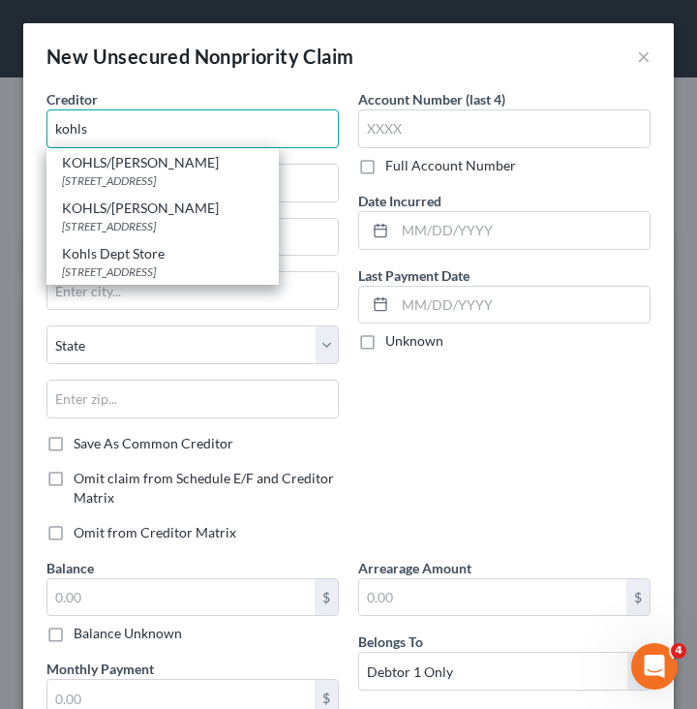
click at [299, 121] on input "kohls" at bounding box center [192, 128] width 292 height 39
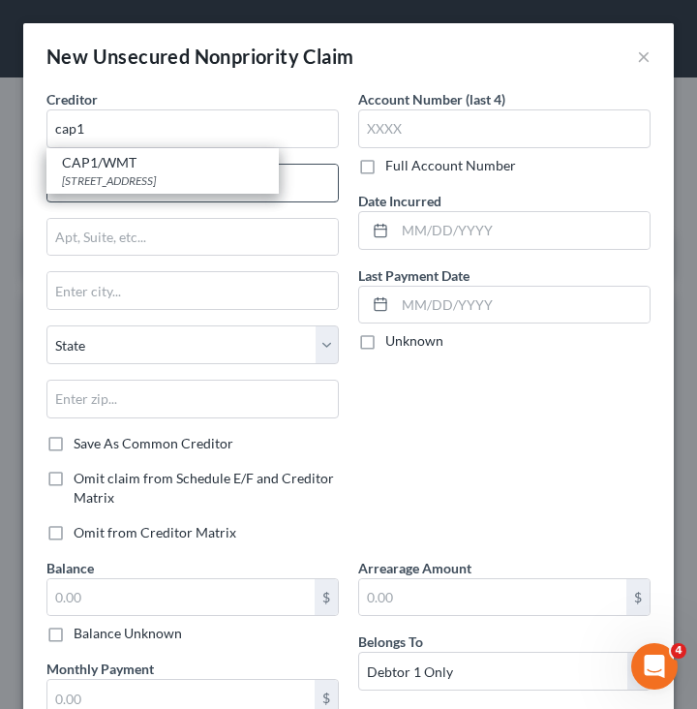
click at [205, 168] on div "CAP1/WMT" at bounding box center [162, 162] width 201 height 19
type input "CAP1/WMT"
type input "PO BOX 31293"
type input "Salt Lake City"
select select "46"
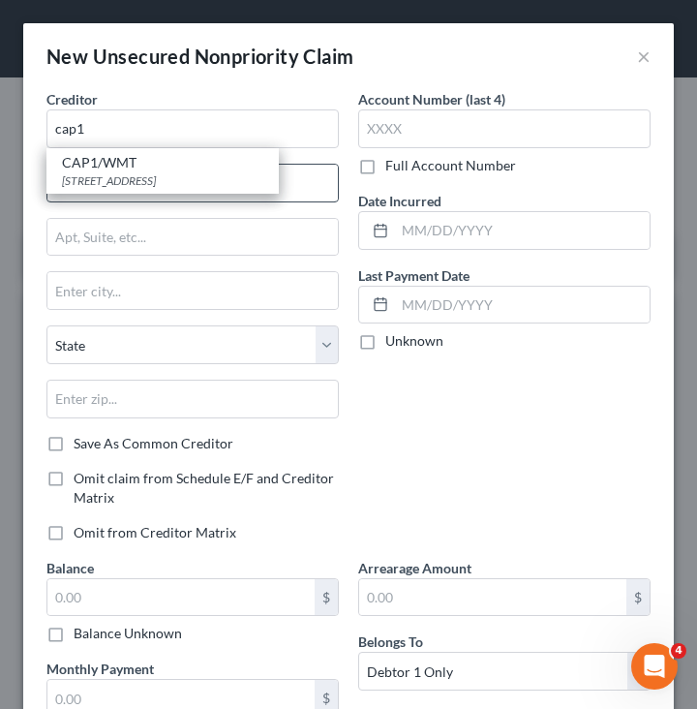
type input "84131"
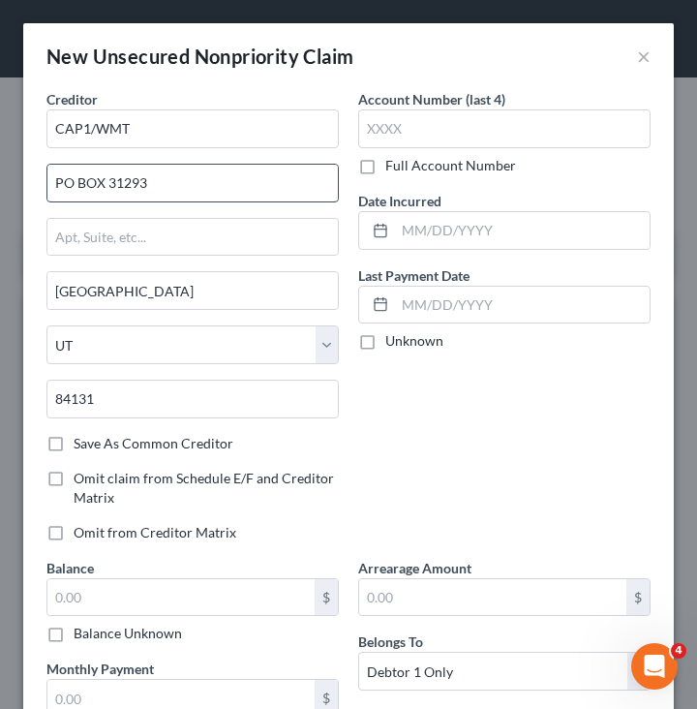
click at [99, 180] on input "PO BOX 31293" at bounding box center [192, 183] width 290 height 37
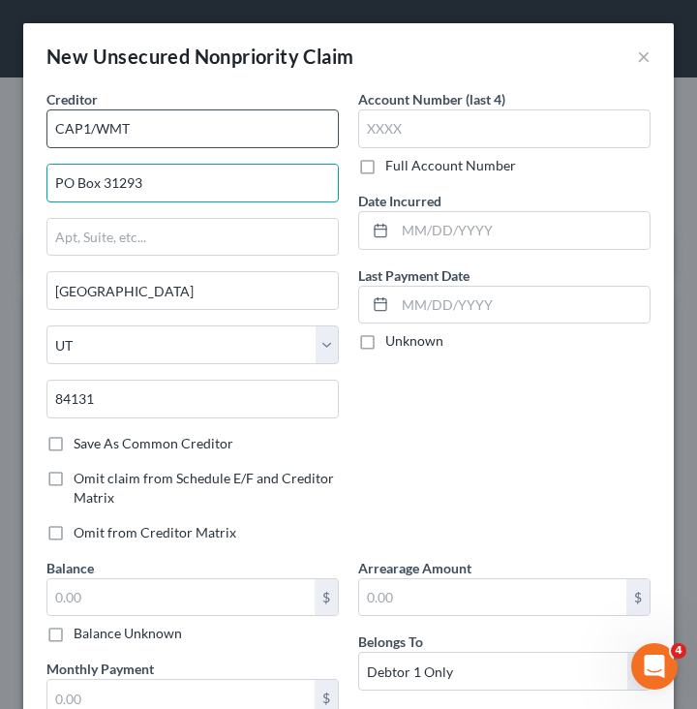
type input "PO Box 31293"
click at [115, 134] on input "CAP1/WMT" at bounding box center [192, 128] width 292 height 39
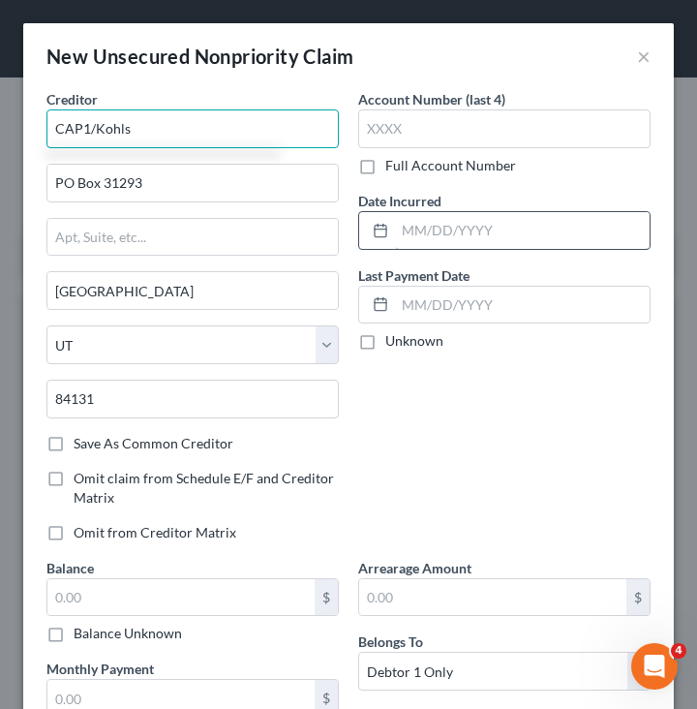
type input "CAP1/Kohls"
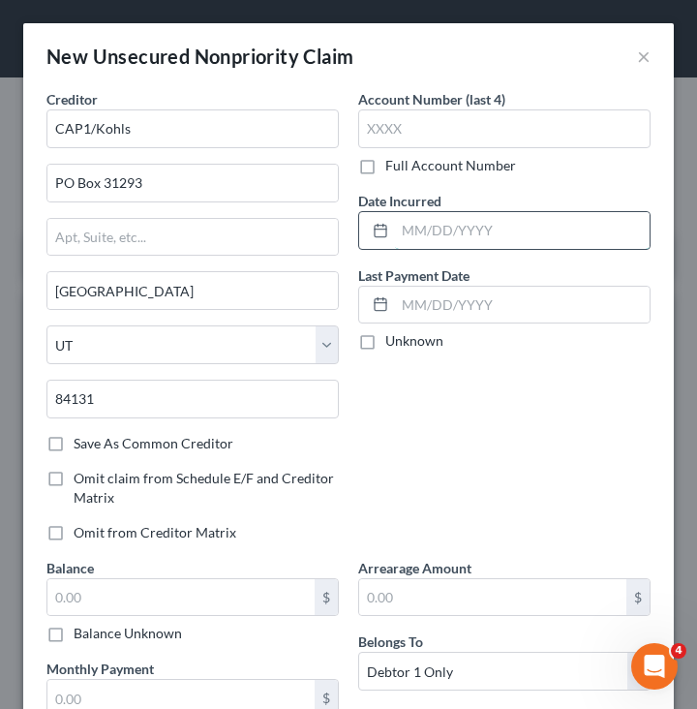
click at [410, 228] on input "text" at bounding box center [522, 230] width 255 height 37
type input "08/2014"
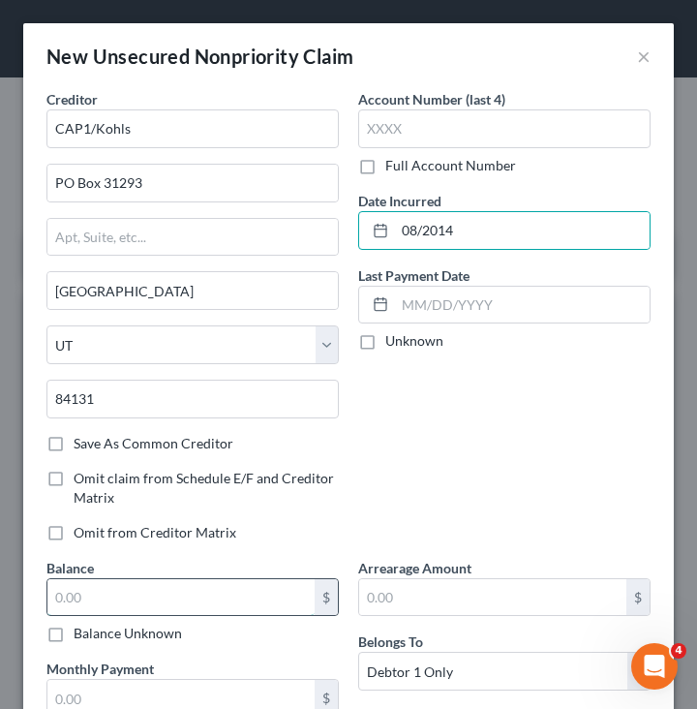
click at [201, 590] on input "text" at bounding box center [180, 597] width 267 height 37
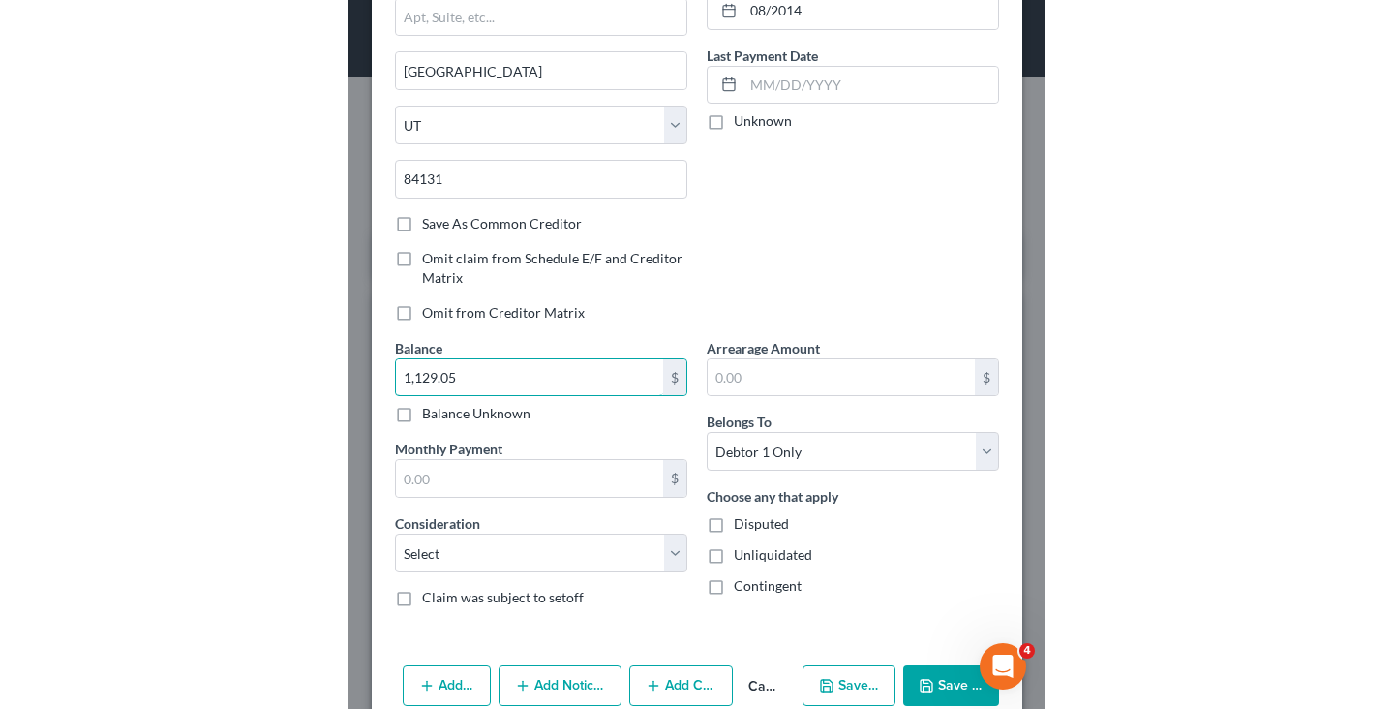
scroll to position [248, 0]
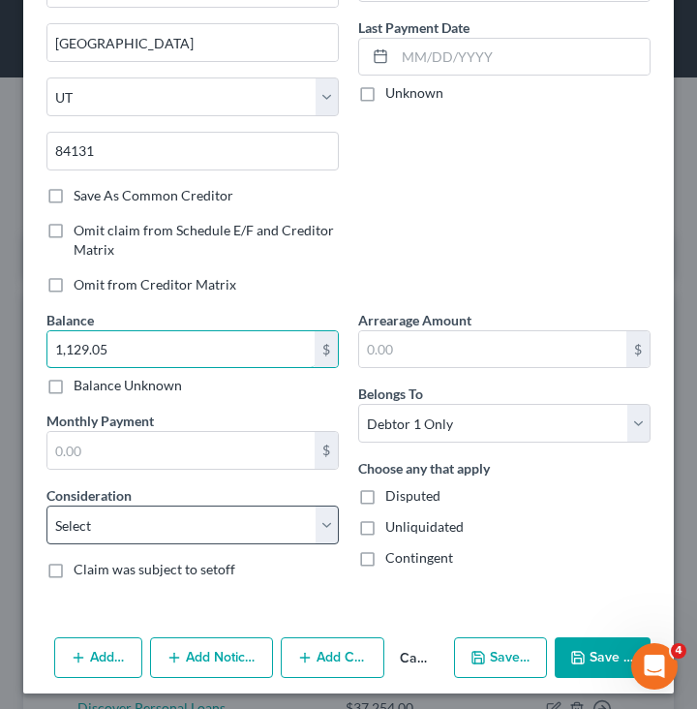
type input "1,129.05"
click at [230, 512] on select "Select Cable / Satellite Services Collection Agency Credit Card Debt Debt Couns…" at bounding box center [192, 524] width 292 height 39
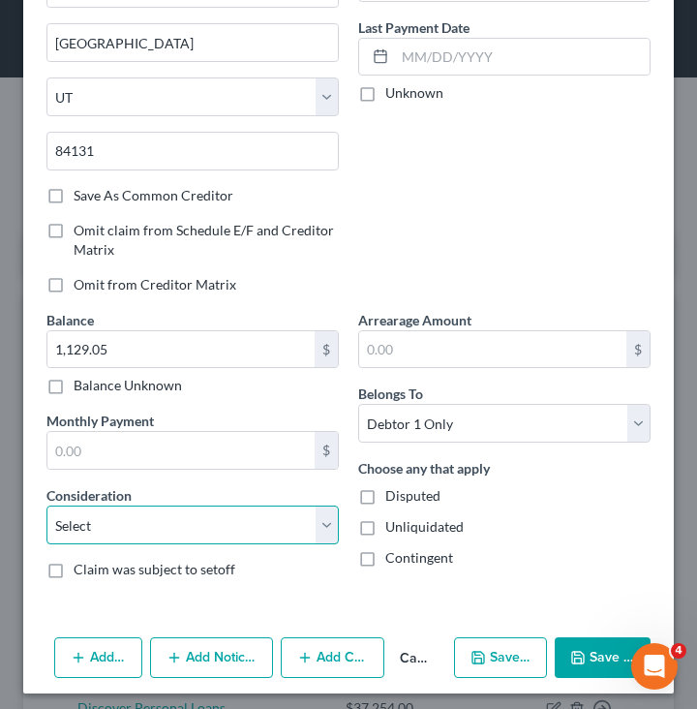
select select "2"
click at [588, 656] on button "Save & Close" at bounding box center [603, 657] width 96 height 41
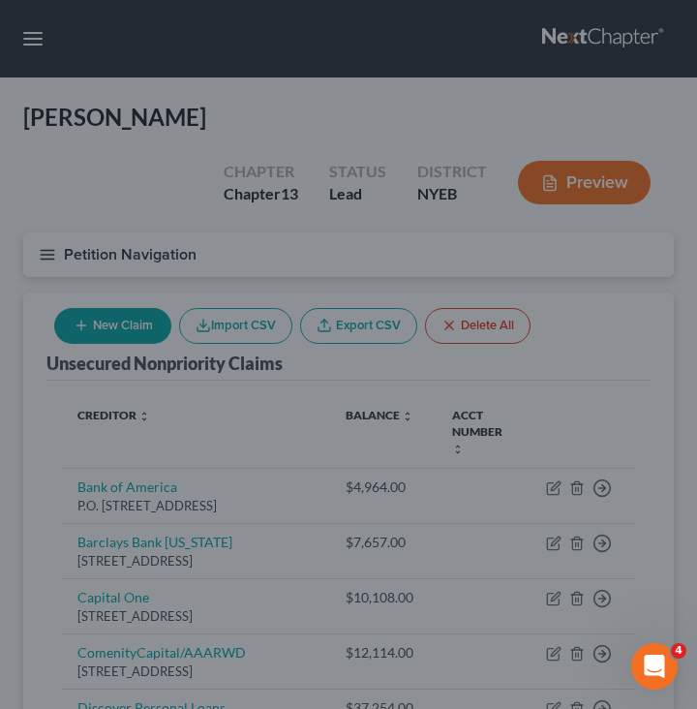
type input "0.00"
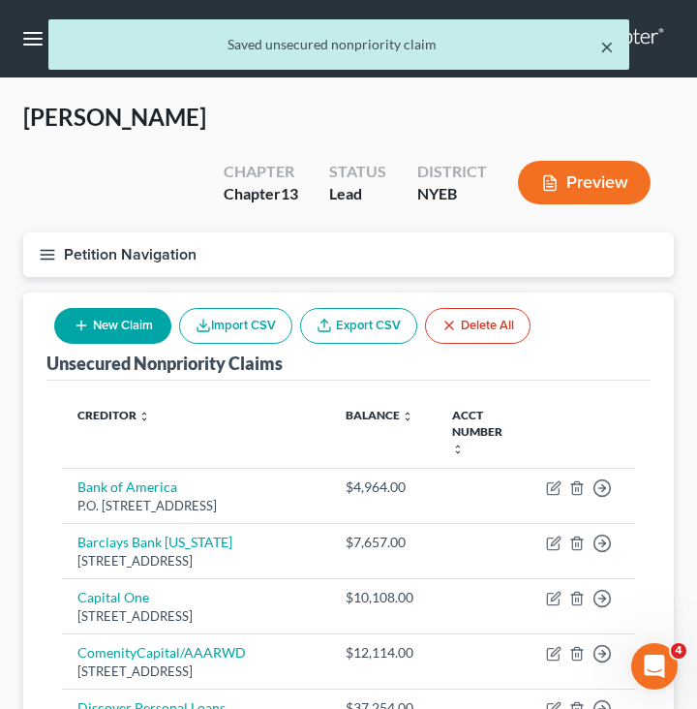
click at [609, 55] on button "×" at bounding box center [607, 46] width 14 height 23
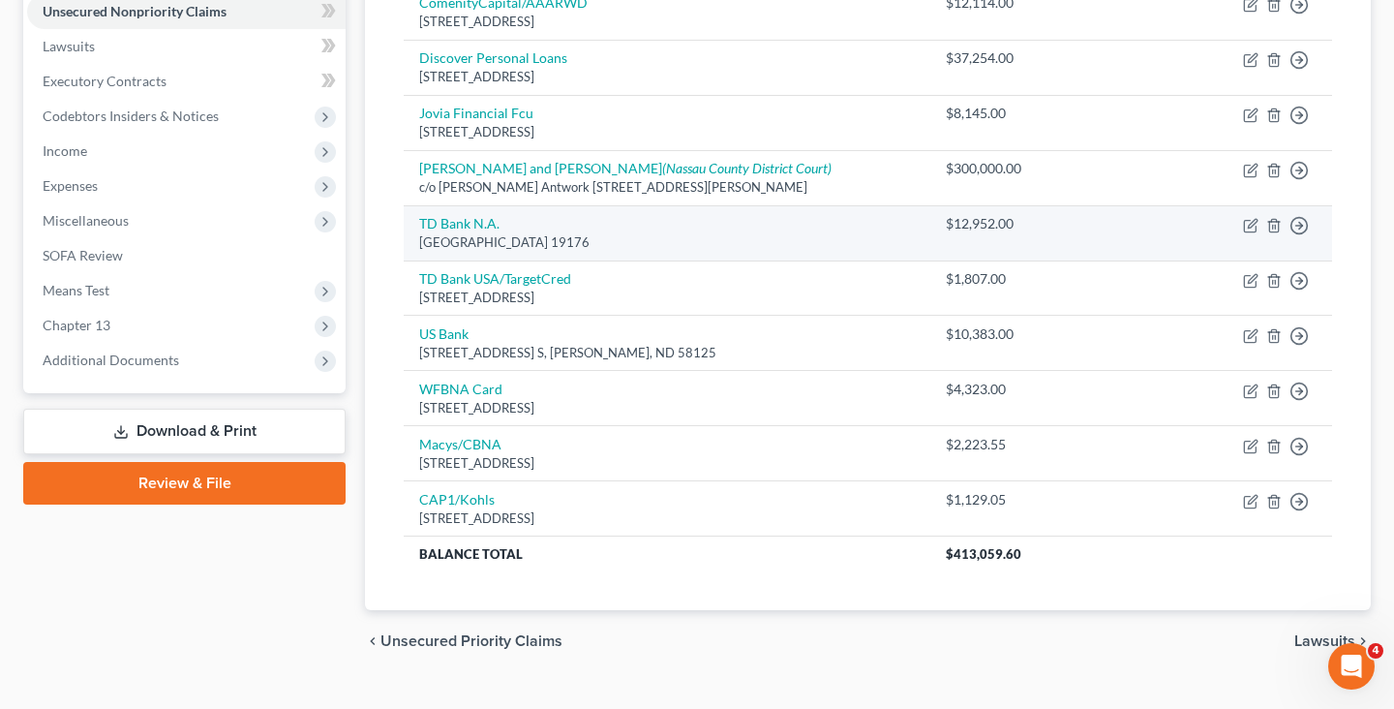
scroll to position [467, 0]
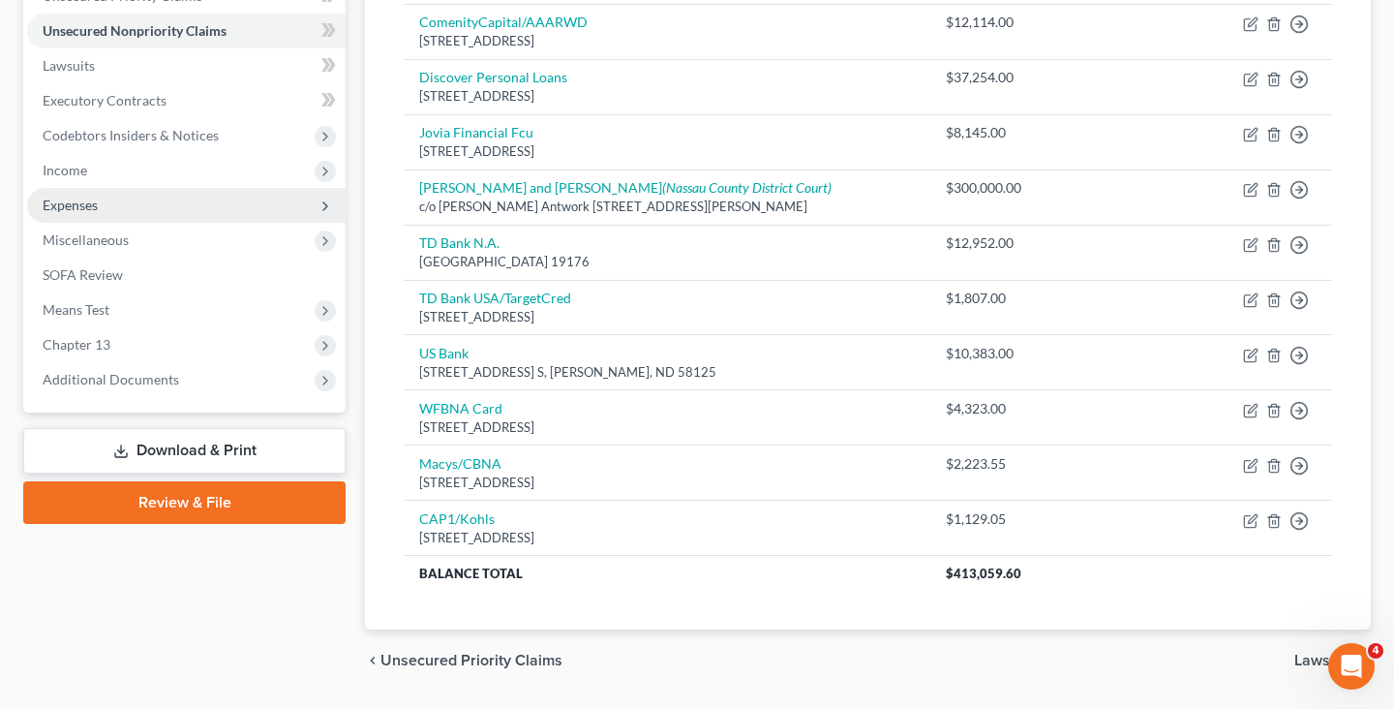
click at [155, 212] on span "Expenses" at bounding box center [186, 205] width 318 height 35
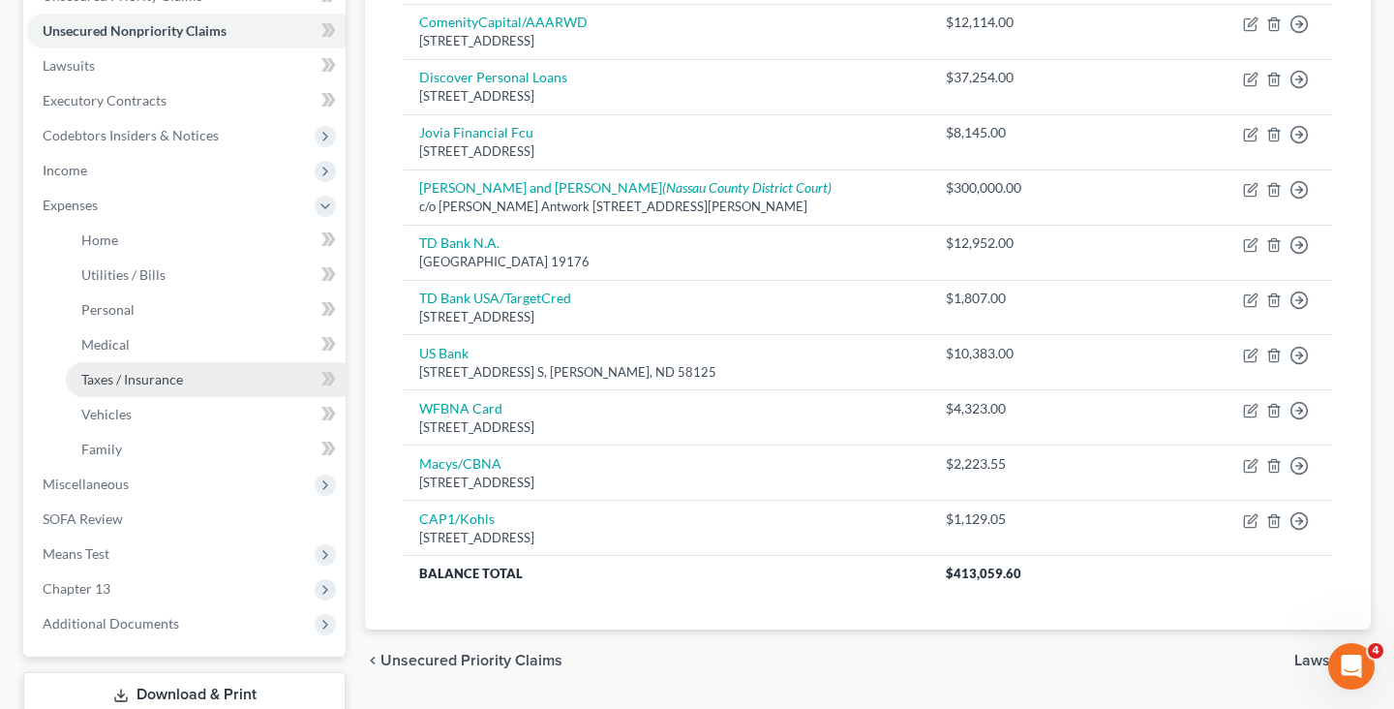
click at [174, 374] on span "Taxes / Insurance" at bounding box center [132, 379] width 102 height 16
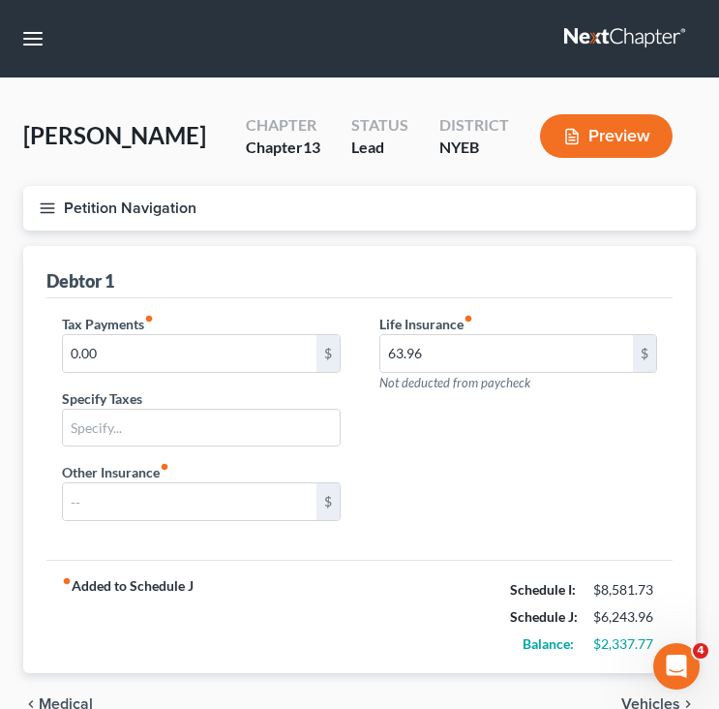
scroll to position [5, 0]
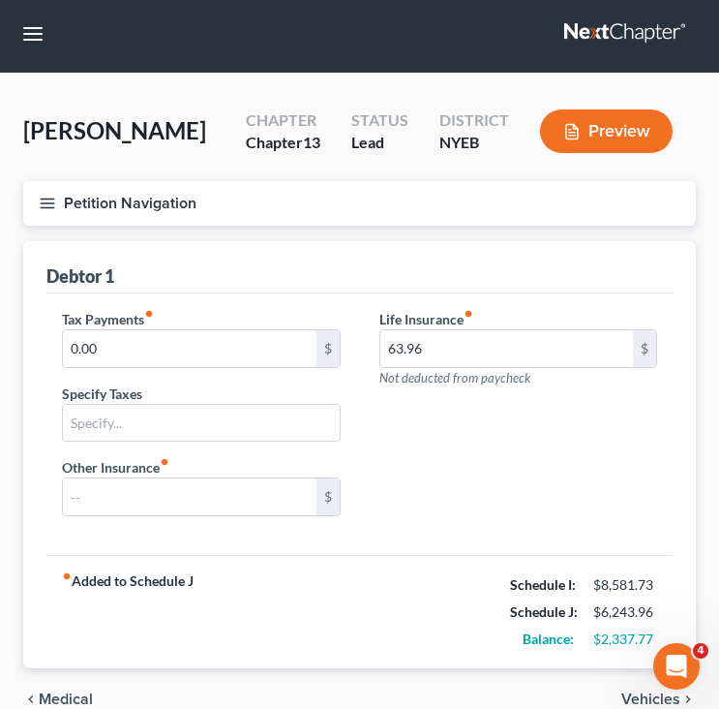
click at [516, 217] on button "Petition Navigation" at bounding box center [359, 203] width 673 height 45
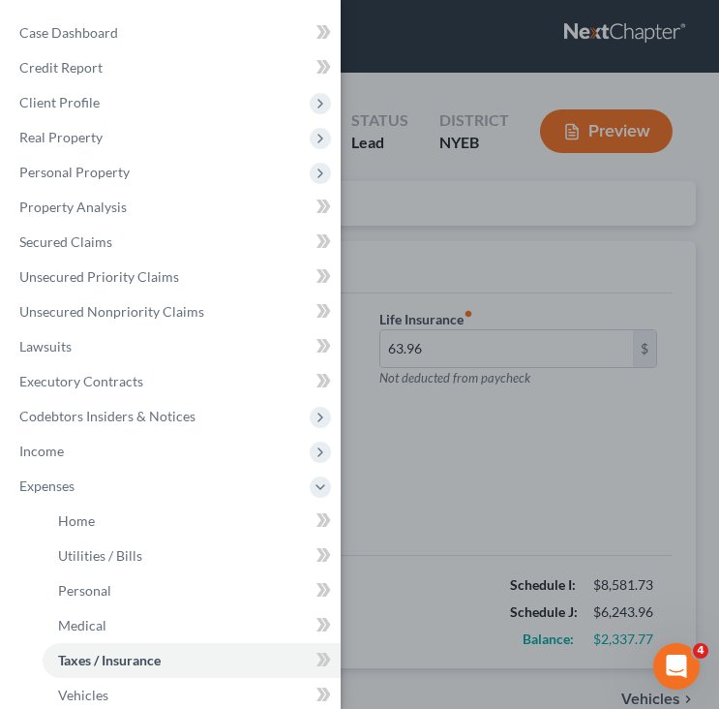
click at [498, 205] on div "Case Dashboard Payments Invoices Payments Payments Credit Report Client Profile" at bounding box center [359, 354] width 719 height 709
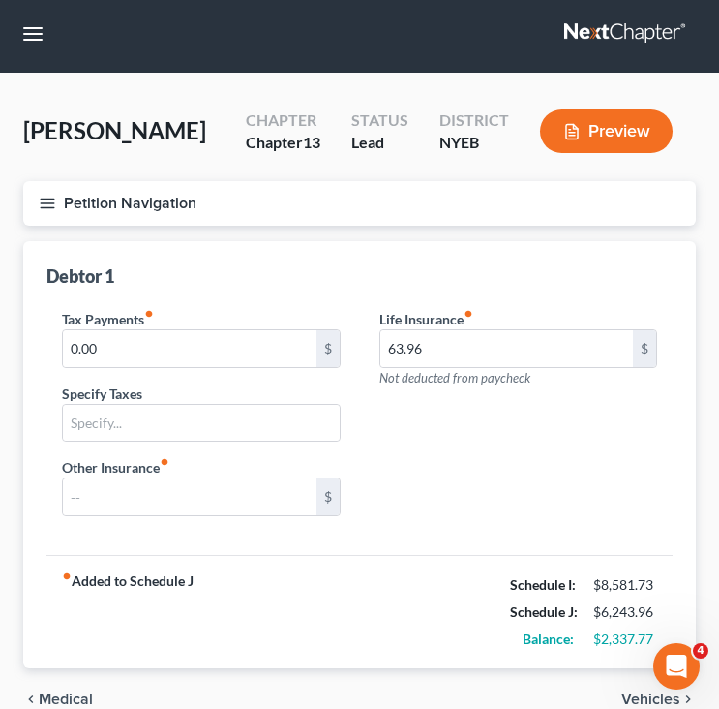
click at [285, 196] on button "Petition Navigation" at bounding box center [359, 203] width 673 height 45
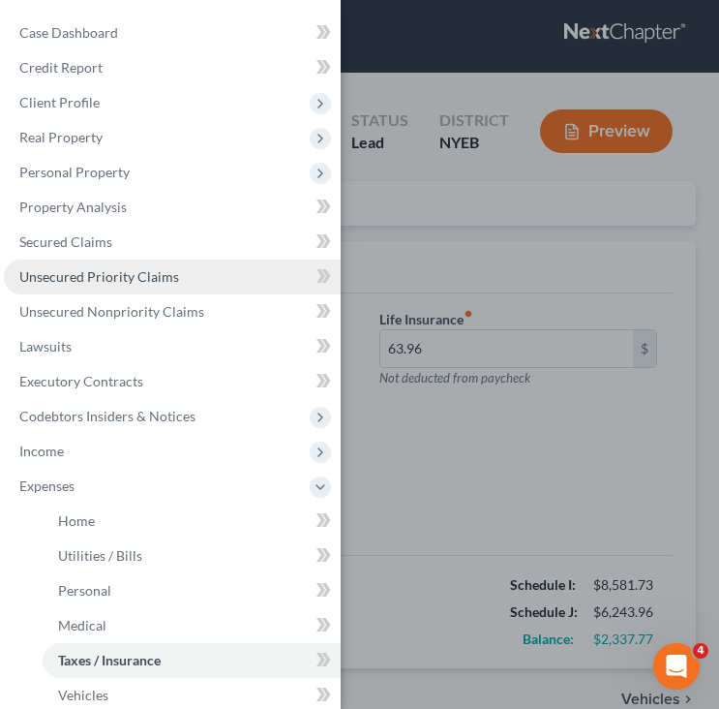
drag, startPoint x: 229, startPoint y: 275, endPoint x: 243, endPoint y: 272, distance: 13.9
click at [229, 276] on link "Unsecured Priority Claims" at bounding box center [172, 276] width 337 height 35
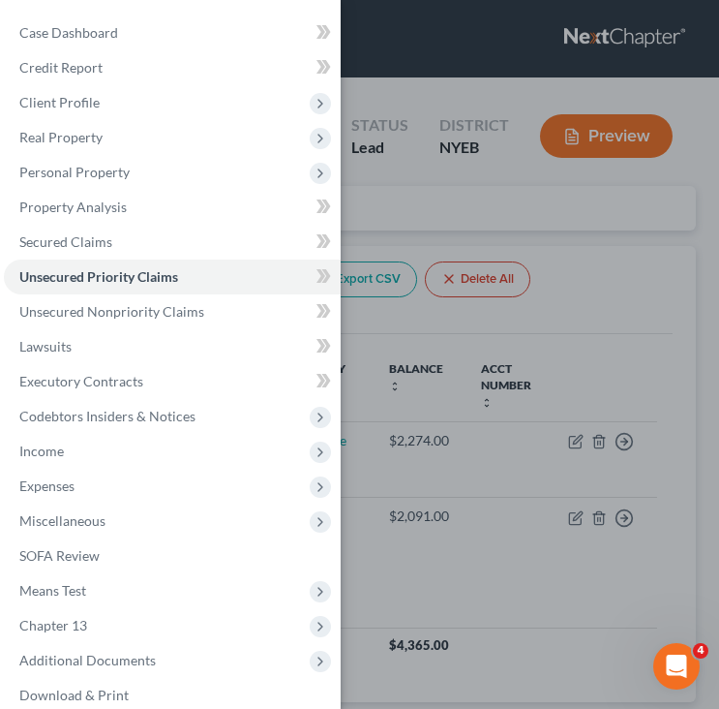
click at [496, 181] on div "Case Dashboard Payments Invoices Payments Payments Credit Report Client Profile" at bounding box center [359, 354] width 719 height 709
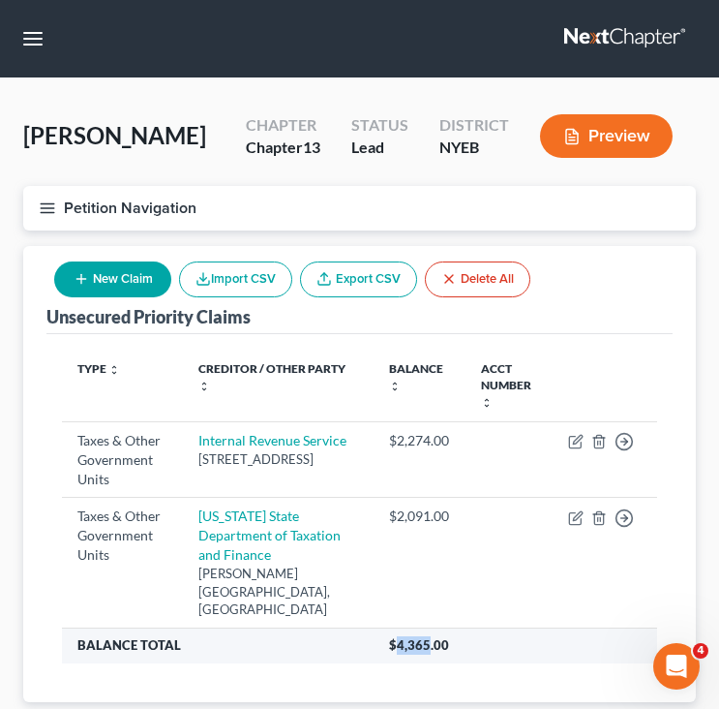
drag, startPoint x: 387, startPoint y: 647, endPoint x: 421, endPoint y: 645, distance: 33.9
click at [421, 645] on span "$4,365.00" at bounding box center [419, 644] width 60 height 15
copy span "4,365"
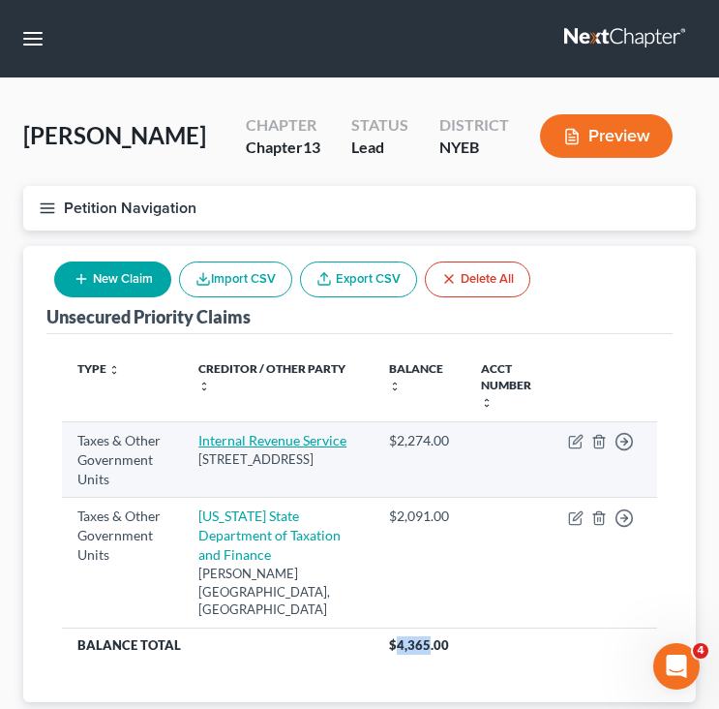
click at [233, 439] on link "Internal Revenue Service" at bounding box center [272, 440] width 148 height 16
select select "0"
select select "39"
select select "0"
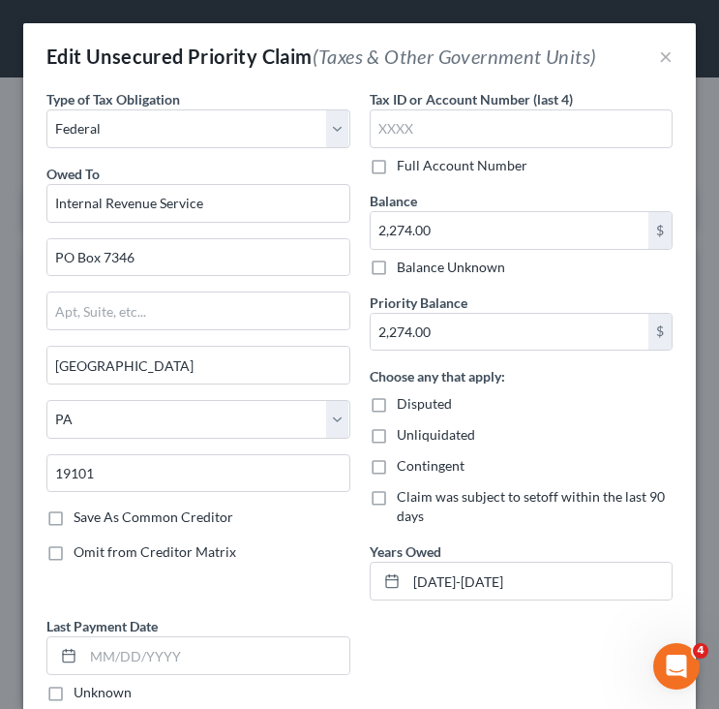
scroll to position [398, 0]
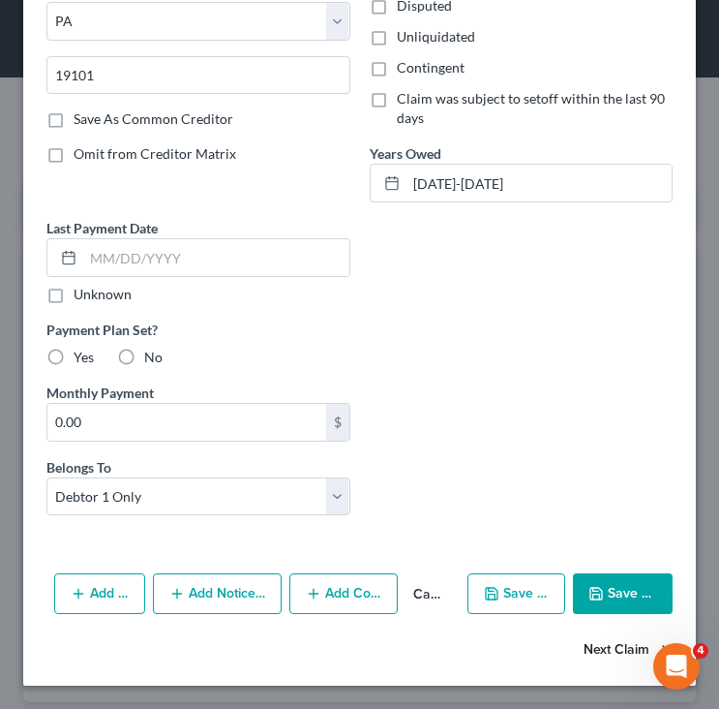
click at [618, 656] on button "Next Claim" at bounding box center [628, 649] width 89 height 41
select select "2"
select select "35"
select select "0"
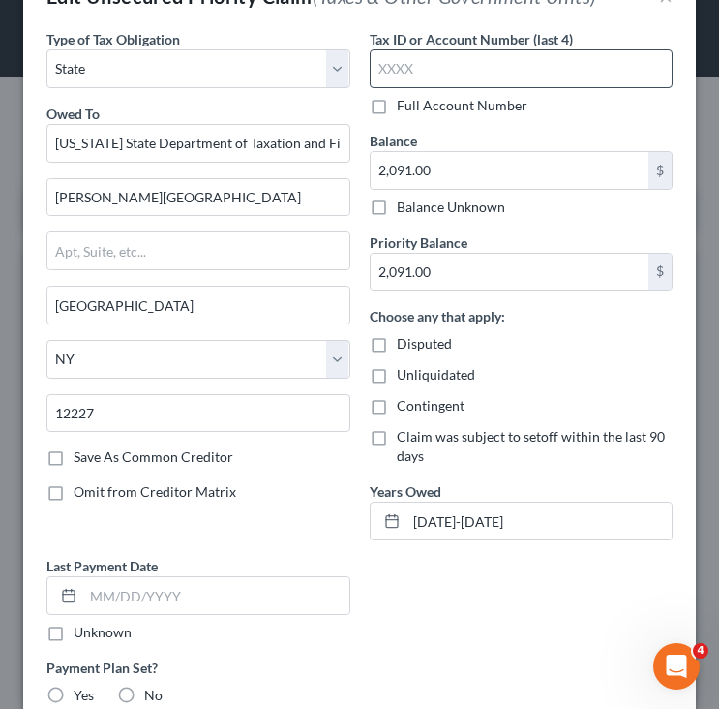
scroll to position [0, 0]
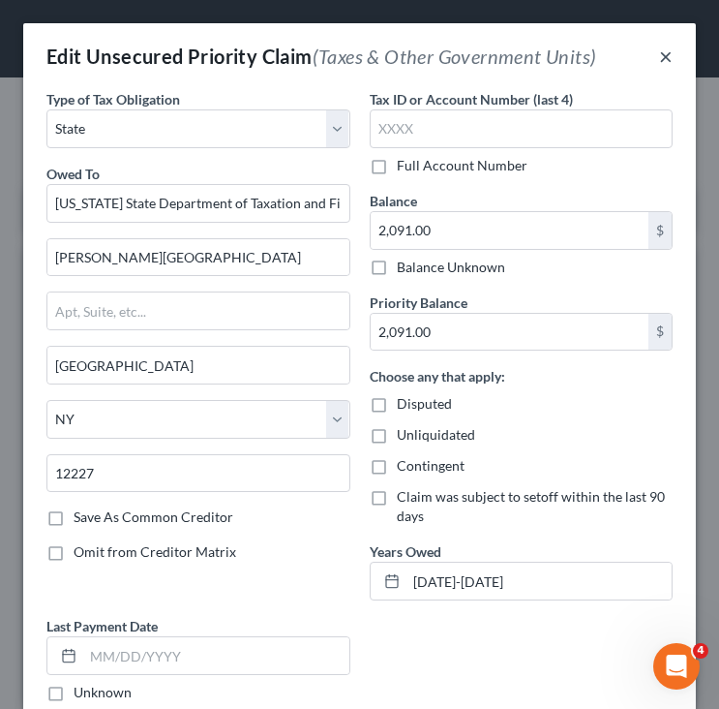
click at [672, 56] on button "×" at bounding box center [666, 56] width 14 height 23
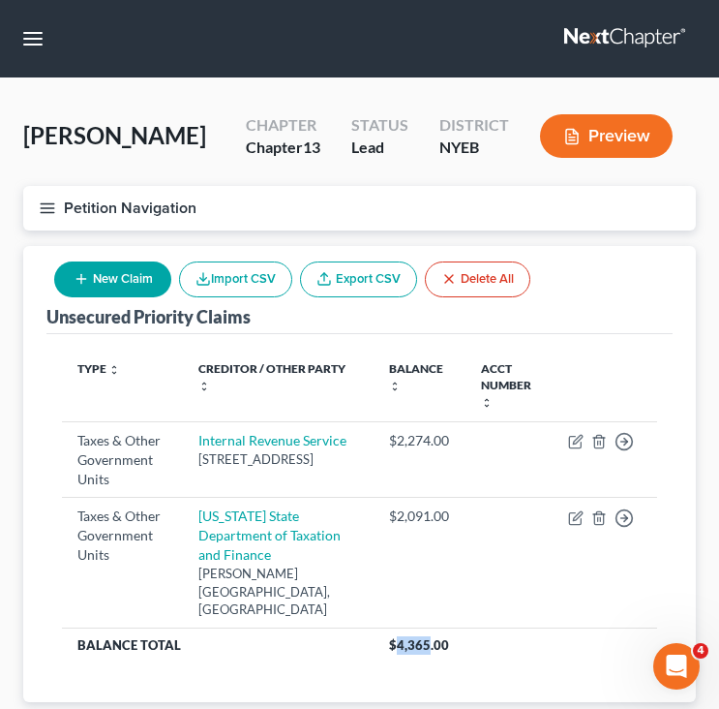
scroll to position [126, 0]
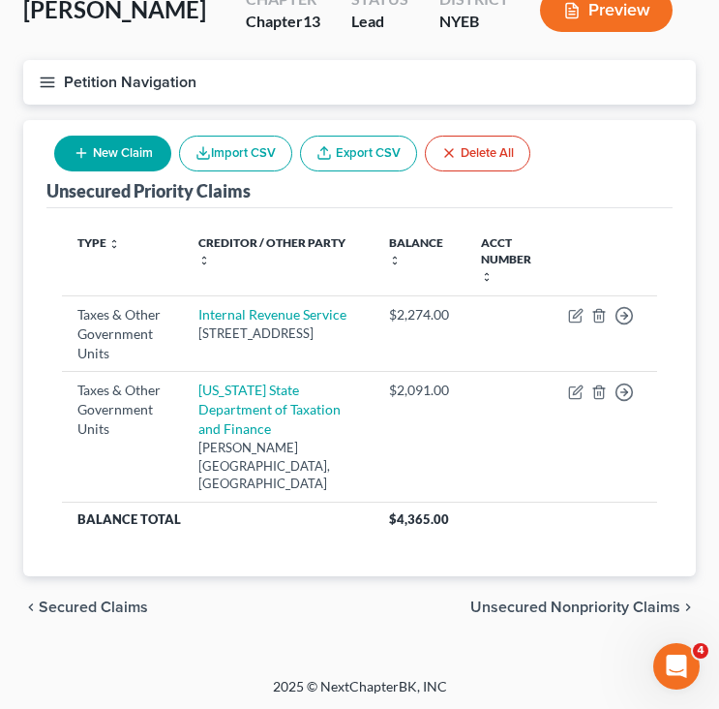
click at [310, 627] on div "chevron_left Secured Claims Unsecured Nonpriority Claims chevron_right" at bounding box center [359, 607] width 673 height 62
click at [297, 66] on button "Petition Navigation" at bounding box center [359, 82] width 673 height 45
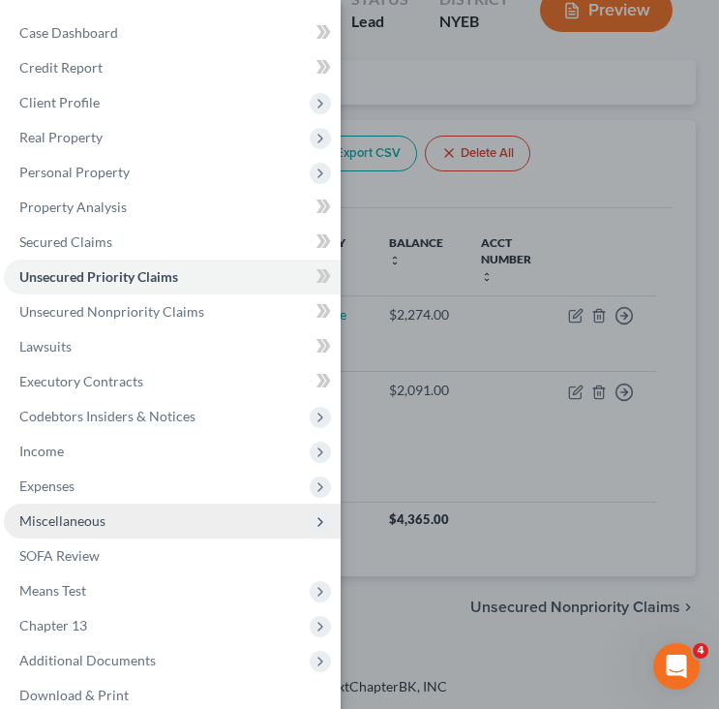
scroll to position [54, 0]
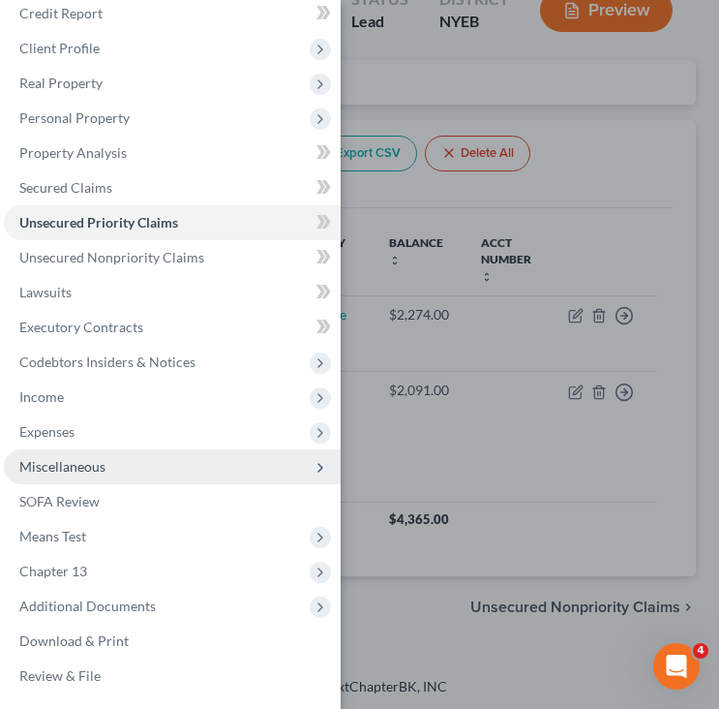
click at [157, 455] on span "Miscellaneous" at bounding box center [172, 466] width 337 height 35
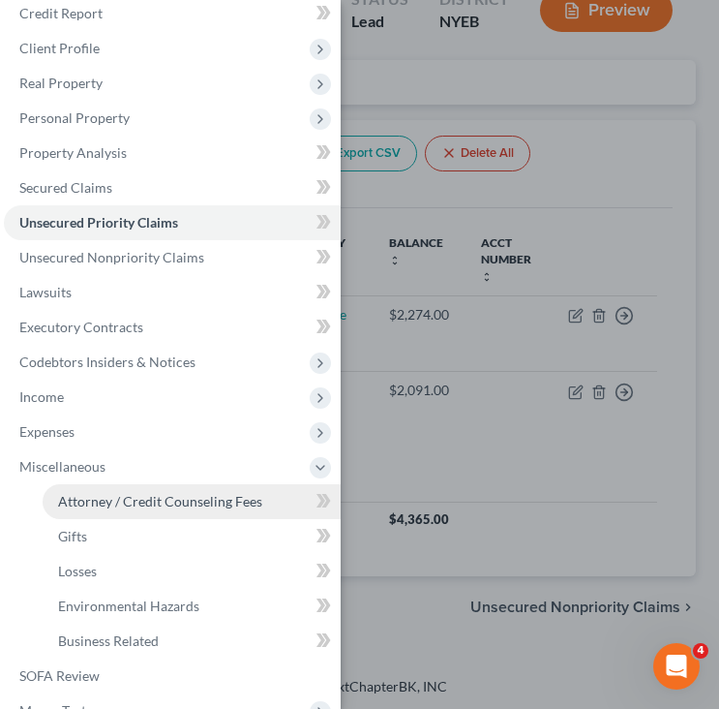
click at [150, 500] on span "Attorney / Credit Counseling Fees" at bounding box center [160, 501] width 204 height 16
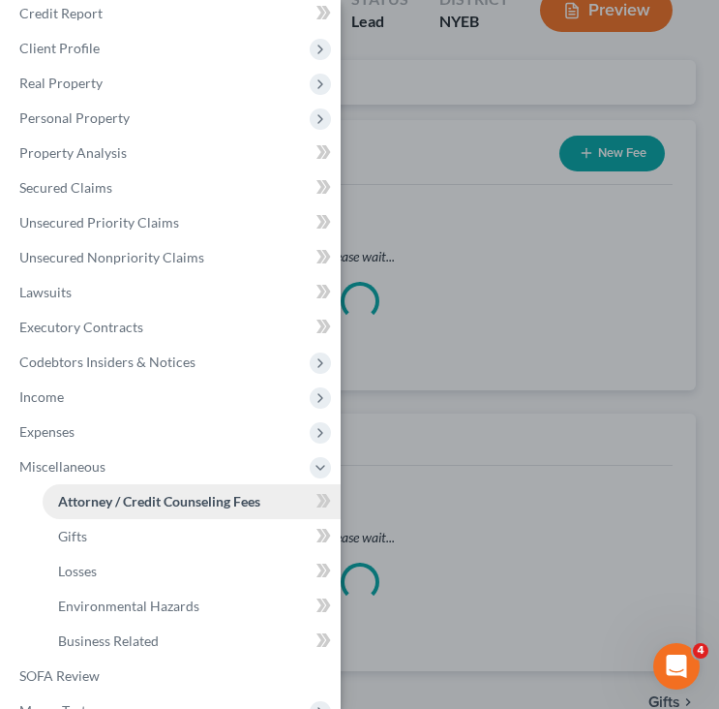
scroll to position [89, 0]
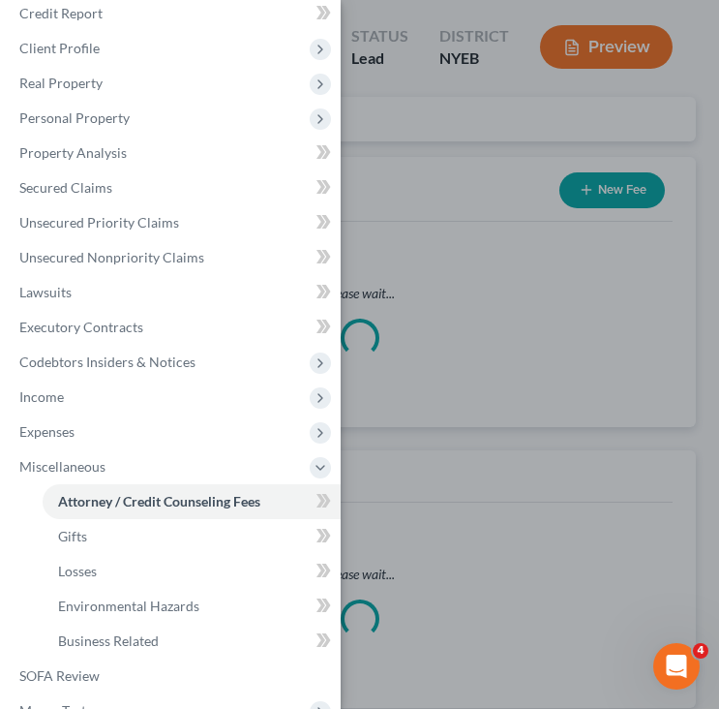
select select "0"
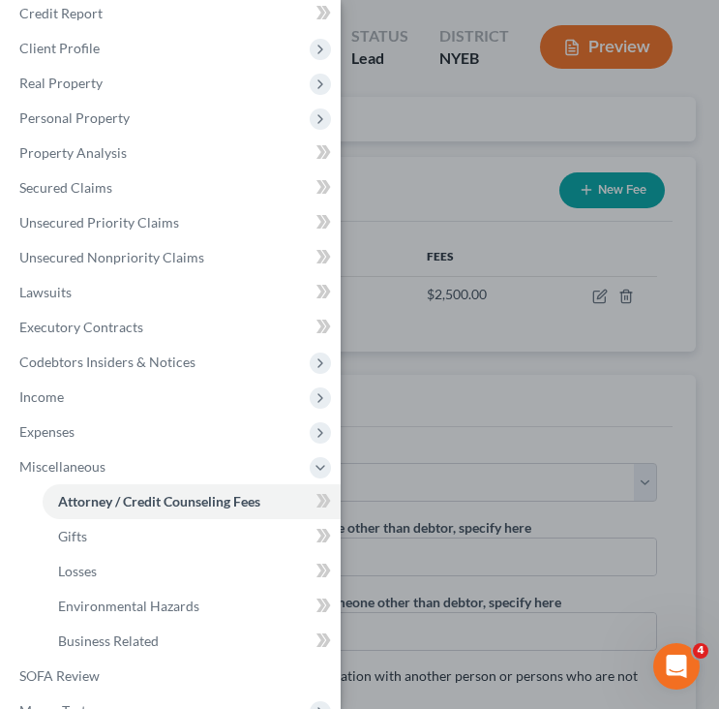
scroll to position [0, 0]
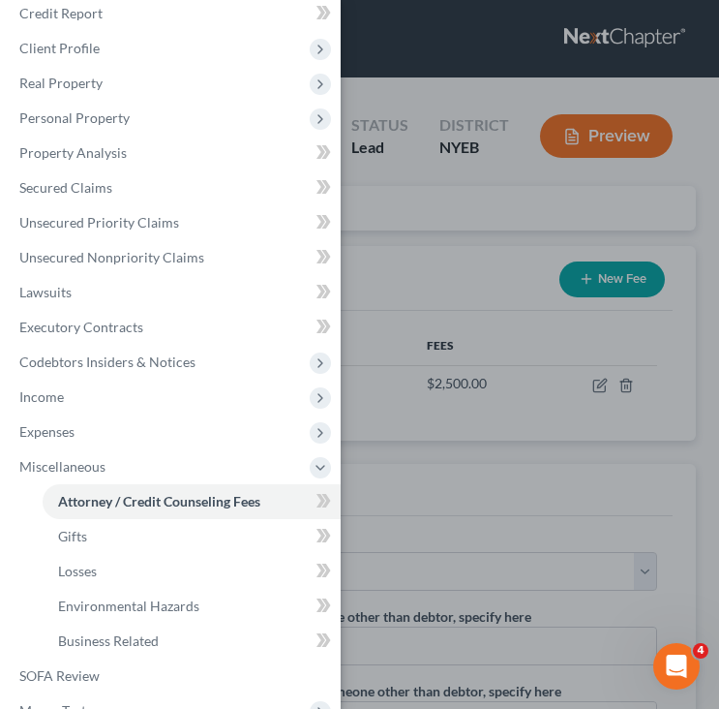
click at [392, 449] on div "Case Dashboard Payments Invoices Payments Payments Credit Report Client Profile" at bounding box center [359, 354] width 719 height 709
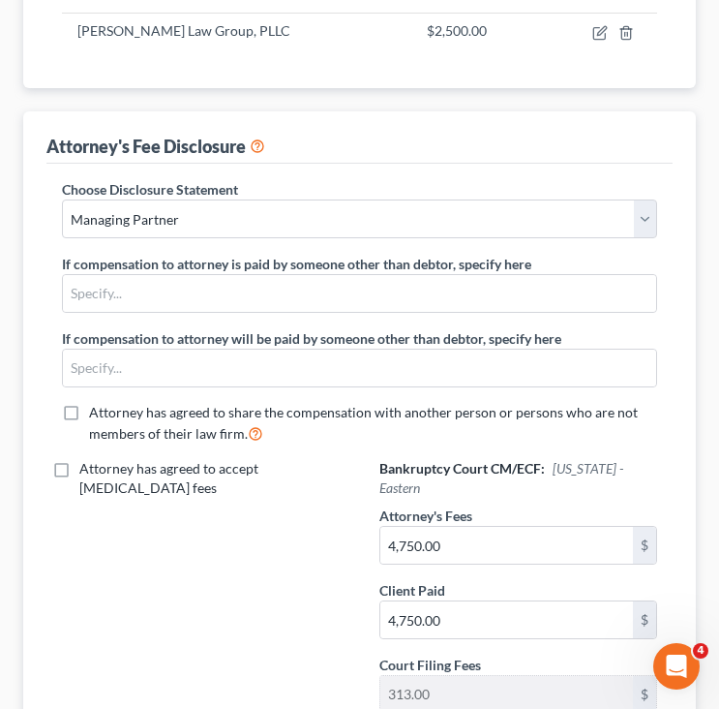
scroll to position [353, 0]
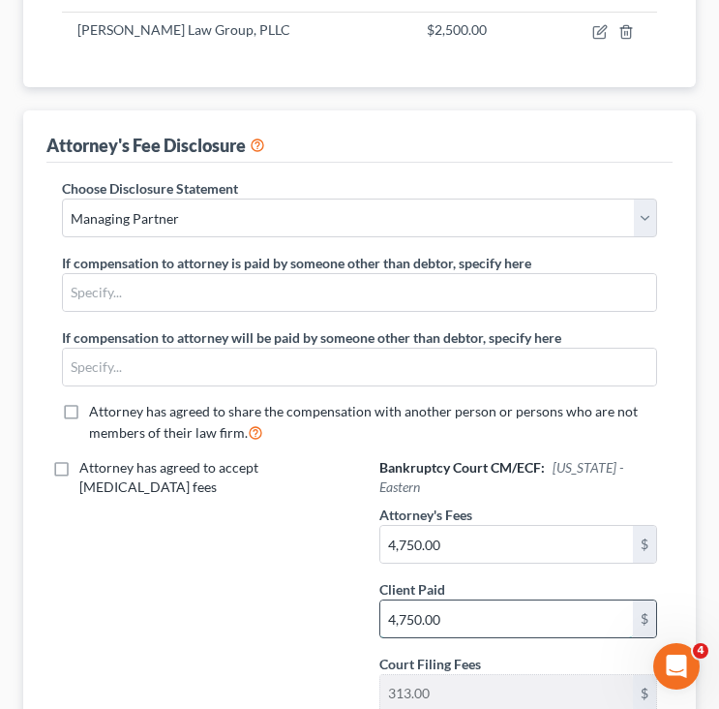
click at [481, 621] on input "4,750.00" at bounding box center [507, 618] width 254 height 37
type input "2,500"
click at [352, 637] on div "Attorney has agreed to accept retainer fees" at bounding box center [201, 592] width 317 height 269
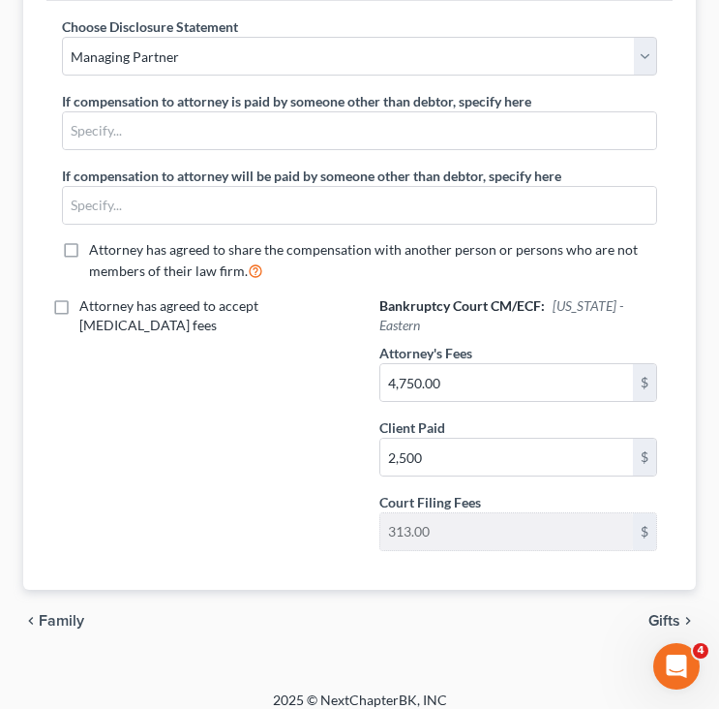
scroll to position [530, 0]
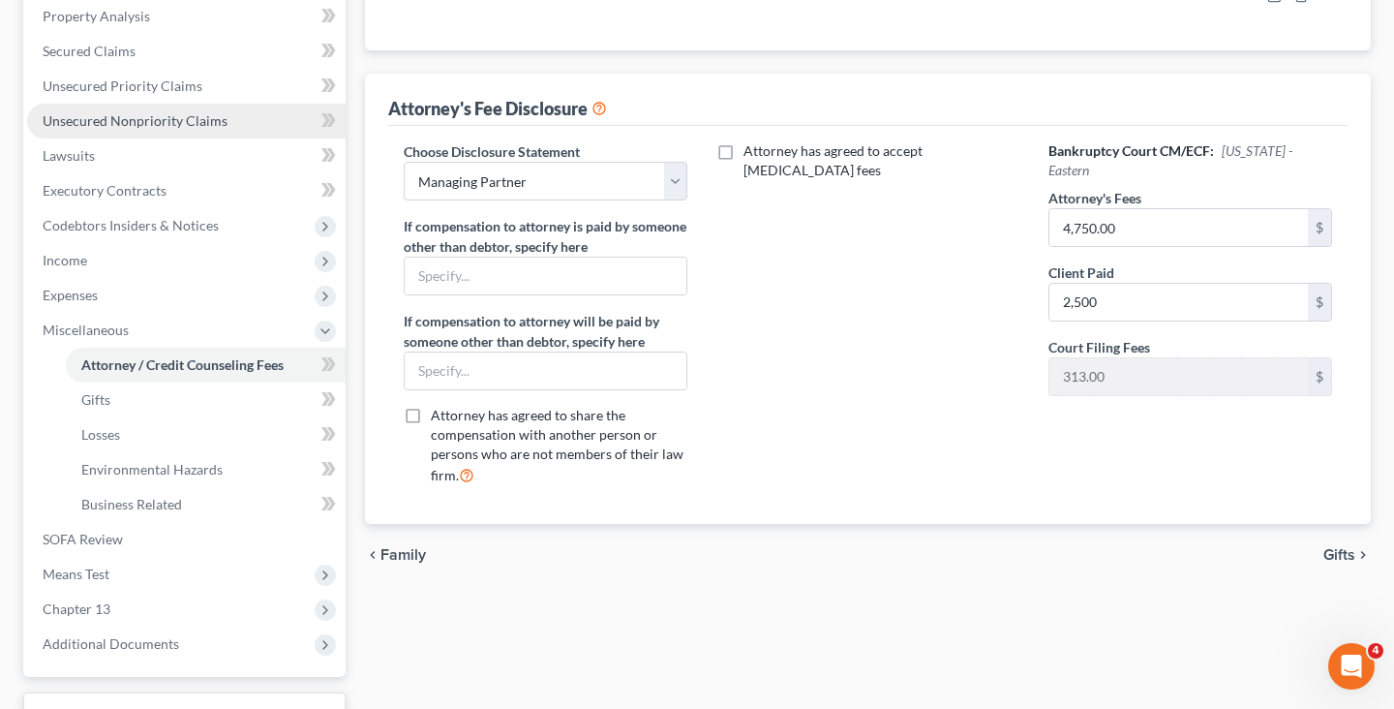
click at [272, 127] on link "Unsecured Nonpriority Claims" at bounding box center [186, 121] width 318 height 35
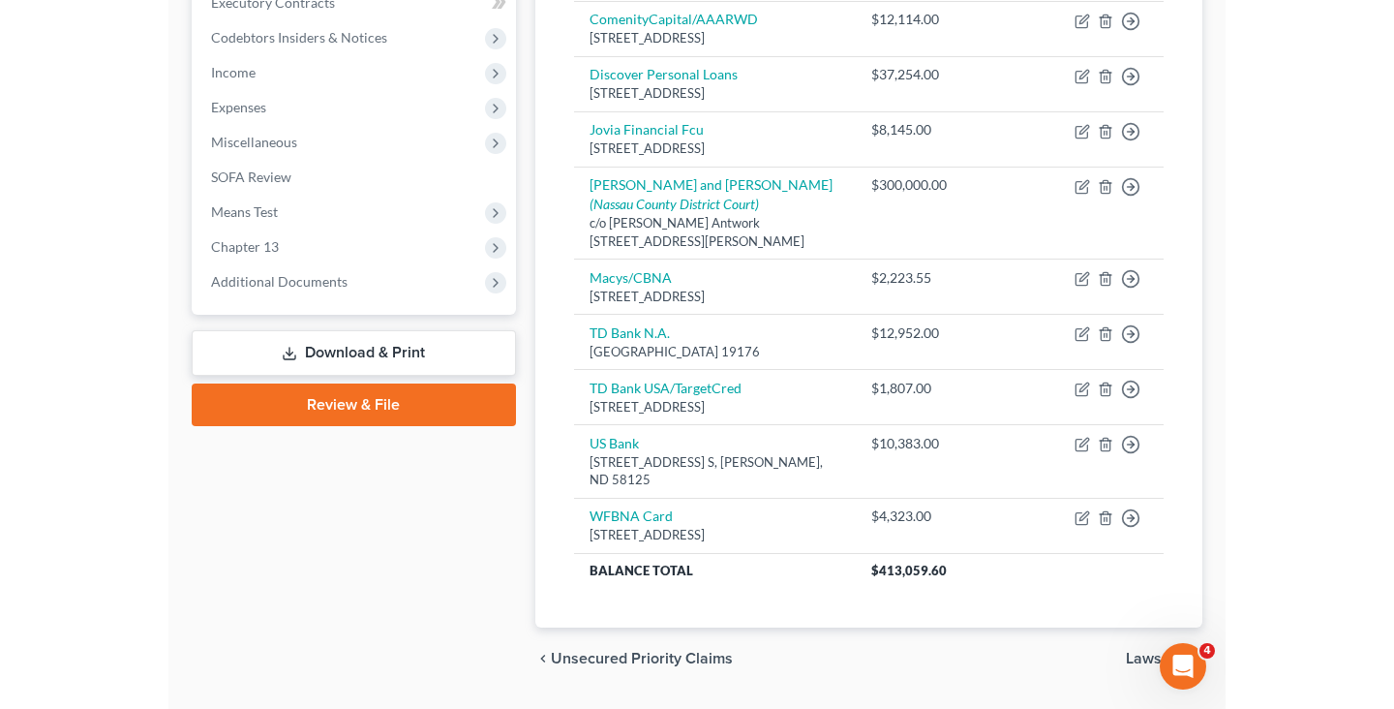
scroll to position [522, 0]
